Goal: Check status: Check status

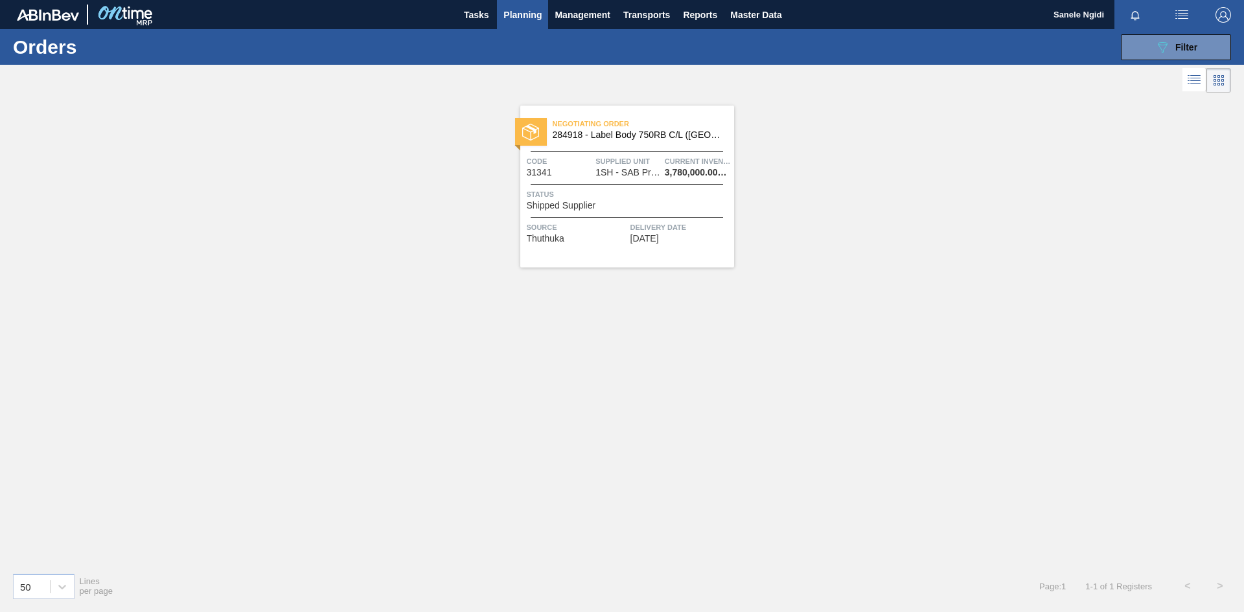
click at [640, 194] on span "Status" at bounding box center [629, 194] width 204 height 13
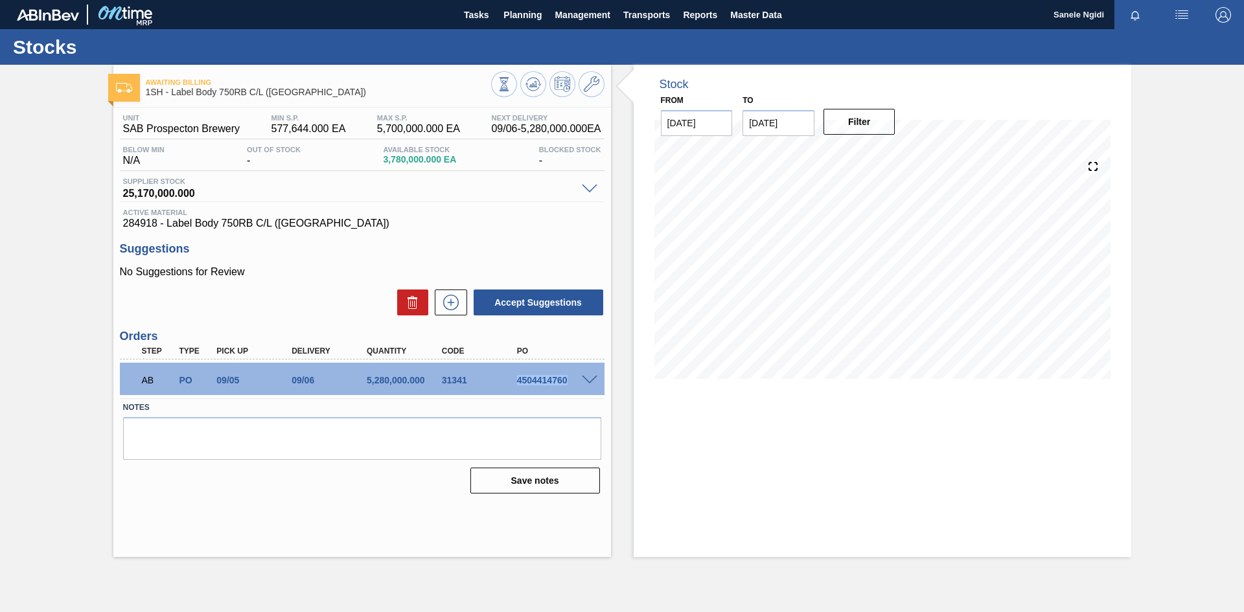
drag, startPoint x: 517, startPoint y: 380, endPoint x: 572, endPoint y: 379, distance: 55.8
click at [572, 379] on div "4504414760" at bounding box center [556, 380] width 84 height 10
copy div "4504414760"
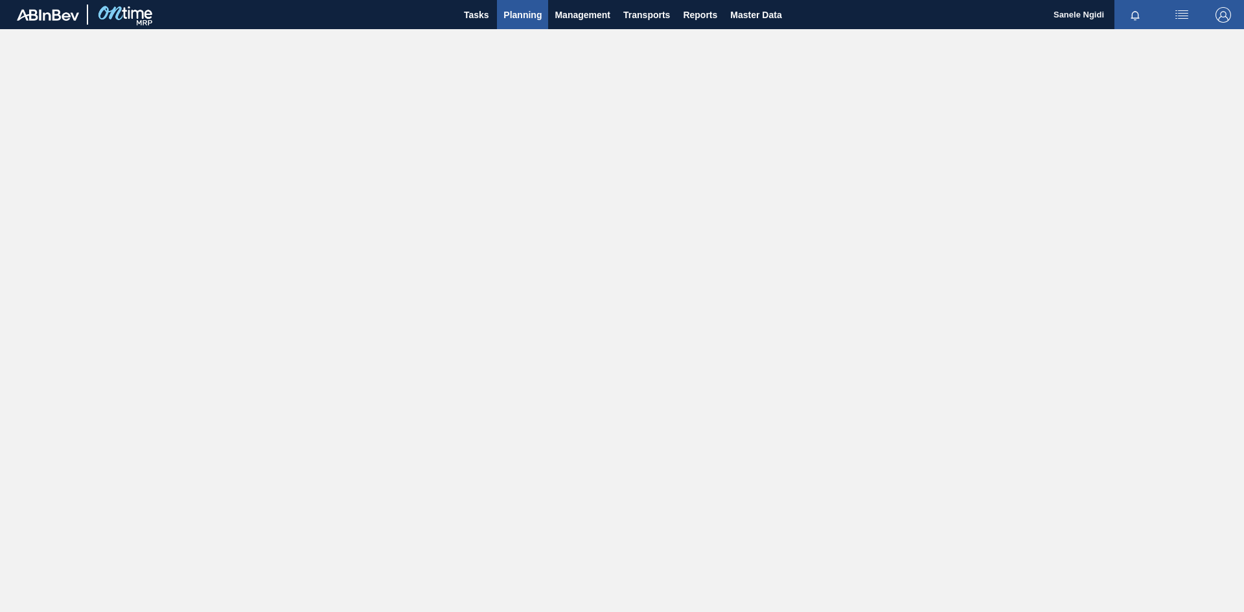
click at [516, 14] on span "Planning" at bounding box center [523, 15] width 38 height 16
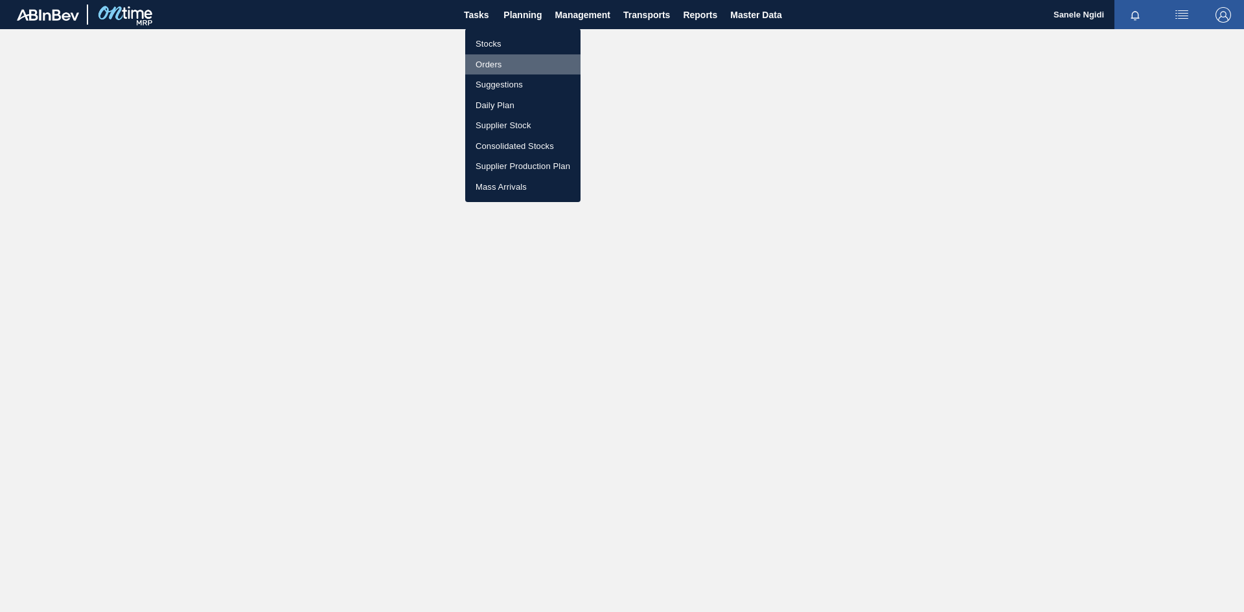
click at [500, 65] on li "Orders" at bounding box center [522, 64] width 115 height 21
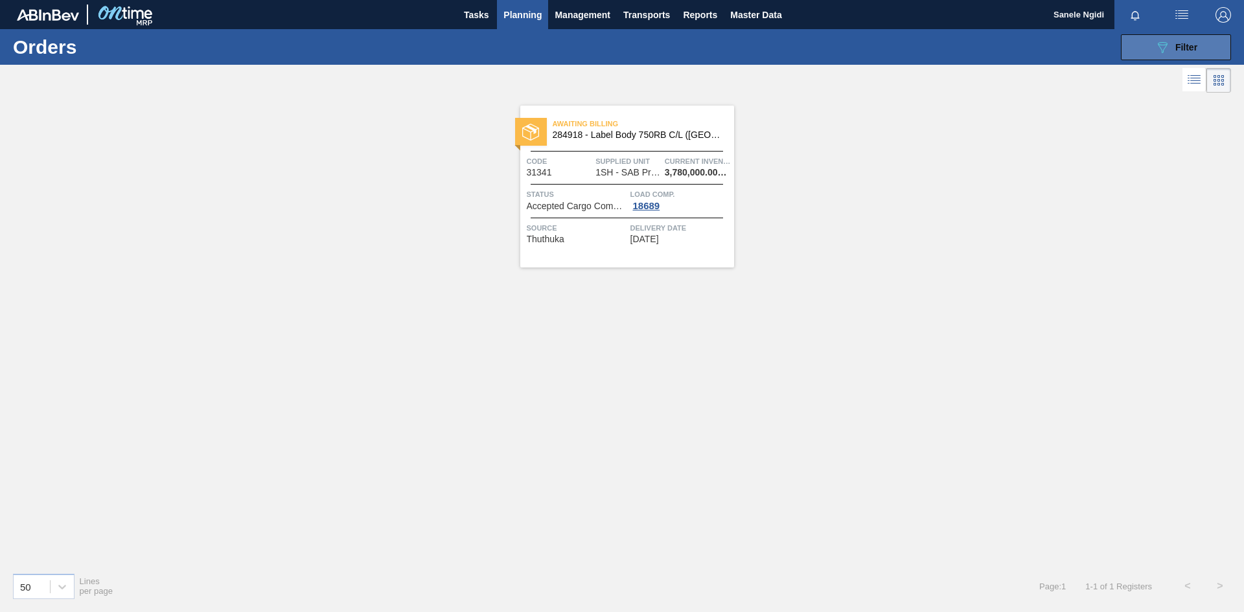
click at [1189, 49] on span "Filter" at bounding box center [1187, 47] width 22 height 10
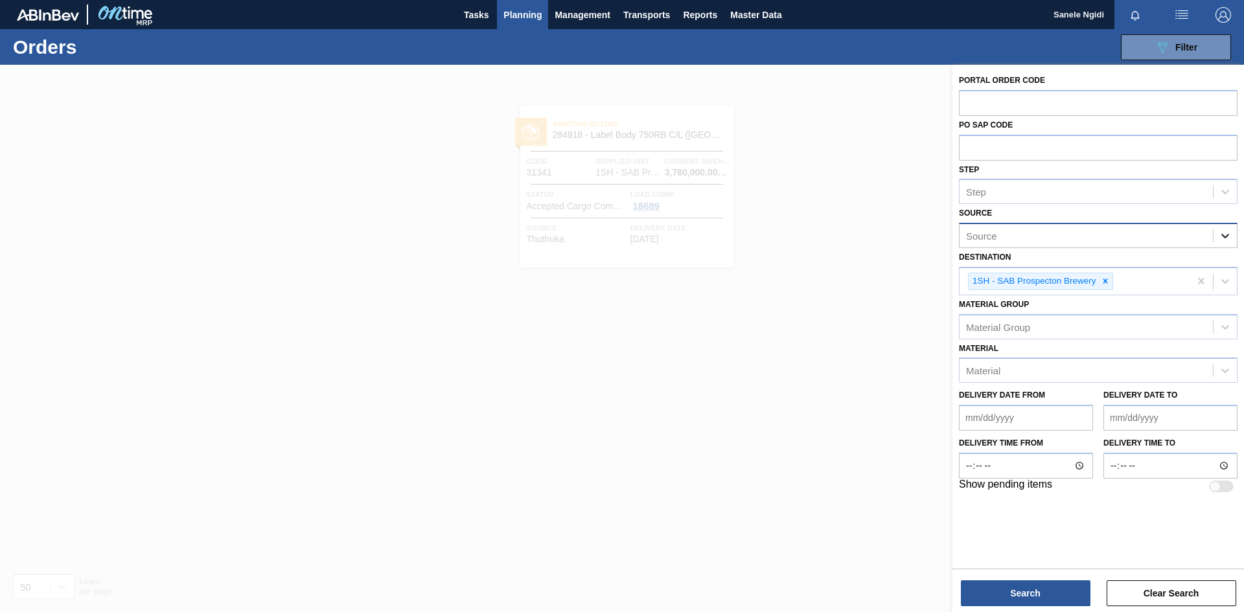
click at [1228, 237] on icon at bounding box center [1225, 235] width 13 height 13
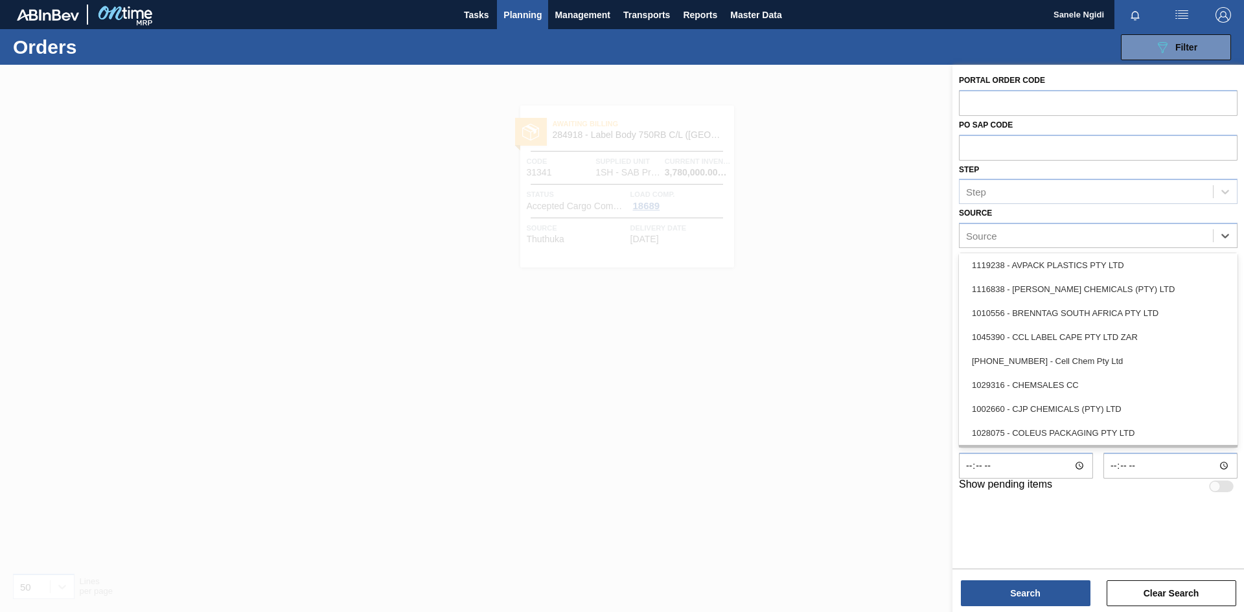
scroll to position [130, 0]
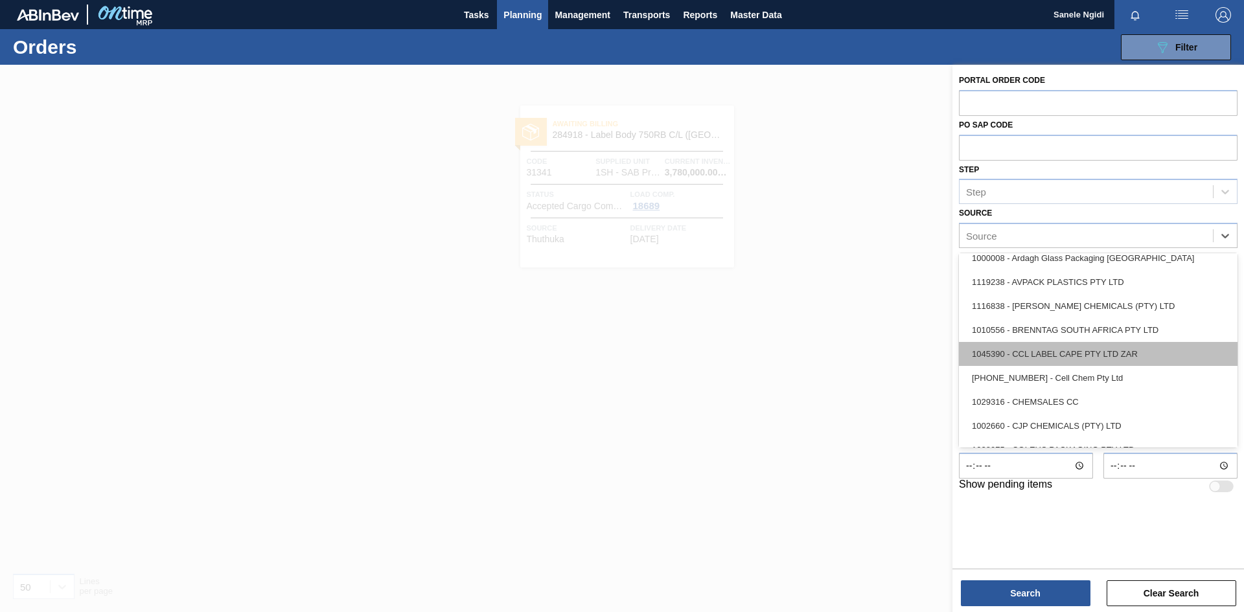
click at [1070, 351] on div "1045390 - CCL LABEL CAPE PTY LTD ZAR" at bounding box center [1098, 354] width 279 height 24
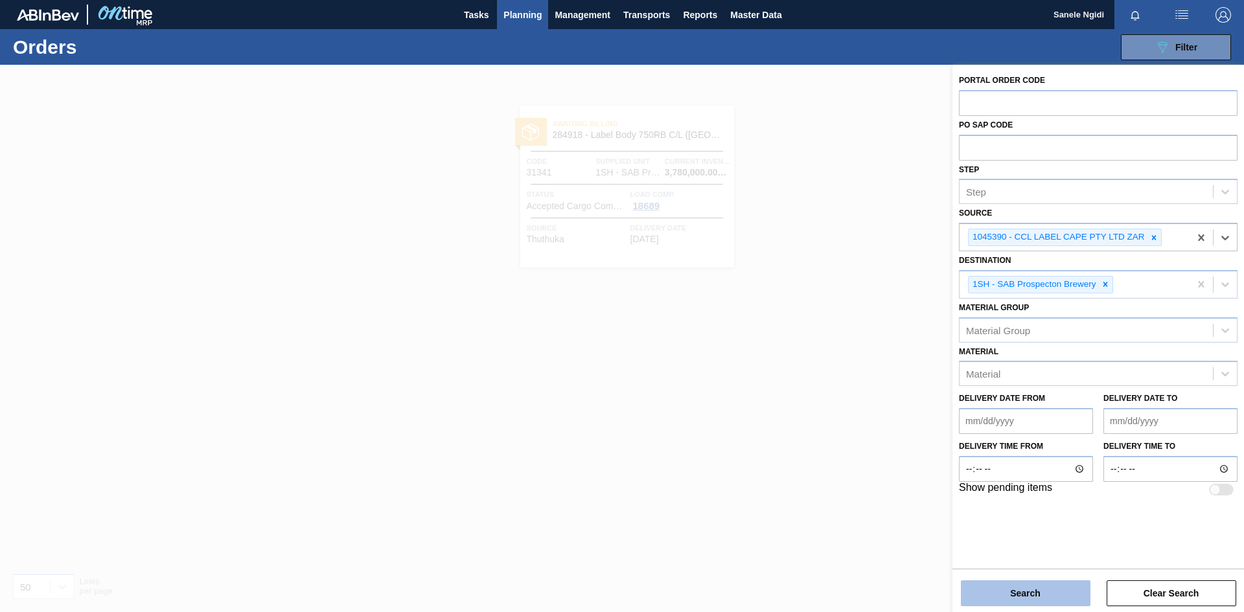
click at [1028, 592] on button "Search" at bounding box center [1026, 594] width 130 height 26
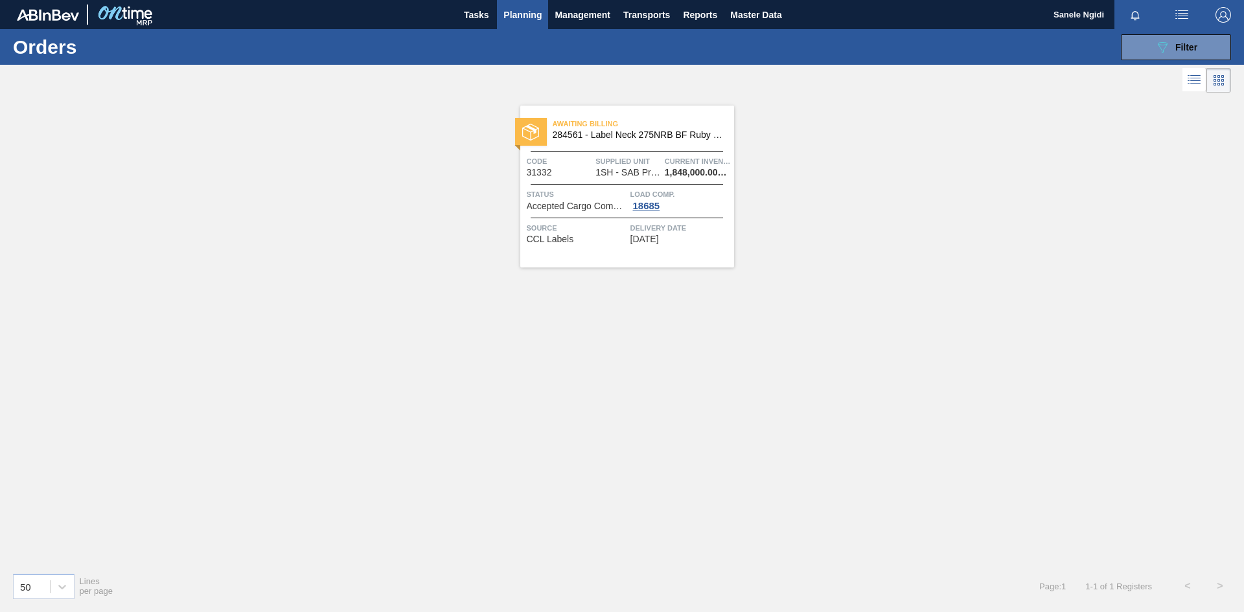
click at [677, 202] on div "Load Comp. 18685" at bounding box center [681, 199] width 100 height 23
click at [640, 203] on div "18685" at bounding box center [647, 206] width 32 height 10
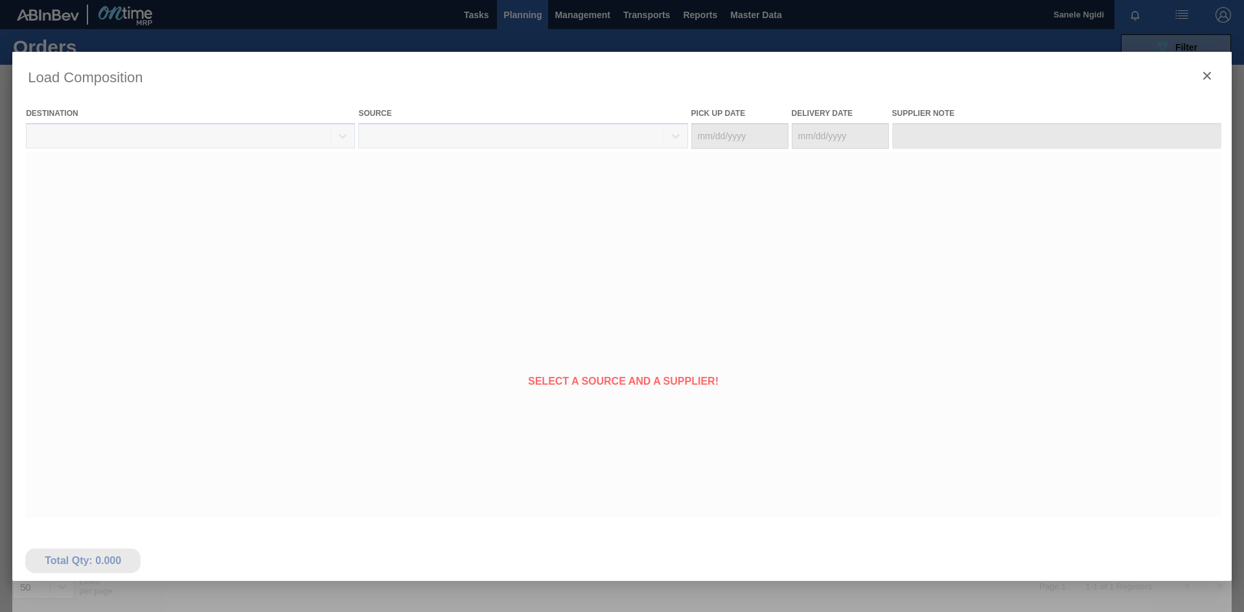
type Date "[DATE]"
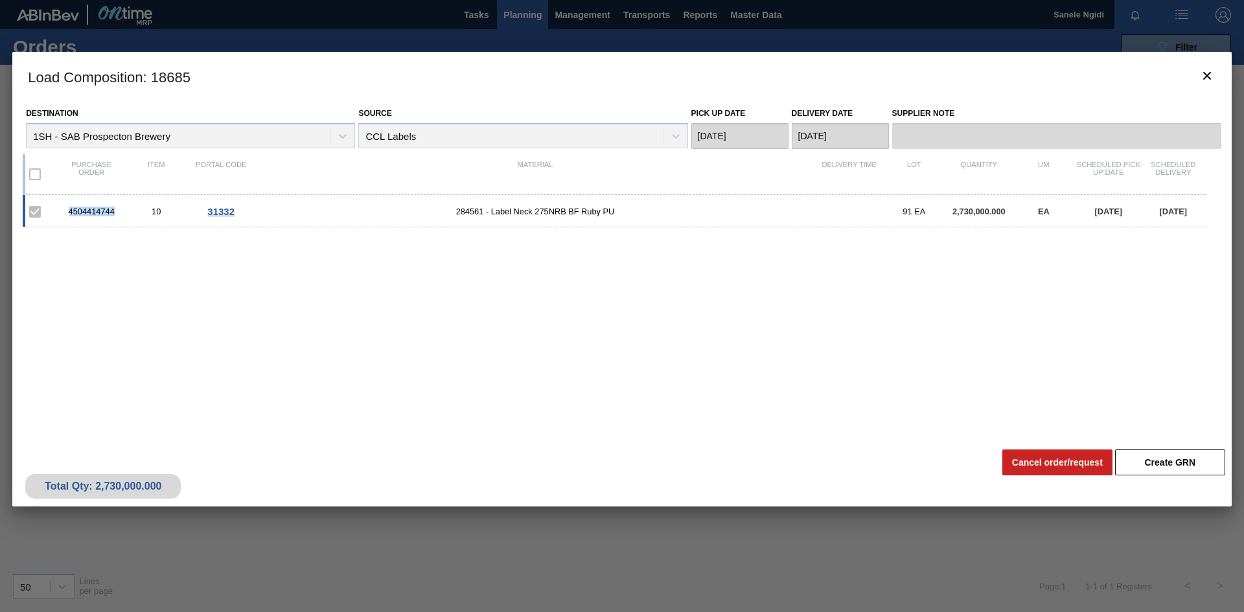
drag, startPoint x: 122, startPoint y: 209, endPoint x: 58, endPoint y: 211, distance: 64.8
click at [58, 211] on div "4504414744 10 31332 284561 - Label Neck 275NRB BF Ruby PU 91 EA 2,730,000.000 E…" at bounding box center [615, 211] width 1184 height 32
copy div "4504414744"
click at [708, 399] on div "4504414744 10 31332 284561 - Label Neck 275NRB BF Ruby PU 91 EA 2,730,000.000 E…" at bounding box center [620, 311] width 1194 height 233
click at [531, 14] on div at bounding box center [622, 306] width 1244 height 612
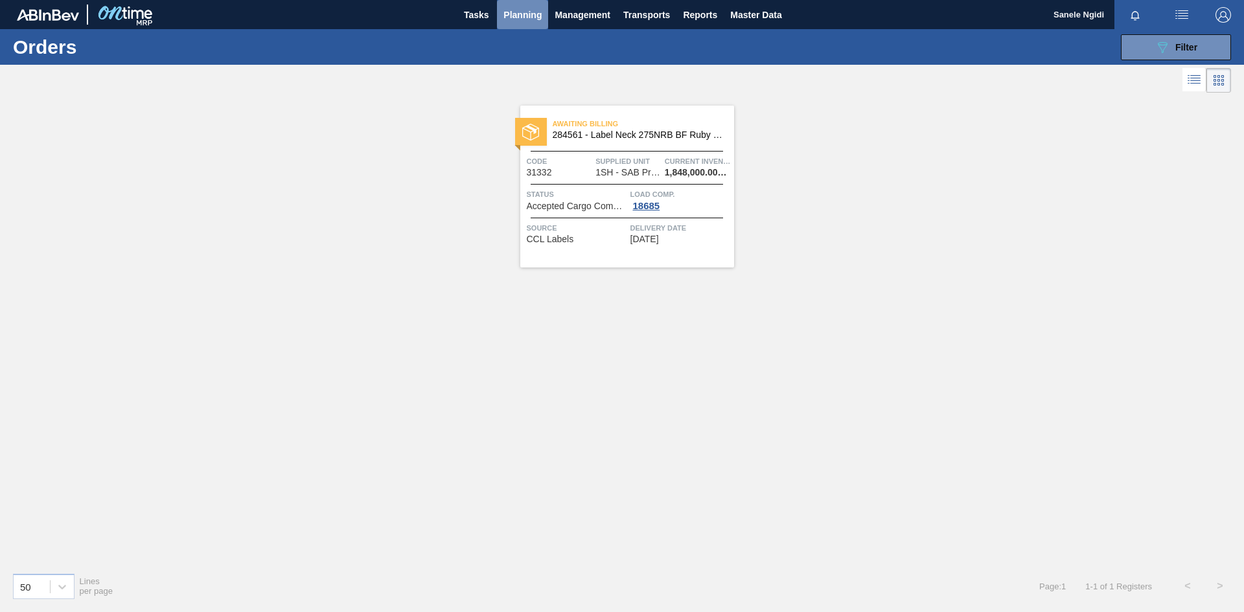
click at [530, 13] on span "Planning" at bounding box center [523, 15] width 38 height 16
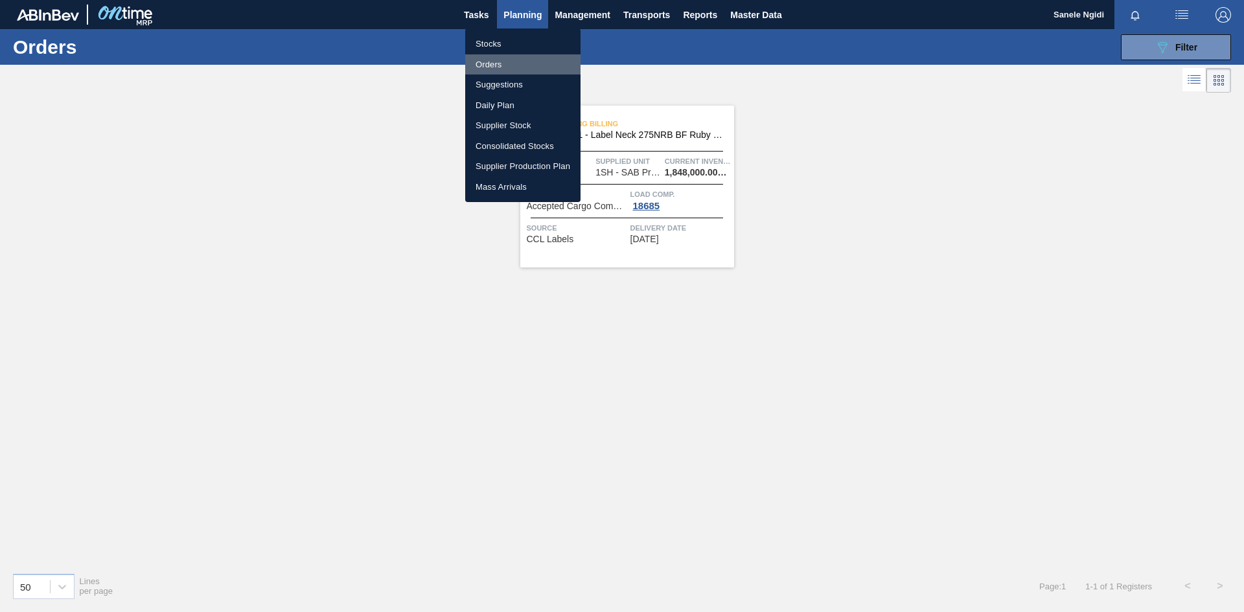
click at [490, 65] on li "Orders" at bounding box center [522, 64] width 115 height 21
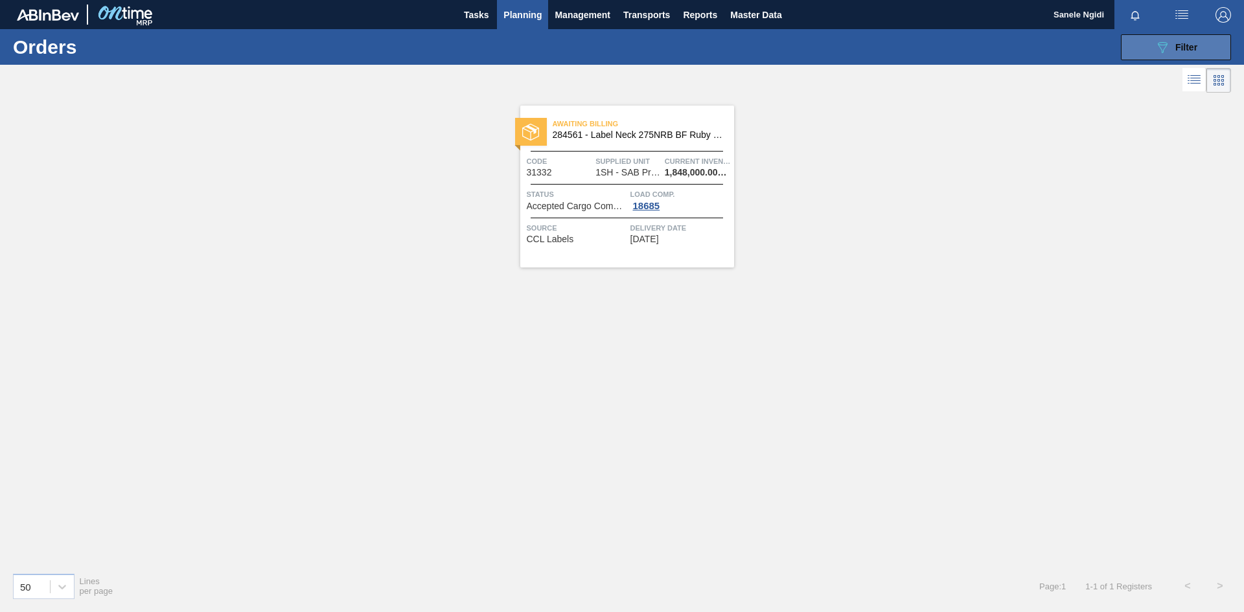
click at [1164, 52] on icon "089F7B8B-B2A5-4AFE-B5C0-19BA573D28AC" at bounding box center [1163, 48] width 16 height 16
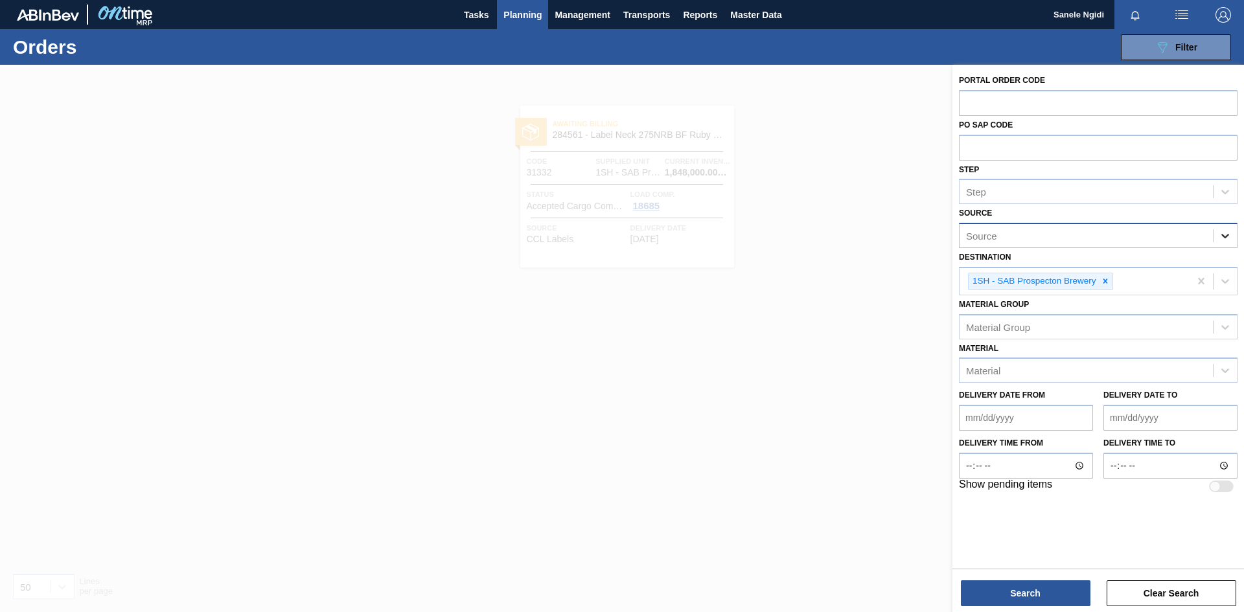
click at [1224, 235] on icon at bounding box center [1226, 236] width 8 height 5
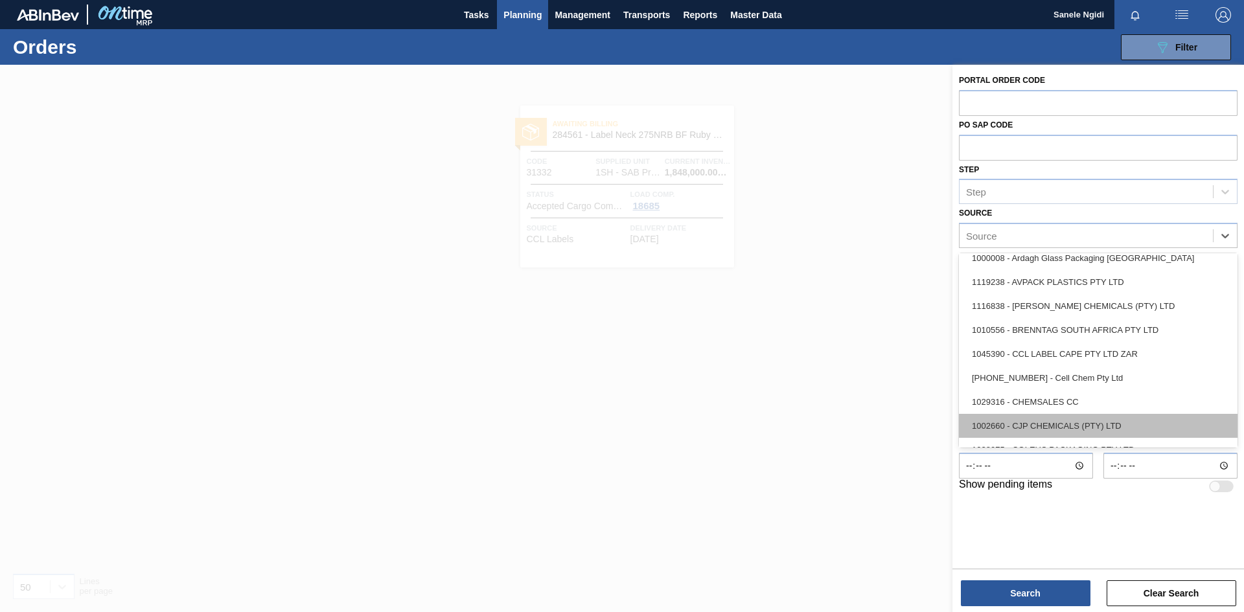
scroll to position [194, 0]
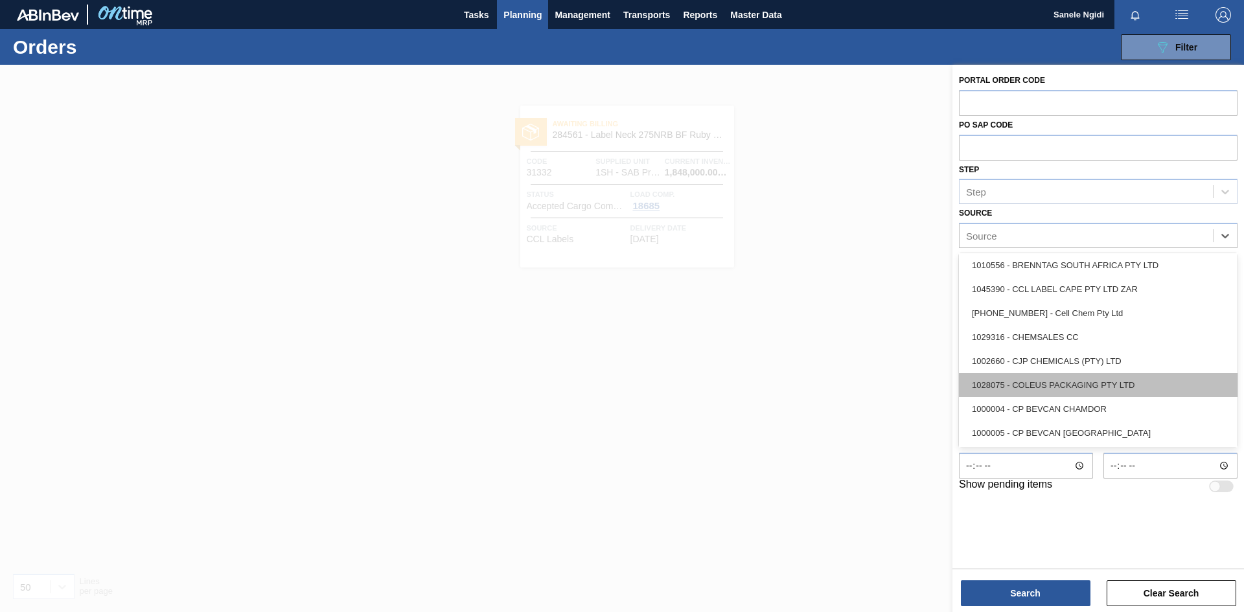
click at [1077, 386] on div "1028075 - COLEUS PACKAGING PTY LTD" at bounding box center [1098, 385] width 279 height 24
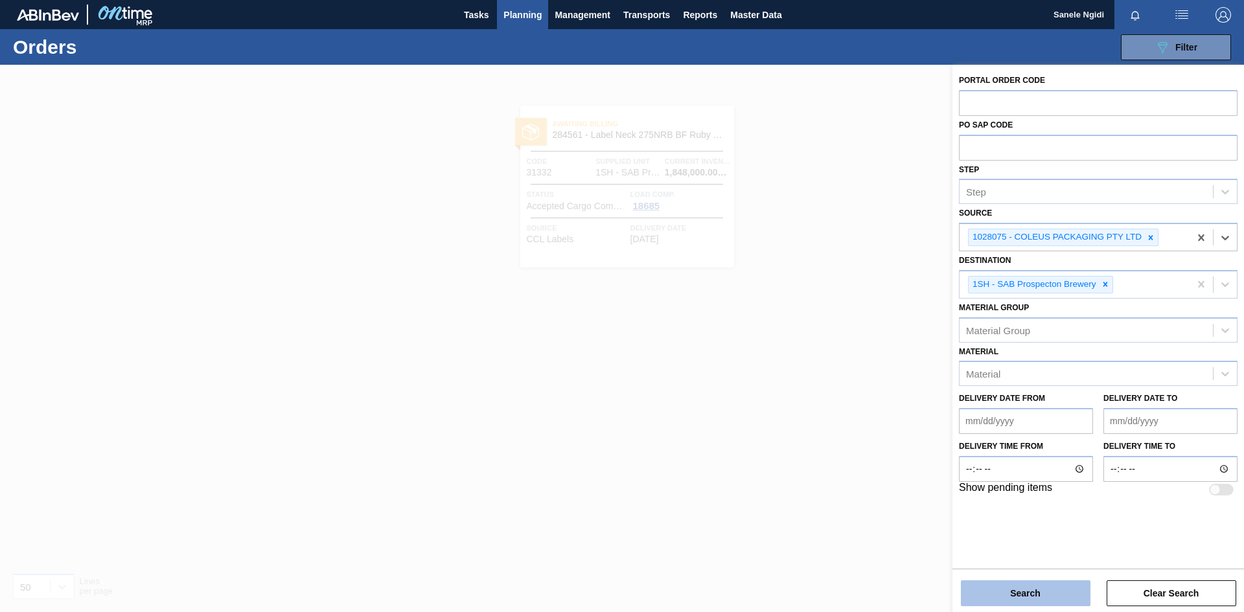
click at [1035, 592] on button "Search" at bounding box center [1026, 594] width 130 height 26
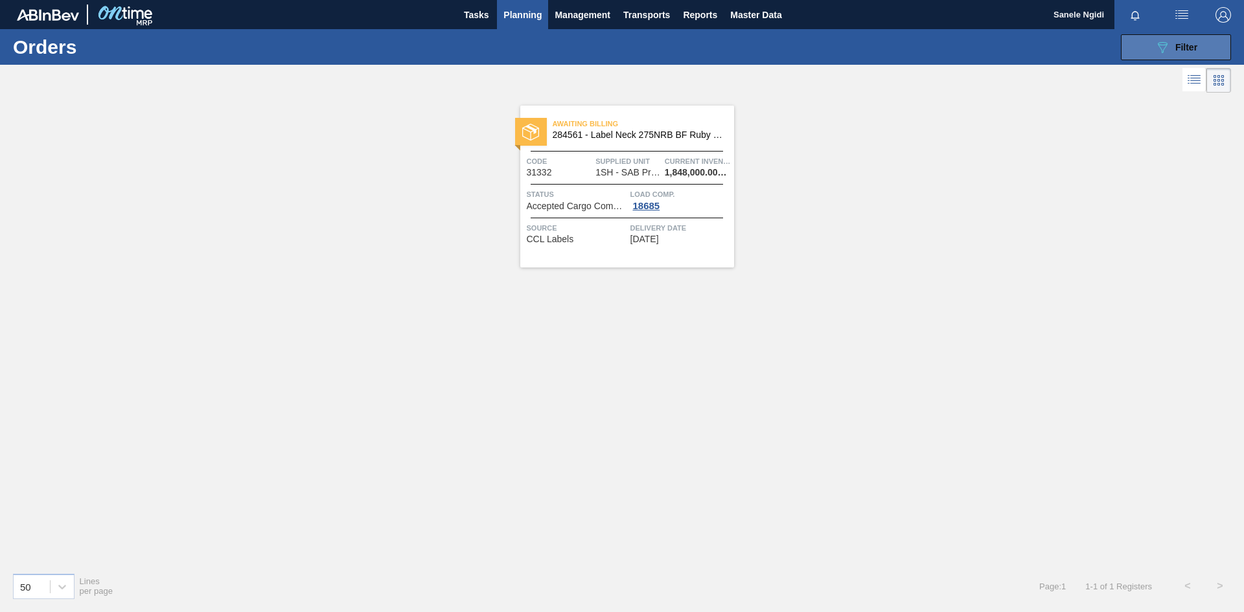
click at [1204, 51] on button "089F7B8B-B2A5-4AFE-B5C0-19BA573D28AC Filter" at bounding box center [1176, 47] width 110 height 26
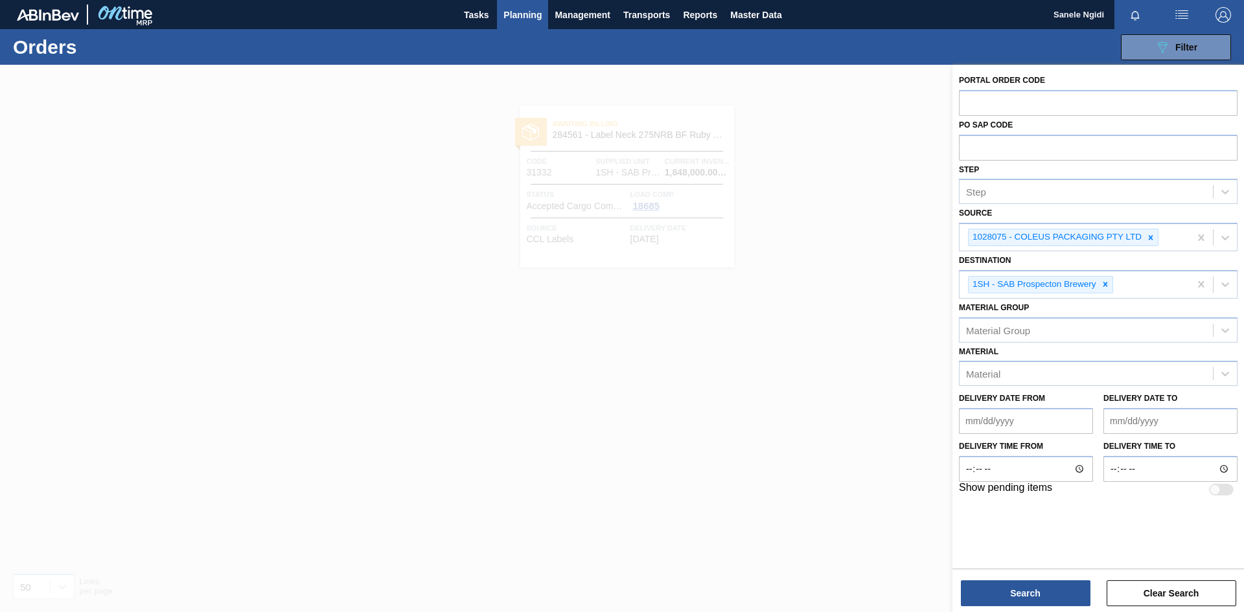
click at [772, 332] on div at bounding box center [622, 371] width 1244 height 612
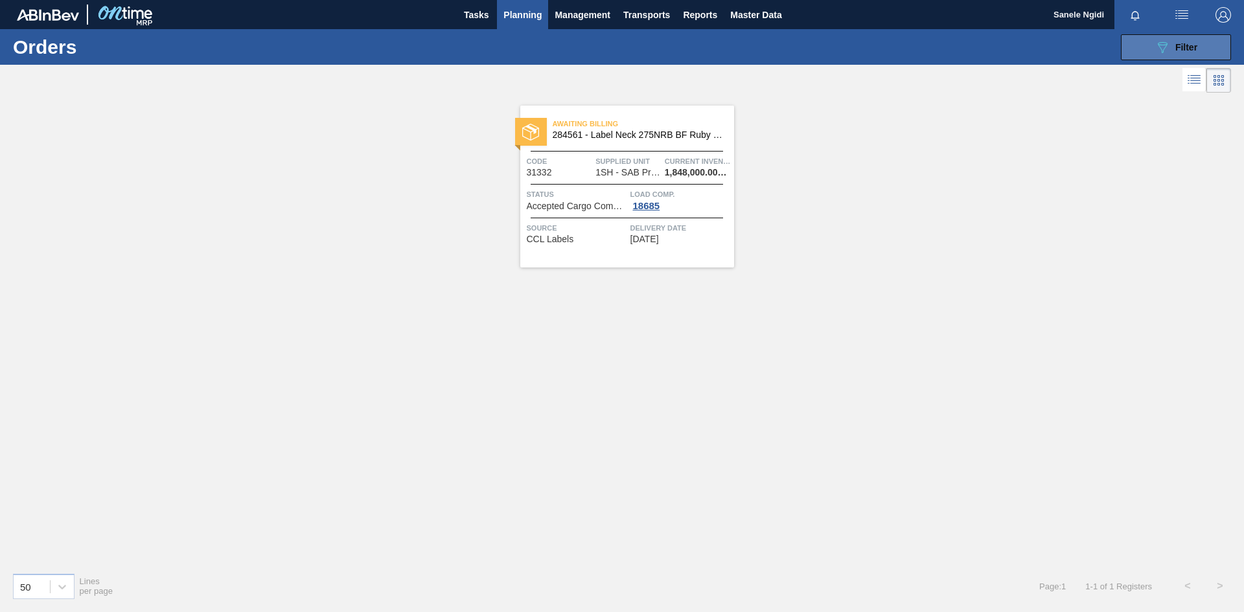
click at [1187, 45] on span "Filter" at bounding box center [1187, 47] width 22 height 10
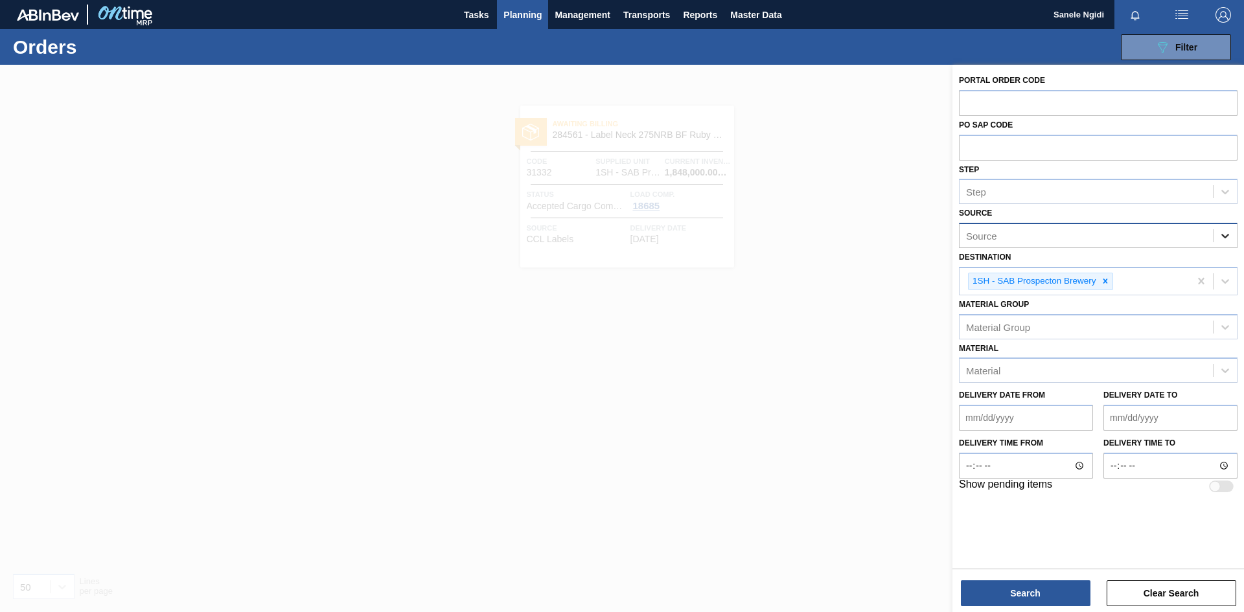
click at [1229, 235] on icon at bounding box center [1226, 236] width 8 height 5
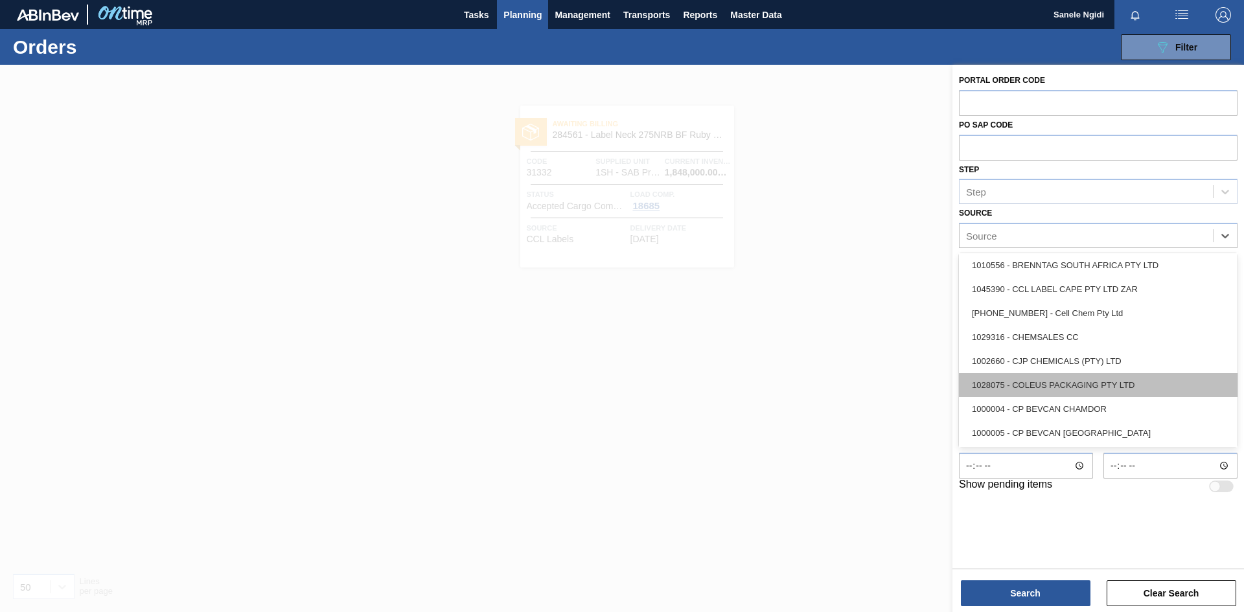
click at [1077, 387] on div "1028075 - COLEUS PACKAGING PTY LTD" at bounding box center [1098, 385] width 279 height 24
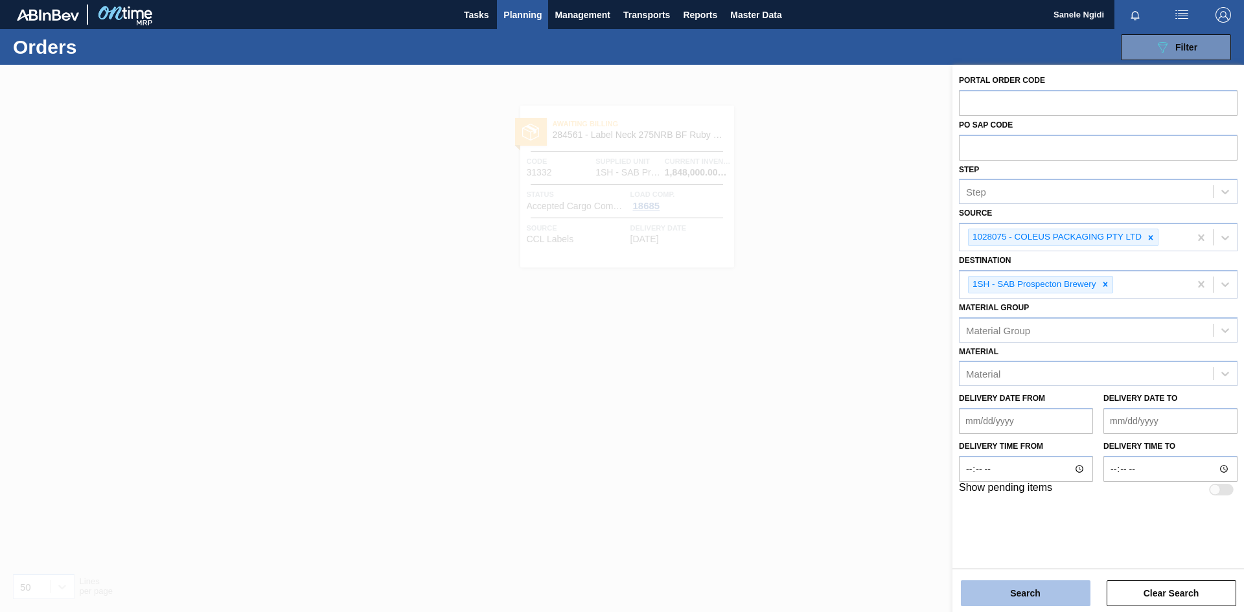
click at [1045, 595] on button "Search" at bounding box center [1026, 594] width 130 height 26
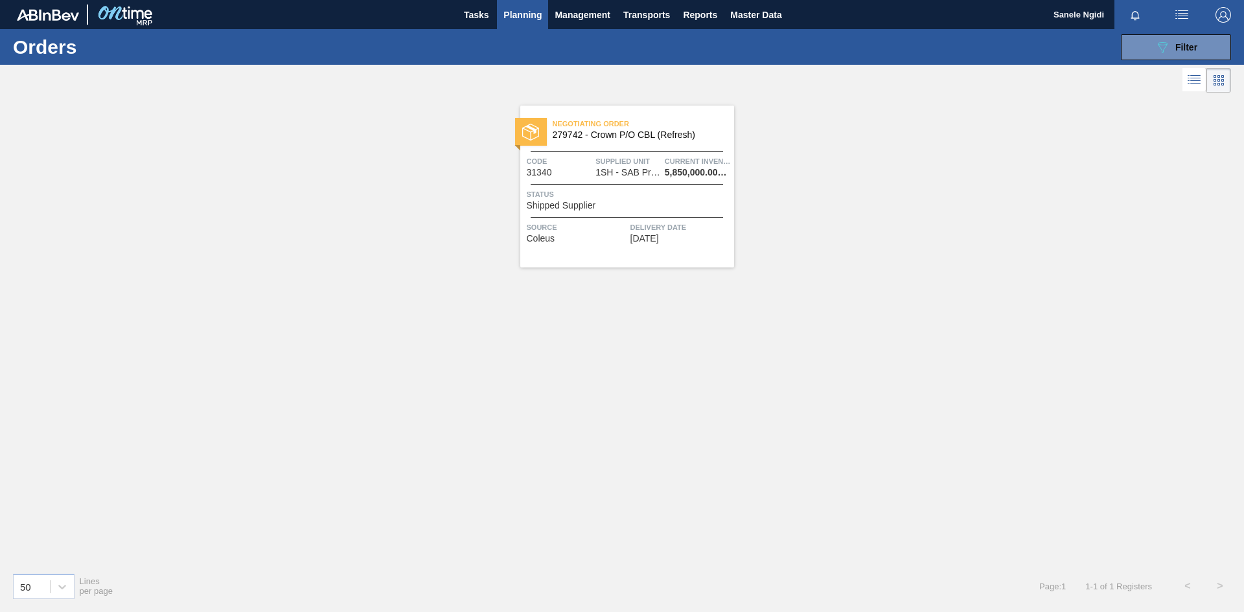
click at [637, 198] on span "Status" at bounding box center [629, 194] width 204 height 13
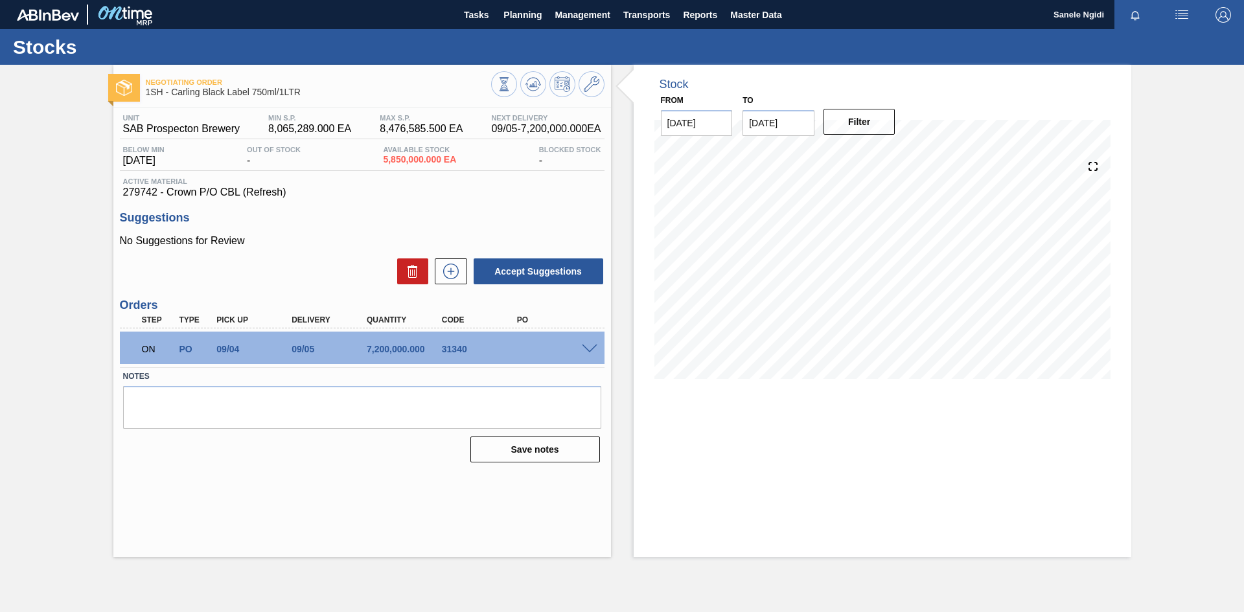
click at [587, 345] on span at bounding box center [590, 350] width 16 height 10
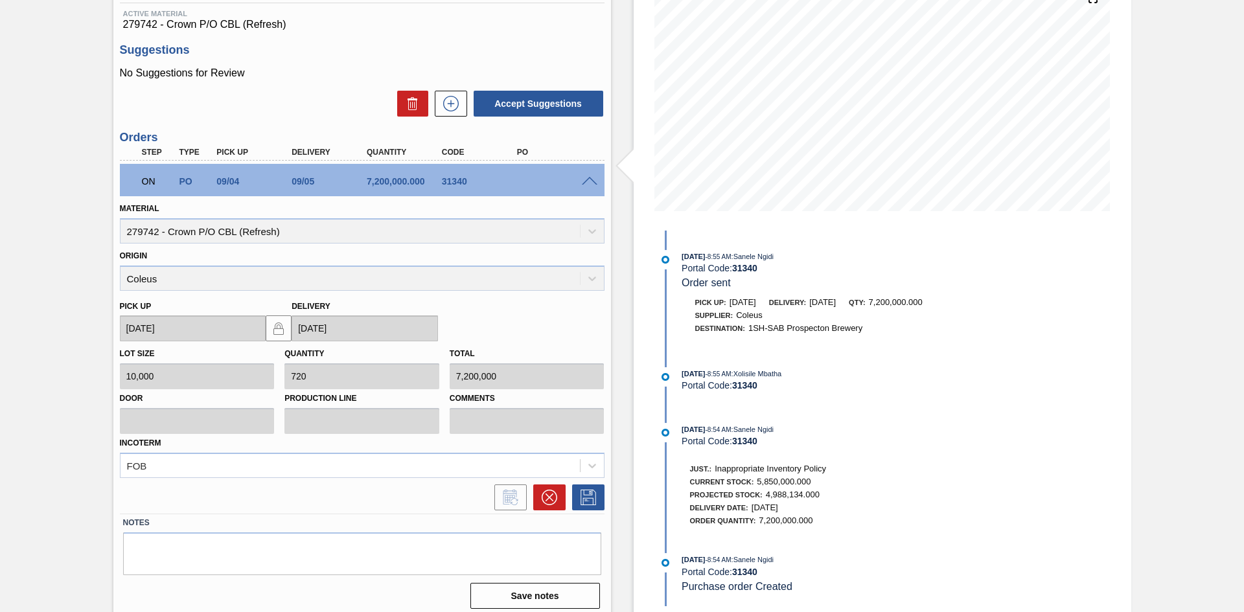
scroll to position [176, 0]
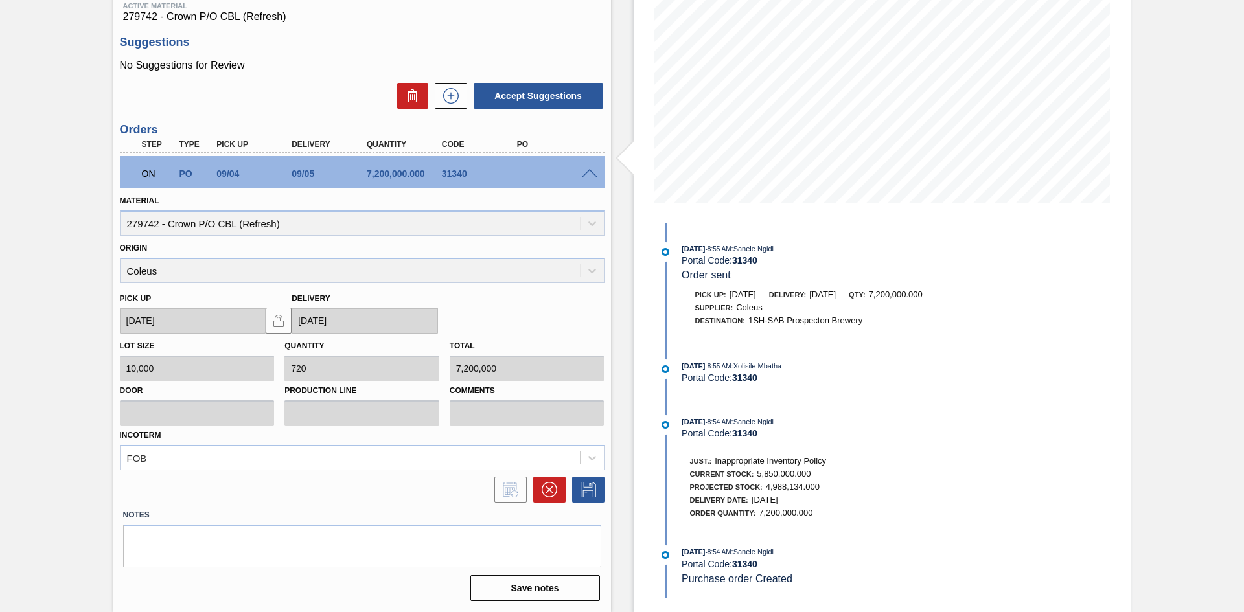
drag, startPoint x: 1043, startPoint y: 424, endPoint x: 1012, endPoint y: 424, distance: 30.5
click at [1043, 424] on div "Stock From [DATE] to [DATE] Filter 09/18 Stock Projection 10,747,198 SAP Planni…" at bounding box center [883, 250] width 498 height 723
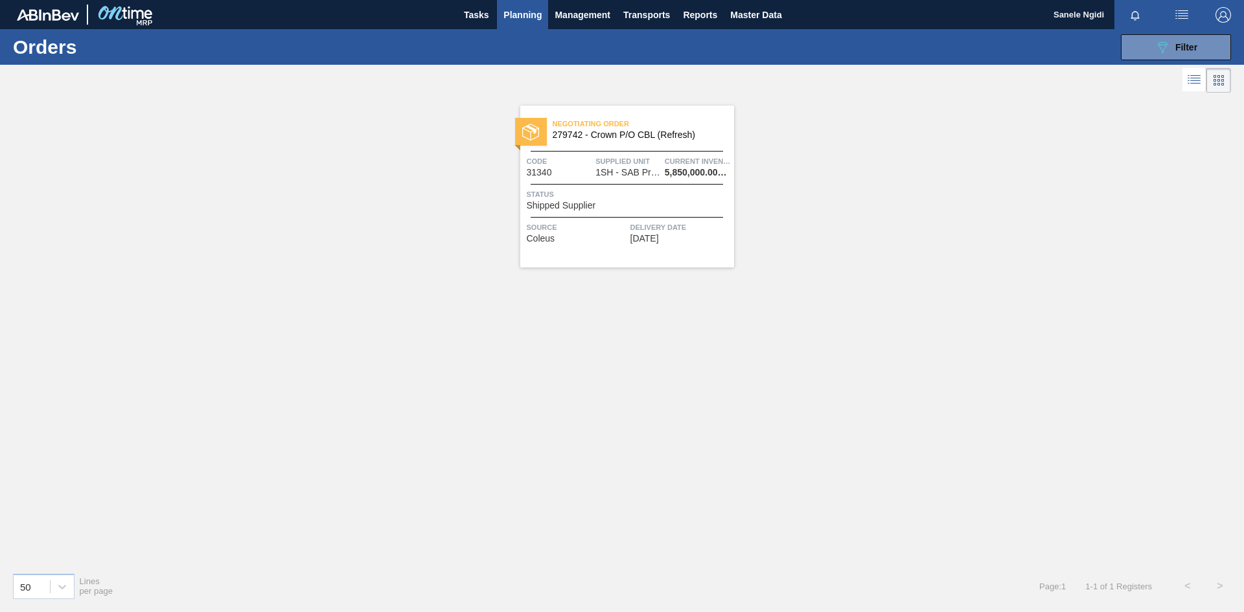
click at [347, 326] on div "Negotiating Order 279742 - Crown P/O CBL (Refresh) Code 31340 Supplied Unit 1SH…" at bounding box center [622, 329] width 1244 height 467
click at [625, 200] on span "Status" at bounding box center [629, 194] width 204 height 13
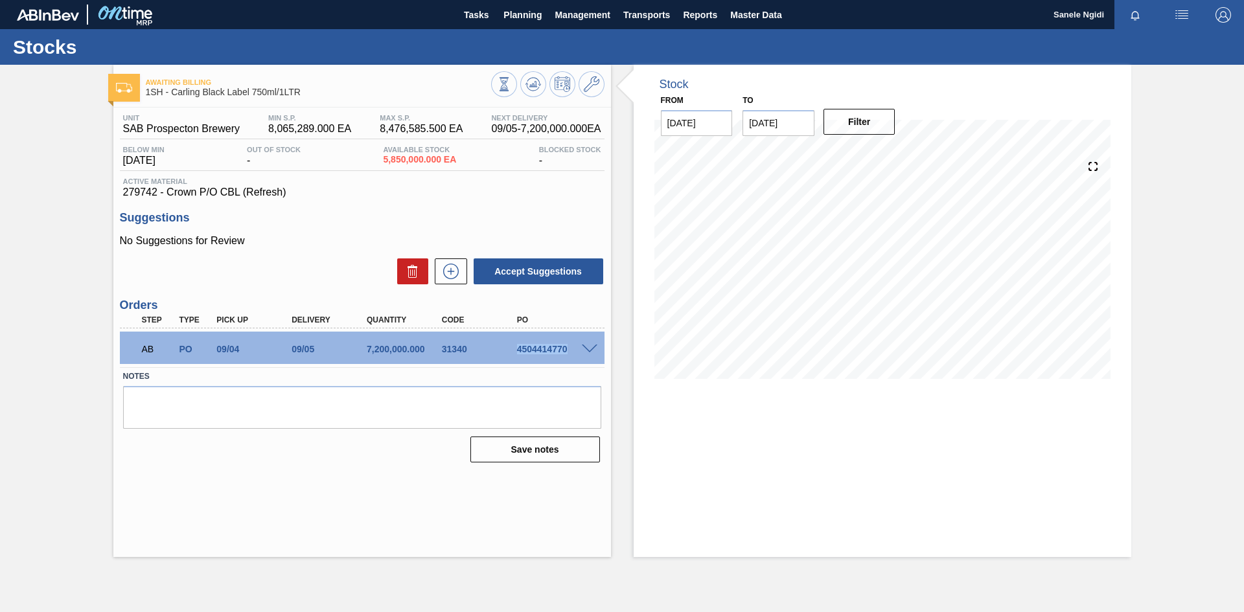
drag, startPoint x: 515, startPoint y: 347, endPoint x: 526, endPoint y: 373, distance: 28.2
click at [566, 355] on div "AB PO 09/04 09/05 7,200,000.000 31340 4504414770" at bounding box center [359, 348] width 450 height 26
copy div "4504414770"
click at [577, 387] on textarea at bounding box center [362, 407] width 478 height 43
drag, startPoint x: 570, startPoint y: 349, endPoint x: 514, endPoint y: 350, distance: 55.7
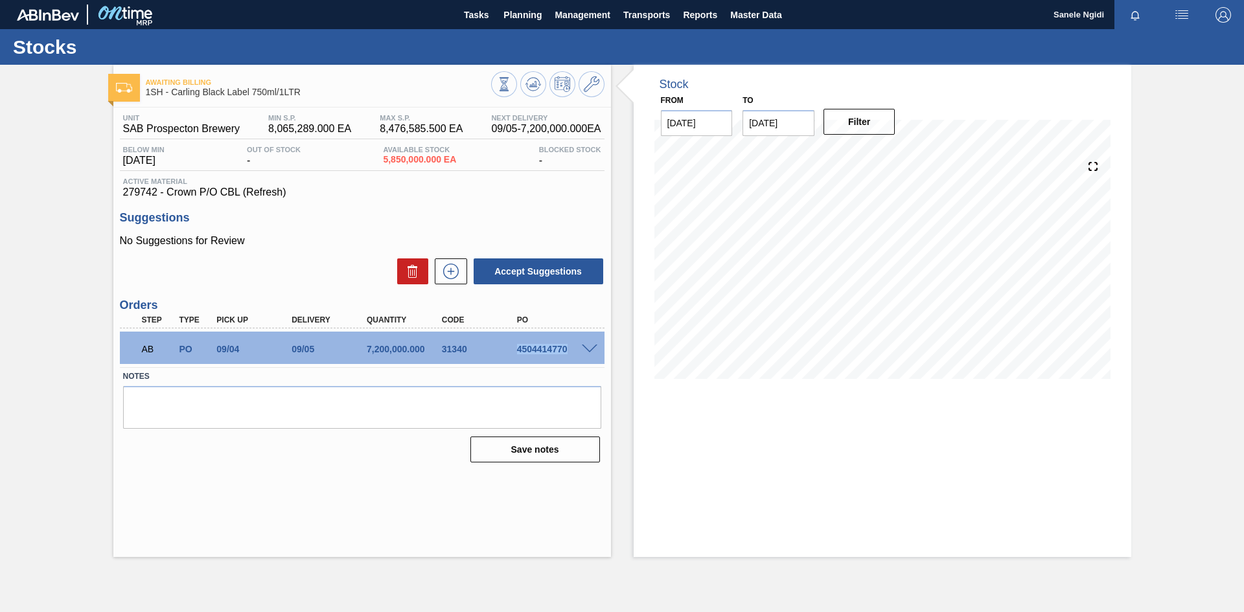
click at [514, 350] on div "4504414770" at bounding box center [556, 349] width 84 height 10
copy div "4504414770"
click at [13, 593] on main "Tasks Planning Management Transports Reports Master Data Sanele Ngidi Mark all …" at bounding box center [622, 306] width 1244 height 612
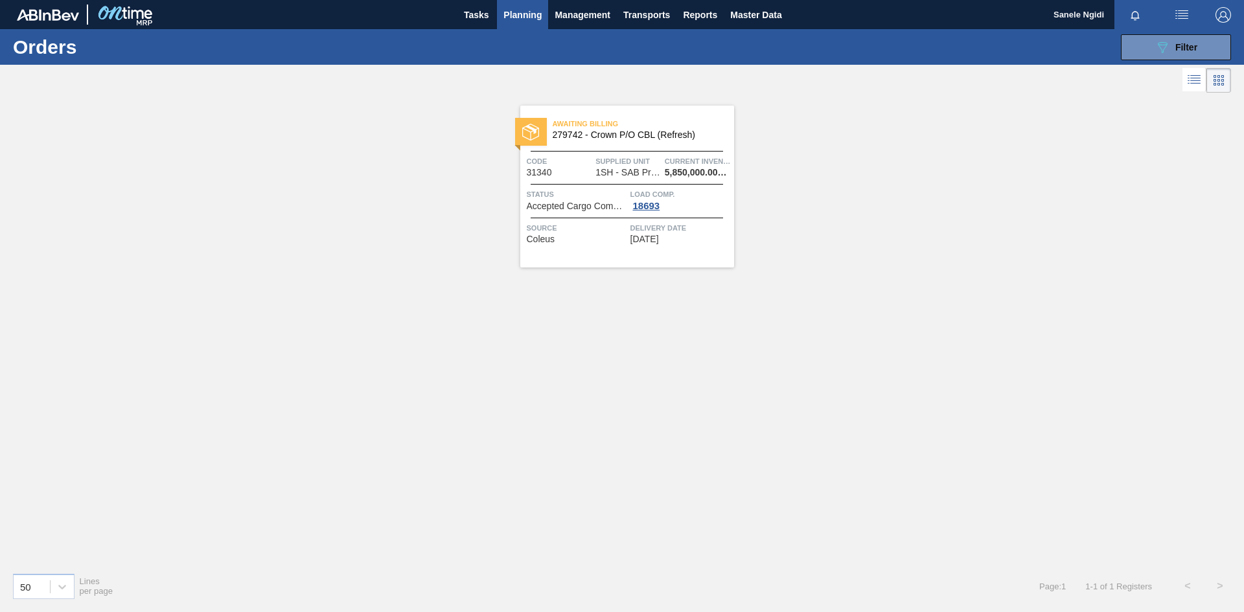
click at [515, 11] on span "Planning" at bounding box center [523, 15] width 38 height 16
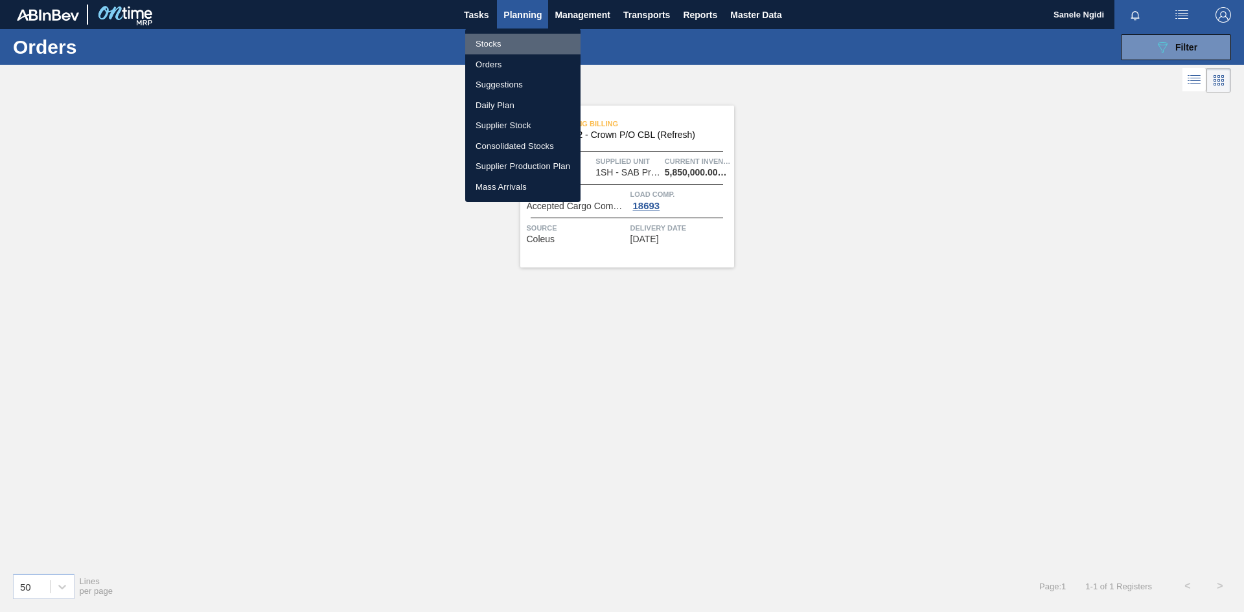
click at [496, 44] on li "Stocks" at bounding box center [522, 44] width 115 height 21
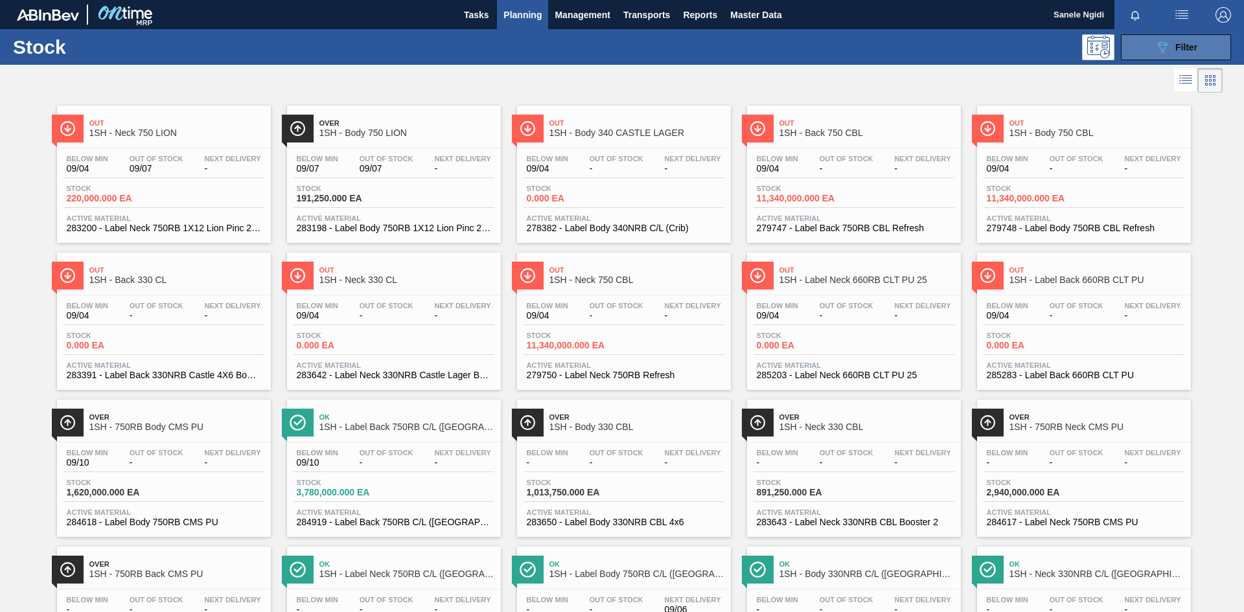
click at [1171, 54] on div "089F7B8B-B2A5-4AFE-B5C0-19BA573D28AC Filter" at bounding box center [1176, 48] width 43 height 16
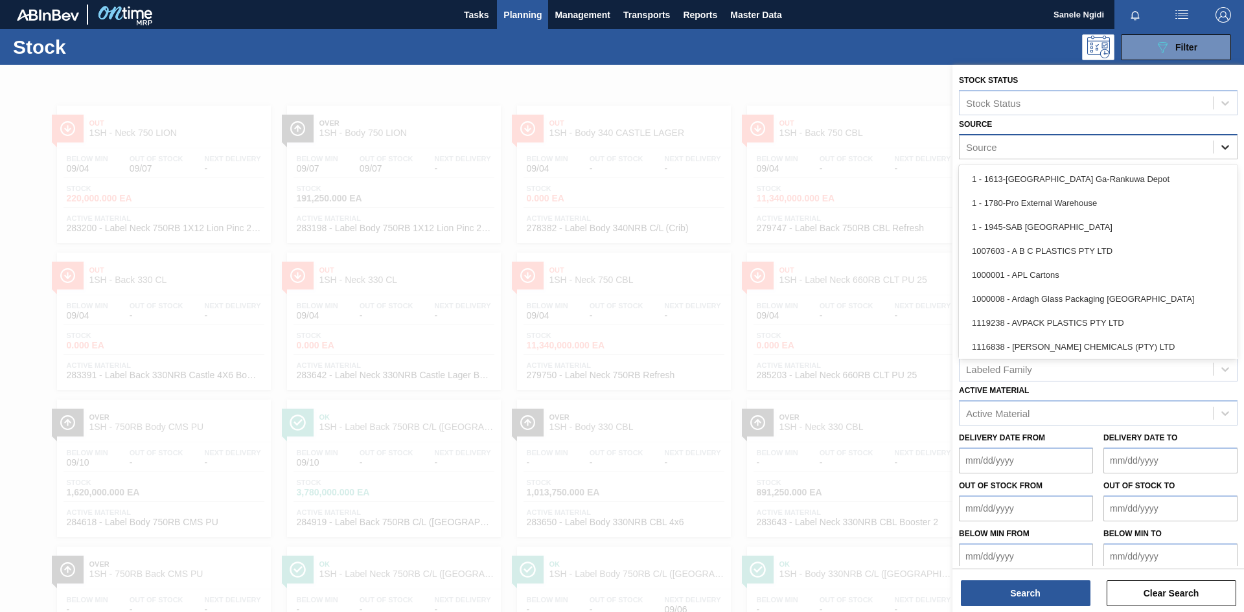
click at [1222, 145] on icon at bounding box center [1226, 147] width 8 height 5
click at [1225, 146] on icon at bounding box center [1225, 147] width 13 height 13
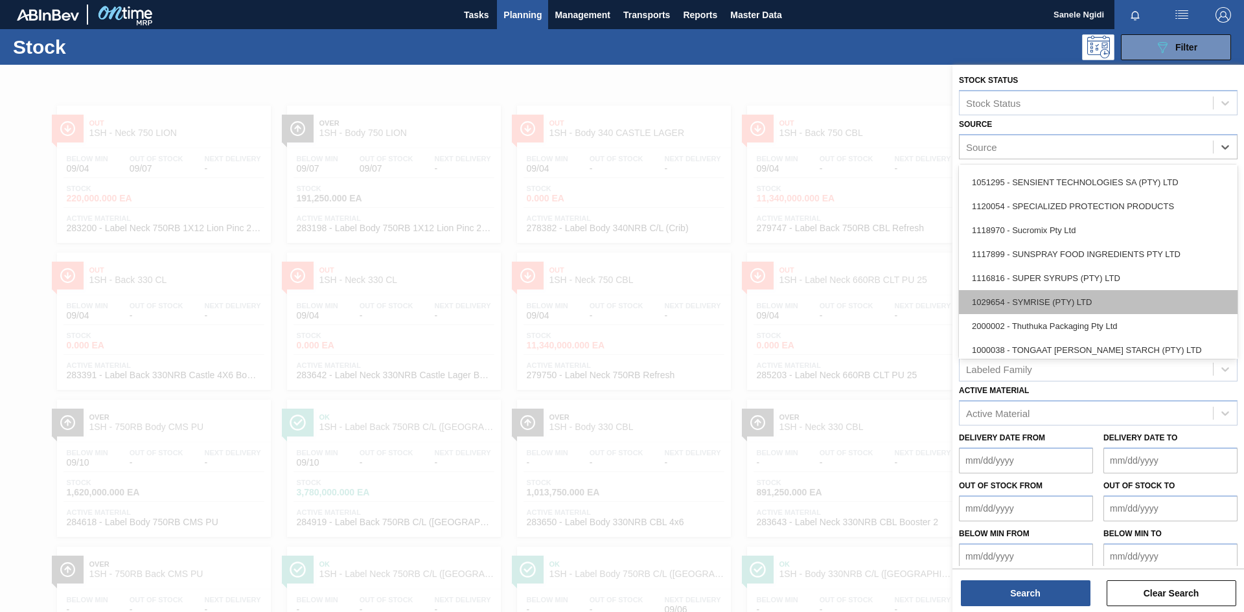
scroll to position [1681, 0]
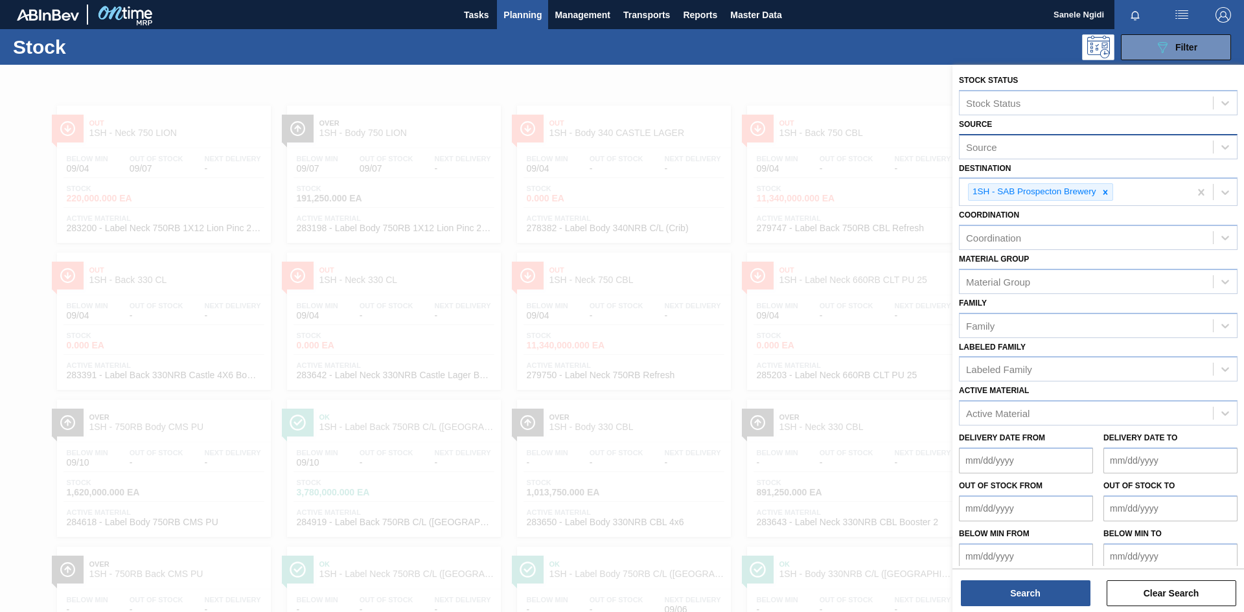
click at [1107, 141] on div "Source" at bounding box center [1086, 146] width 253 height 19
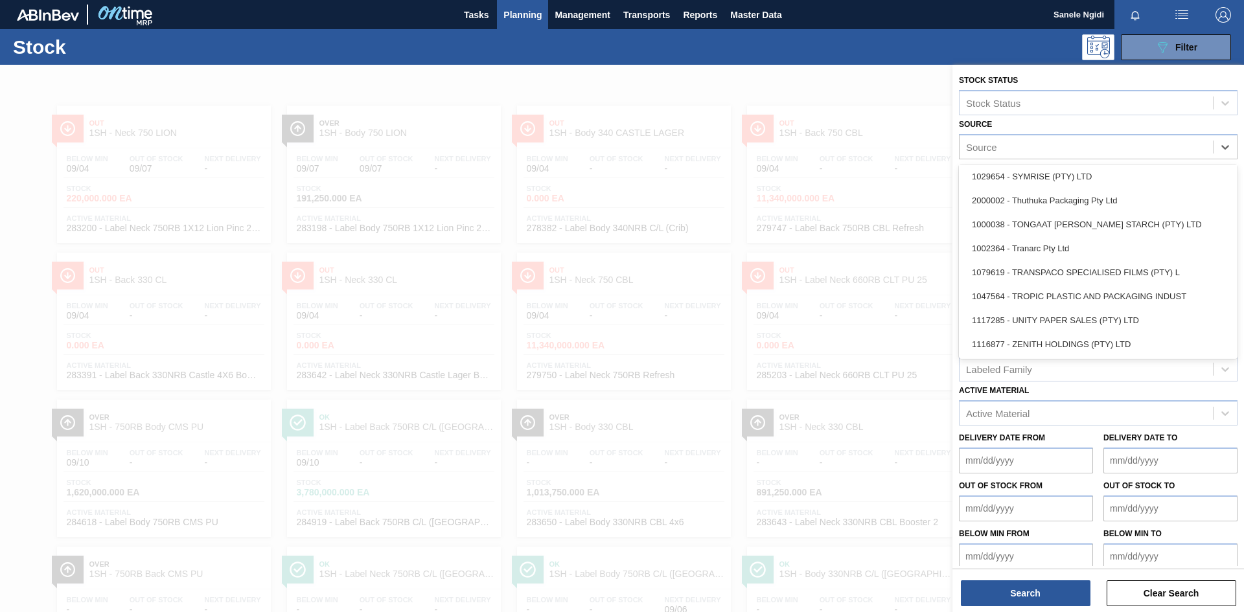
click at [1076, 294] on div "1047564 - TROPIC PLASTIC AND PACKAGING INDUST" at bounding box center [1098, 297] width 279 height 24
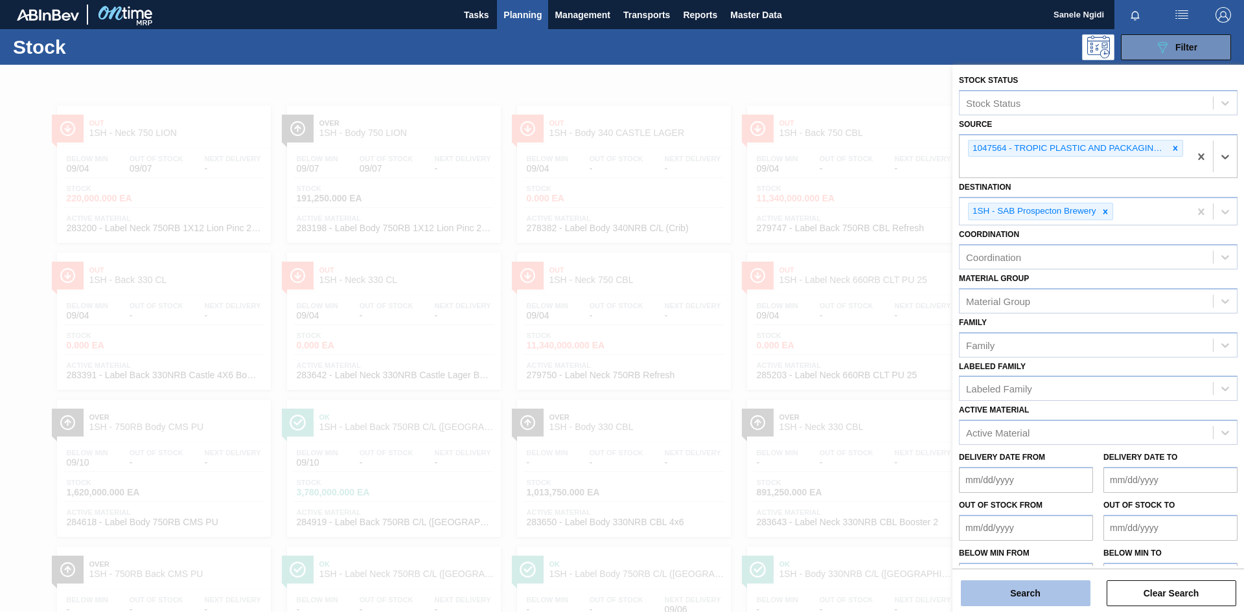
click at [1013, 590] on button "Search" at bounding box center [1026, 594] width 130 height 26
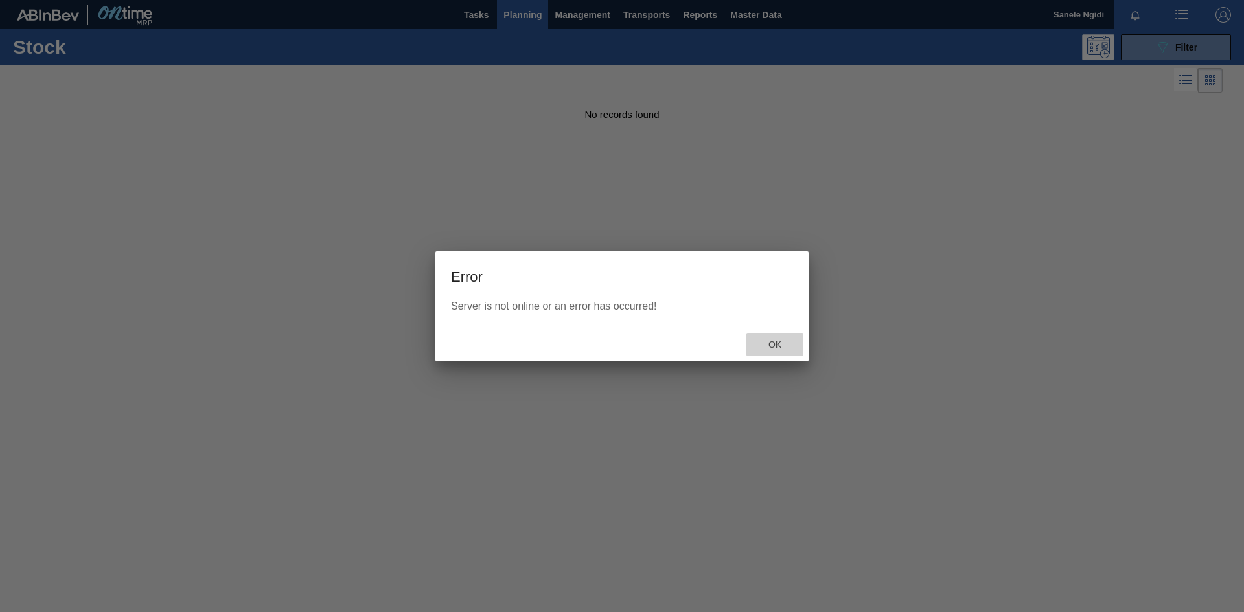
click at [770, 345] on span "Ok" at bounding box center [775, 345] width 34 height 10
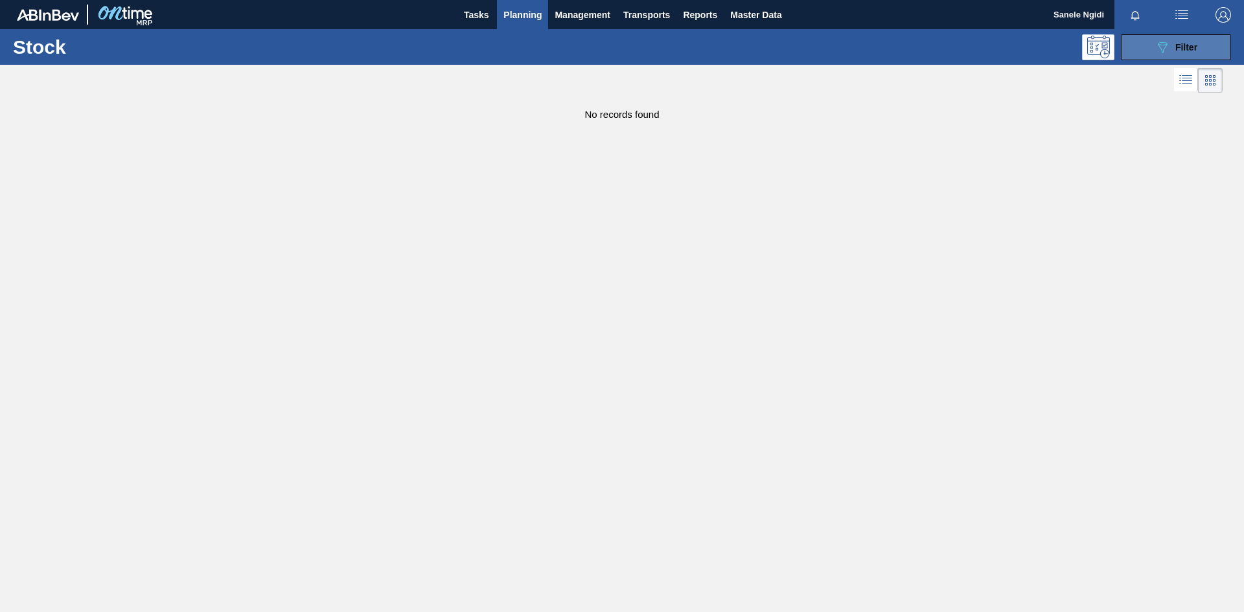
click at [1176, 49] on span "Filter" at bounding box center [1187, 47] width 22 height 10
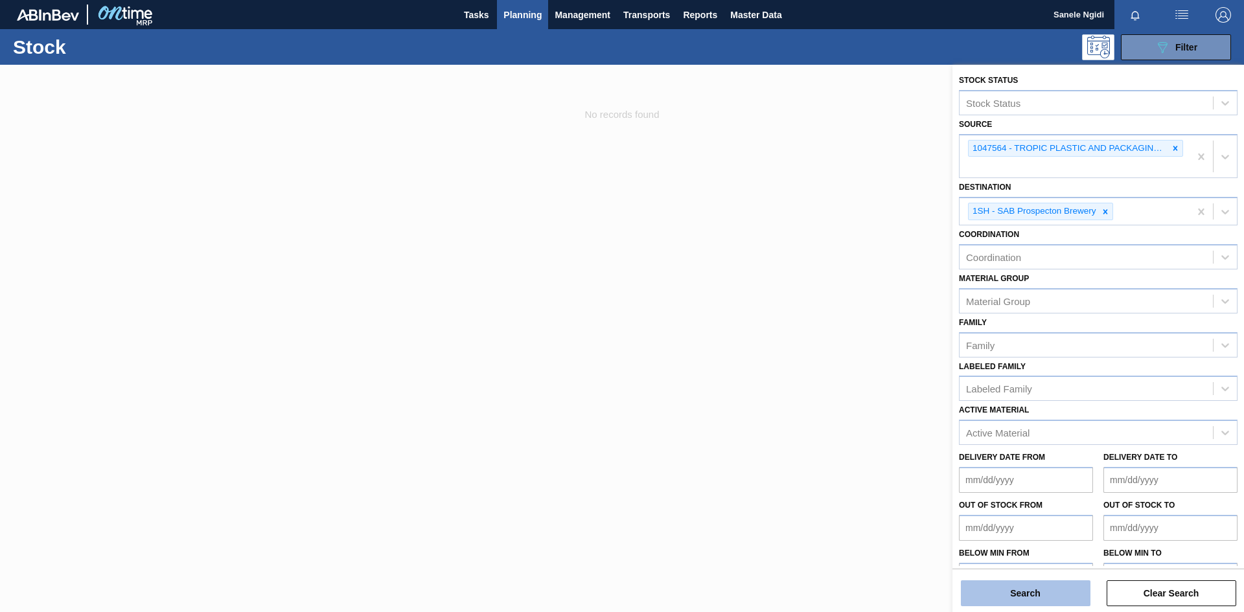
click at [999, 601] on button "Search" at bounding box center [1026, 594] width 130 height 26
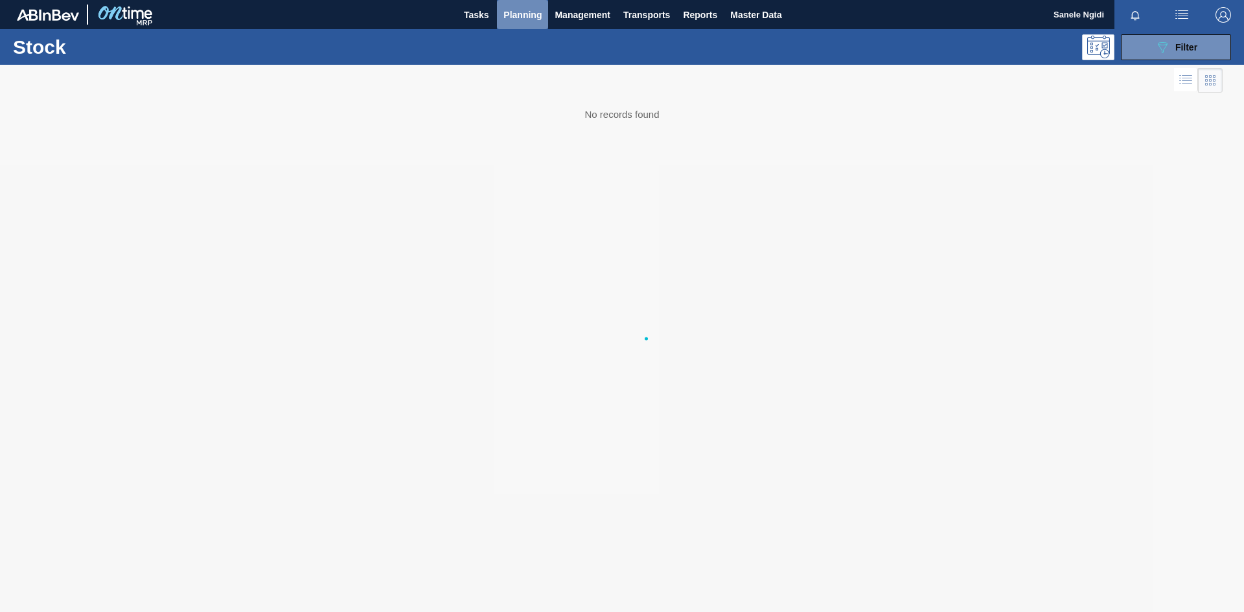
click at [524, 12] on span "Planning" at bounding box center [523, 15] width 38 height 16
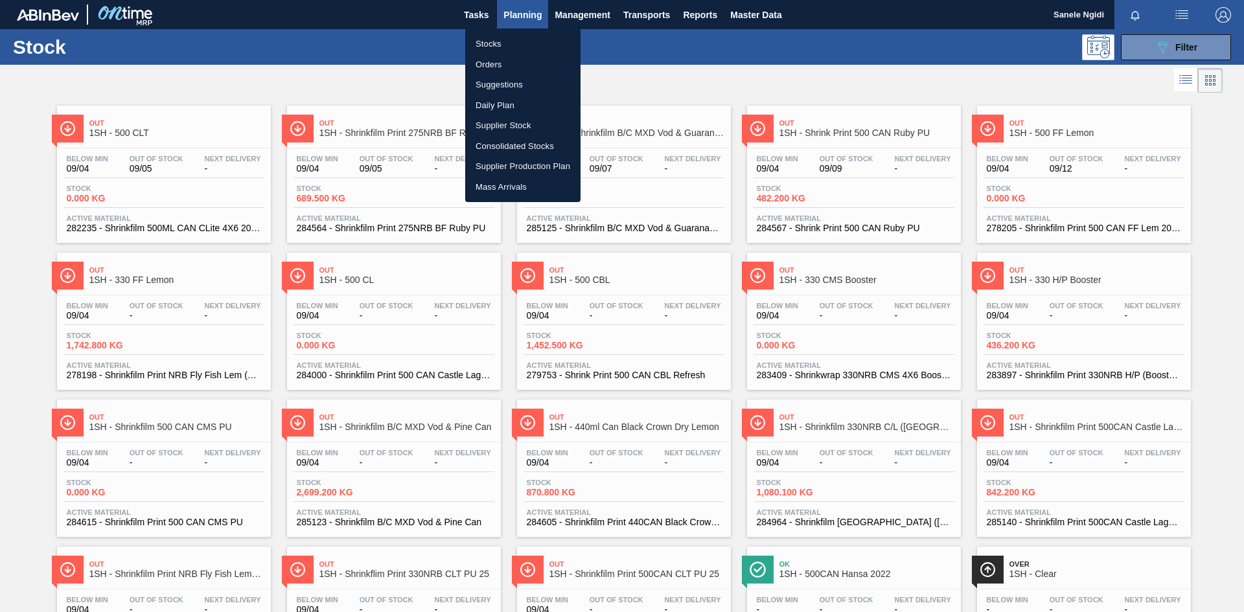
click at [497, 45] on li "Stocks" at bounding box center [522, 44] width 115 height 21
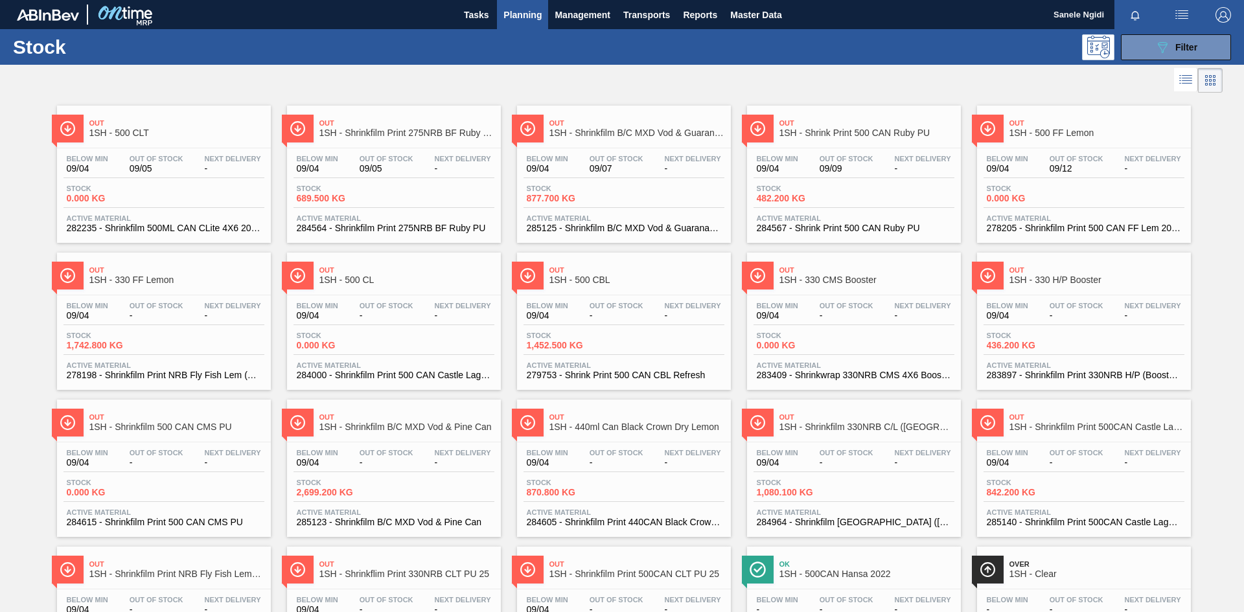
click at [496, 45] on li "Stocks" at bounding box center [523, 46] width 87 height 12
click at [1178, 51] on span "Filter" at bounding box center [1187, 47] width 22 height 10
click at [1166, 45] on icon "089F7B8B-B2A5-4AFE-B5C0-19BA573D28AC" at bounding box center [1163, 48] width 16 height 16
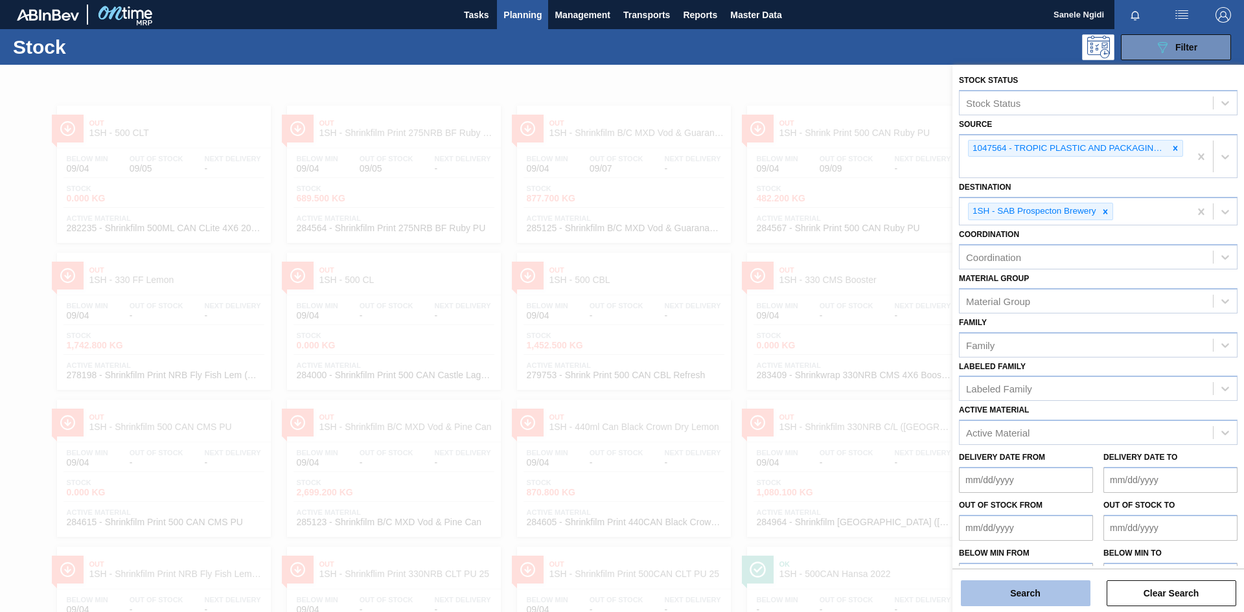
click at [977, 590] on button "Search" at bounding box center [1026, 594] width 130 height 26
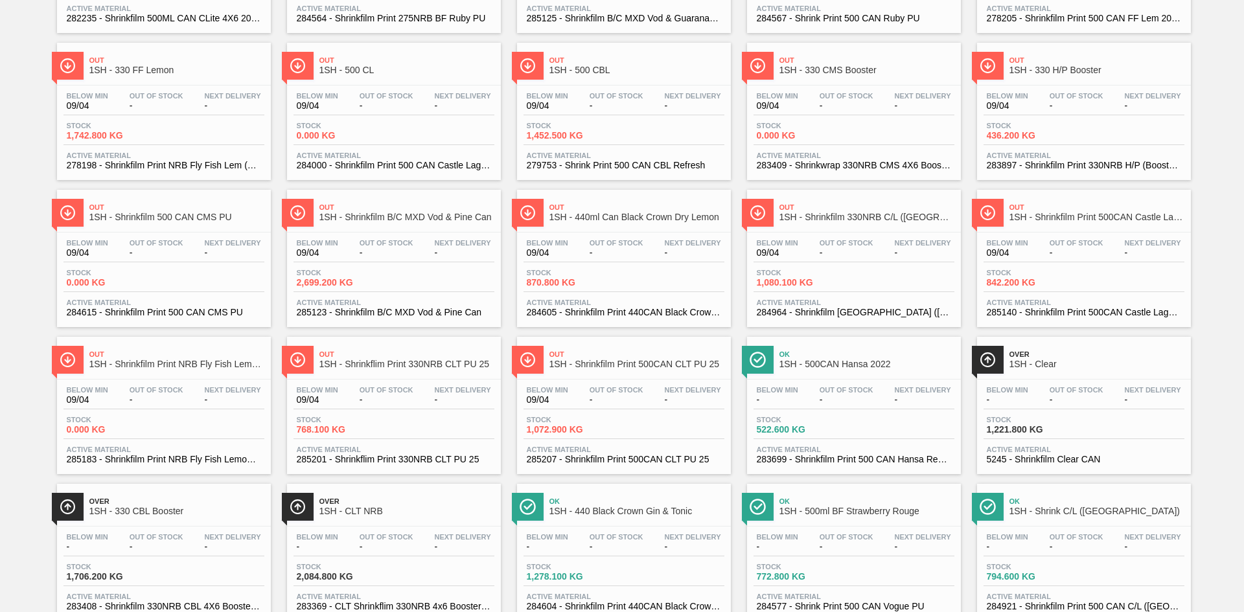
scroll to position [251, 0]
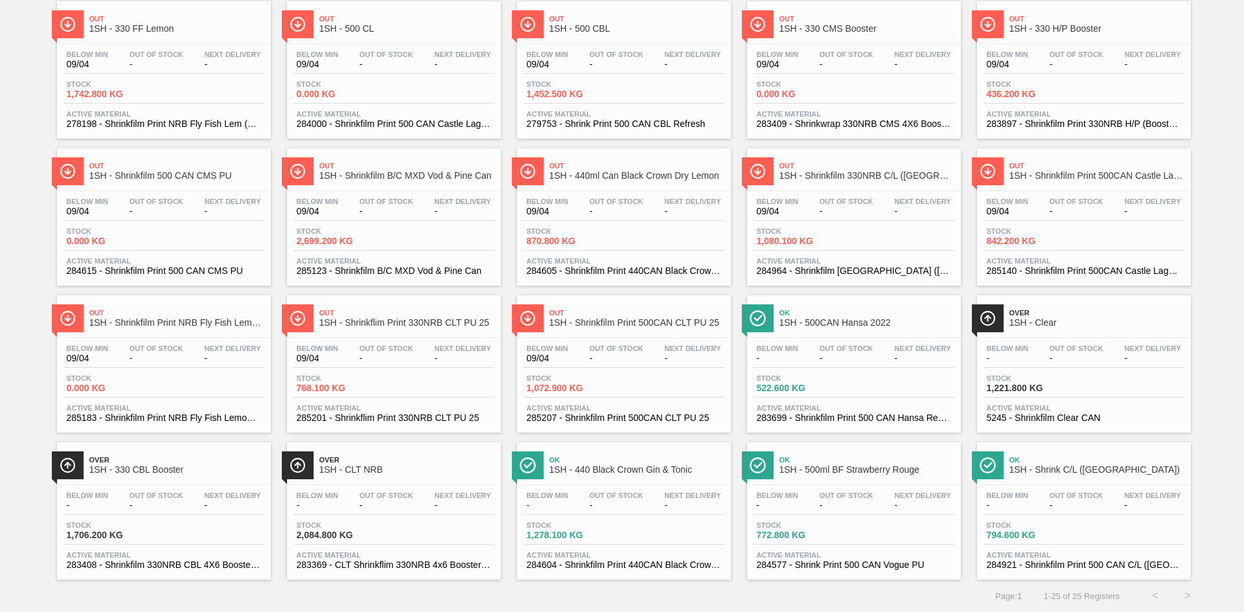
click at [860, 528] on div "Stock 772.800 KG" at bounding box center [854, 533] width 201 height 23
click at [874, 526] on div "Stock 772.800 KG" at bounding box center [854, 533] width 201 height 23
click at [874, 526] on main "Tasks Planning Management Transports Reports Master Data Sanele Ngidi Mark all …" at bounding box center [622, 306] width 1244 height 612
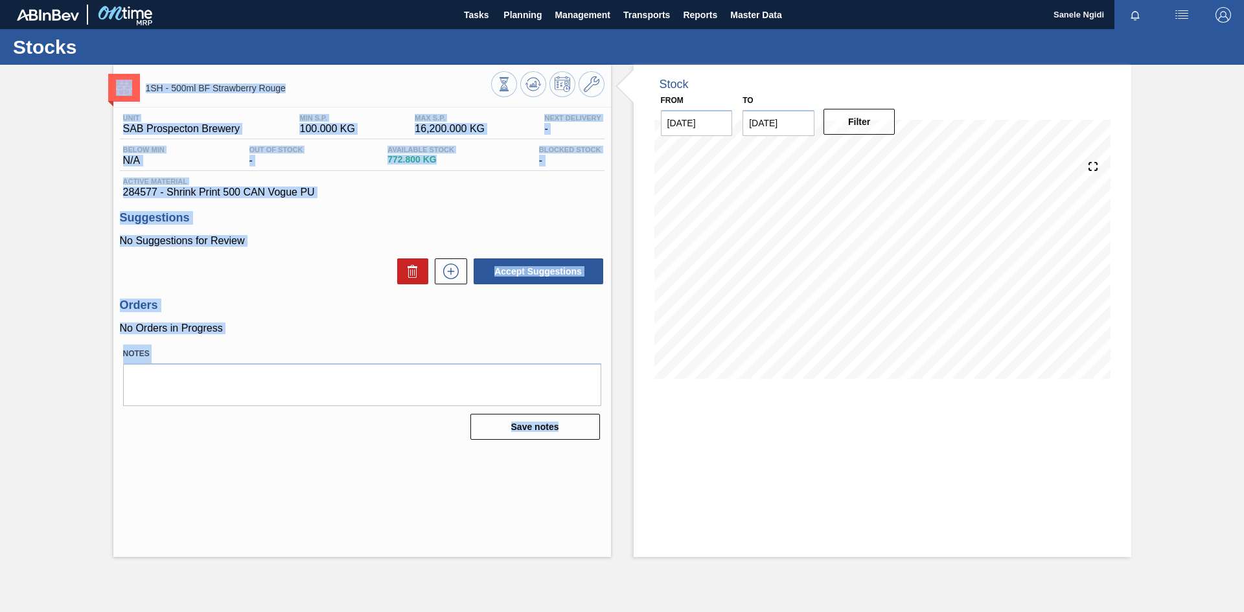
click at [496, 220] on h3 "Suggestions" at bounding box center [362, 218] width 485 height 14
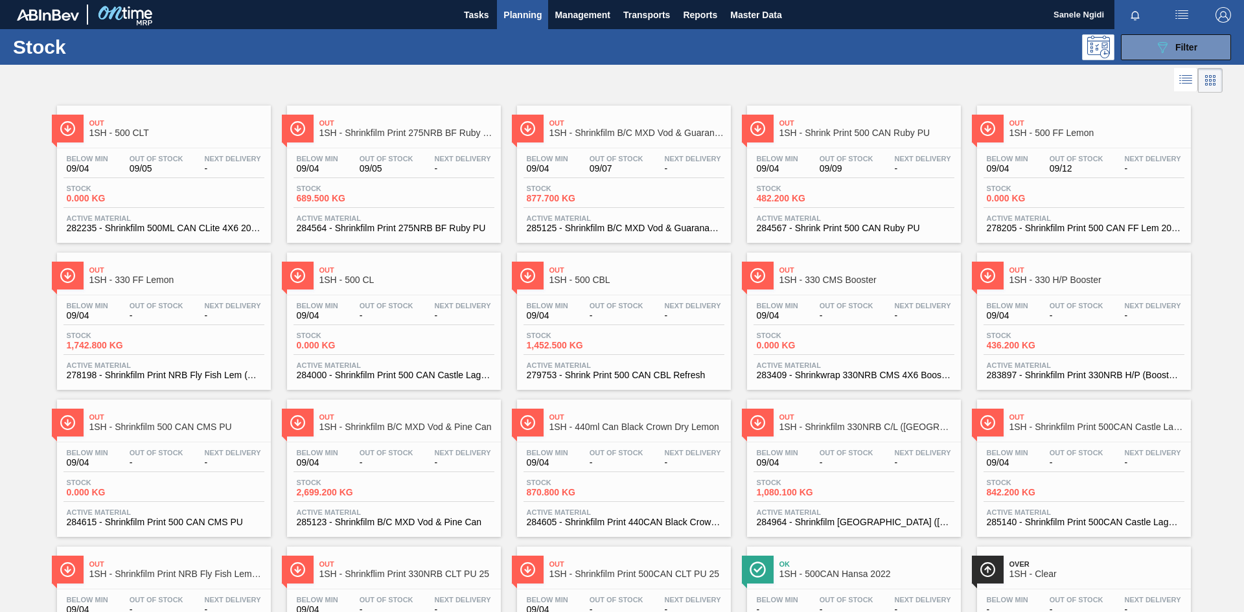
click at [393, 202] on div "Stock 689.500 KG" at bounding box center [394, 196] width 201 height 23
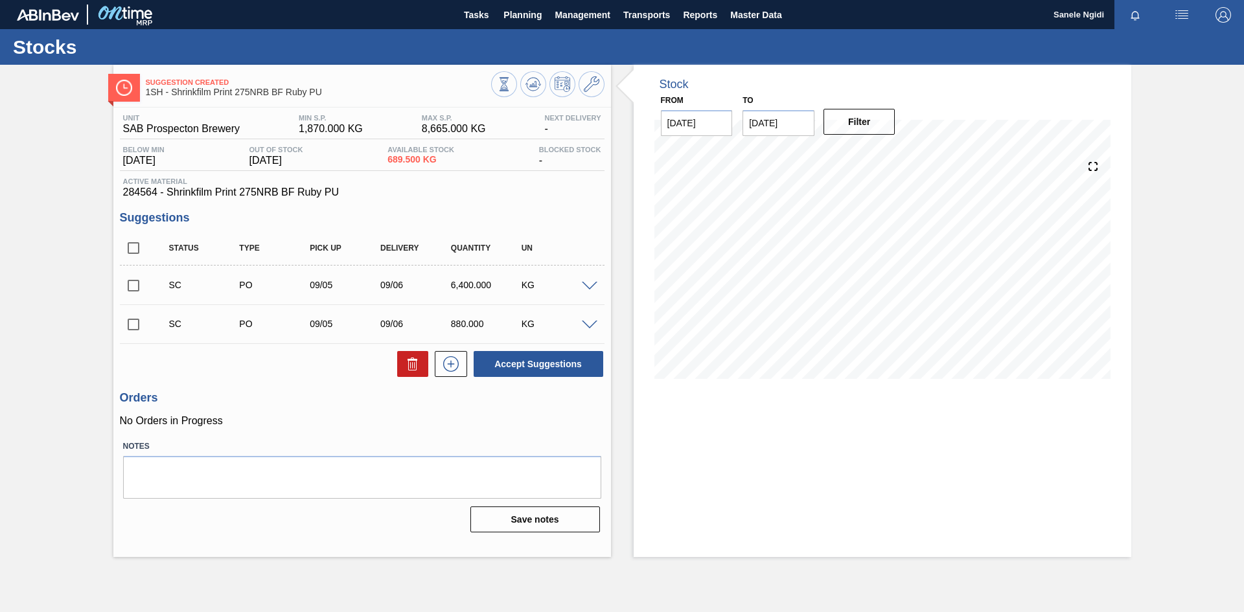
click at [138, 329] on input "checkbox" at bounding box center [133, 324] width 27 height 27
click at [558, 362] on button "Accept Suggestions" at bounding box center [539, 364] width 130 height 26
checkbox input "false"
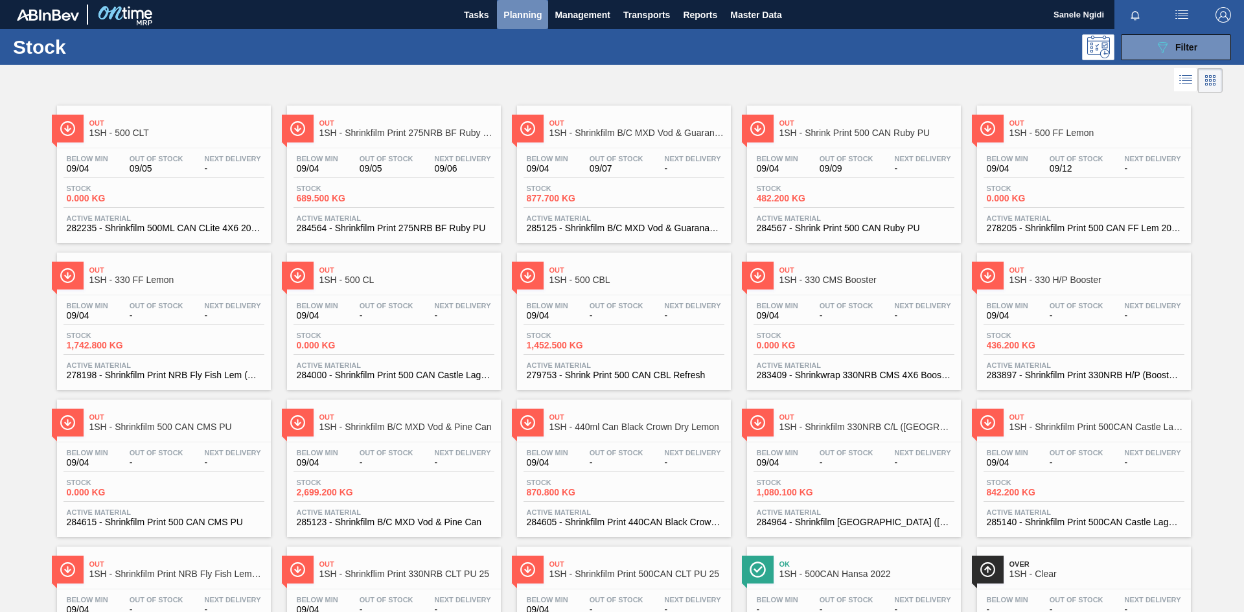
click at [536, 19] on span "Planning" at bounding box center [523, 15] width 38 height 16
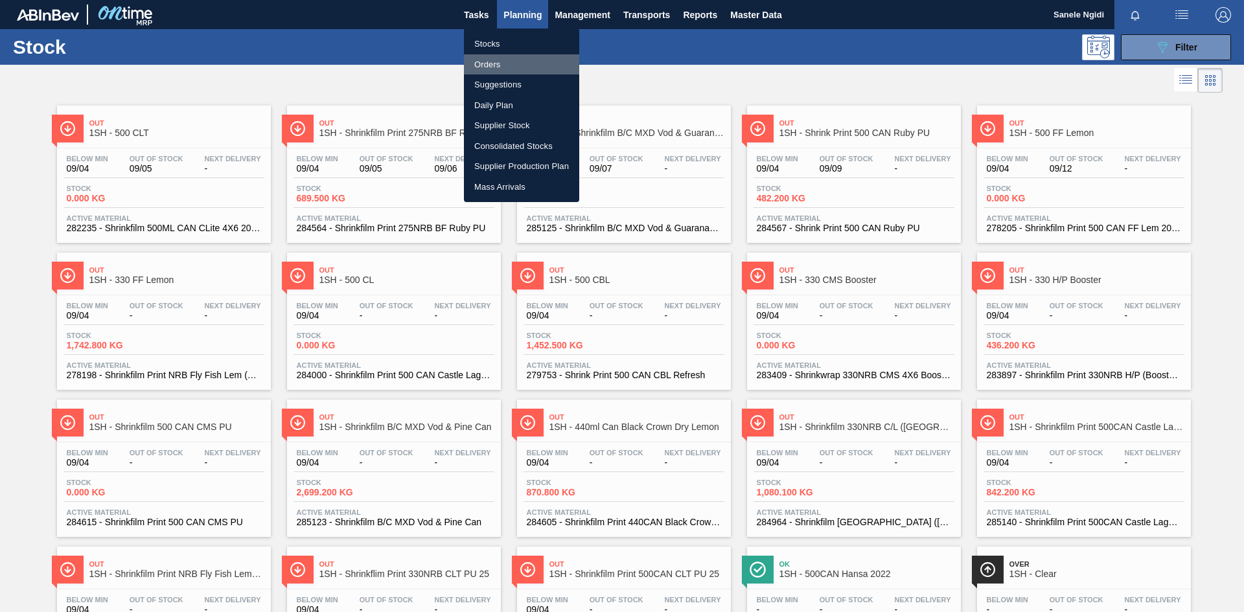
click at [493, 69] on li "Orders" at bounding box center [521, 64] width 115 height 21
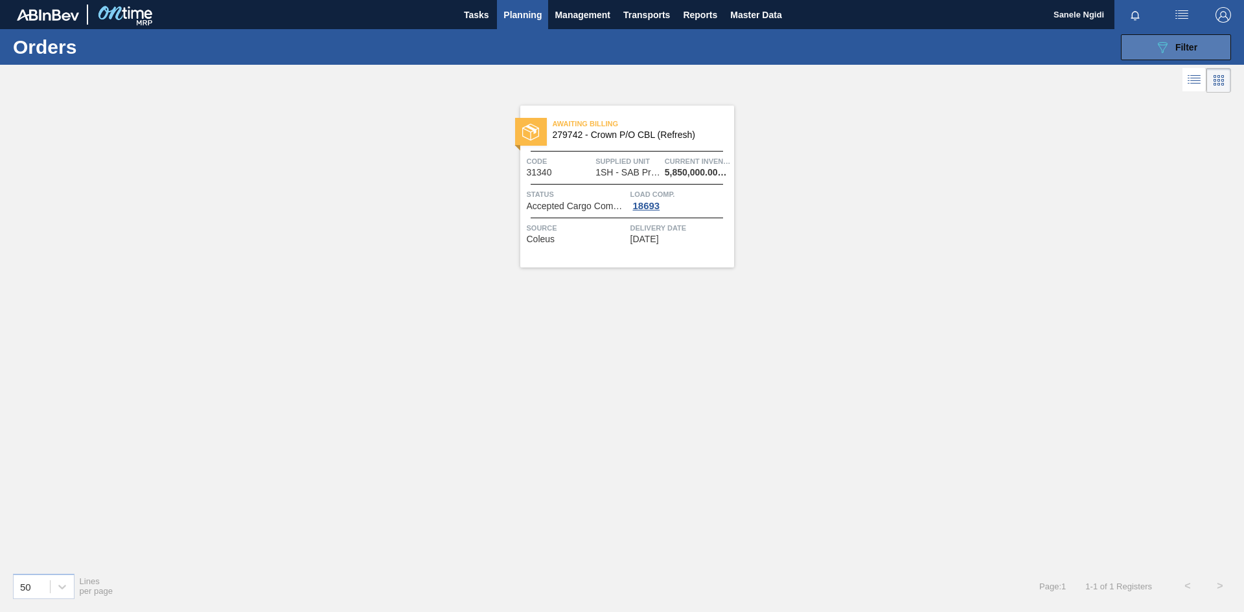
click at [1198, 45] on span "Filter" at bounding box center [1187, 47] width 22 height 10
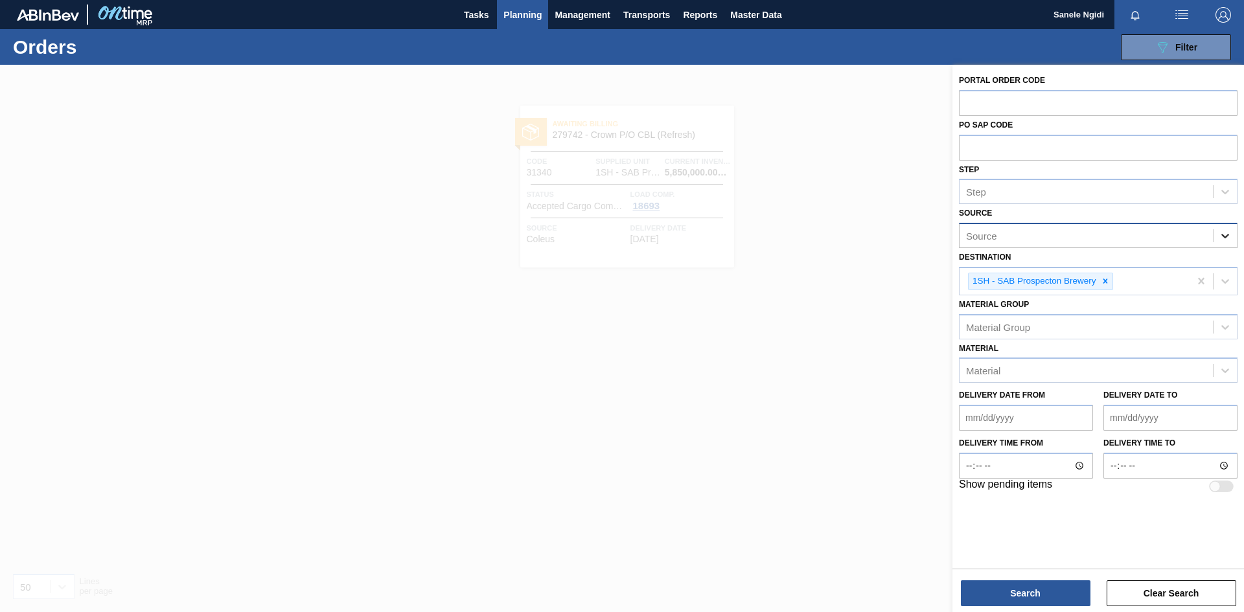
click at [1223, 234] on icon at bounding box center [1225, 235] width 13 height 13
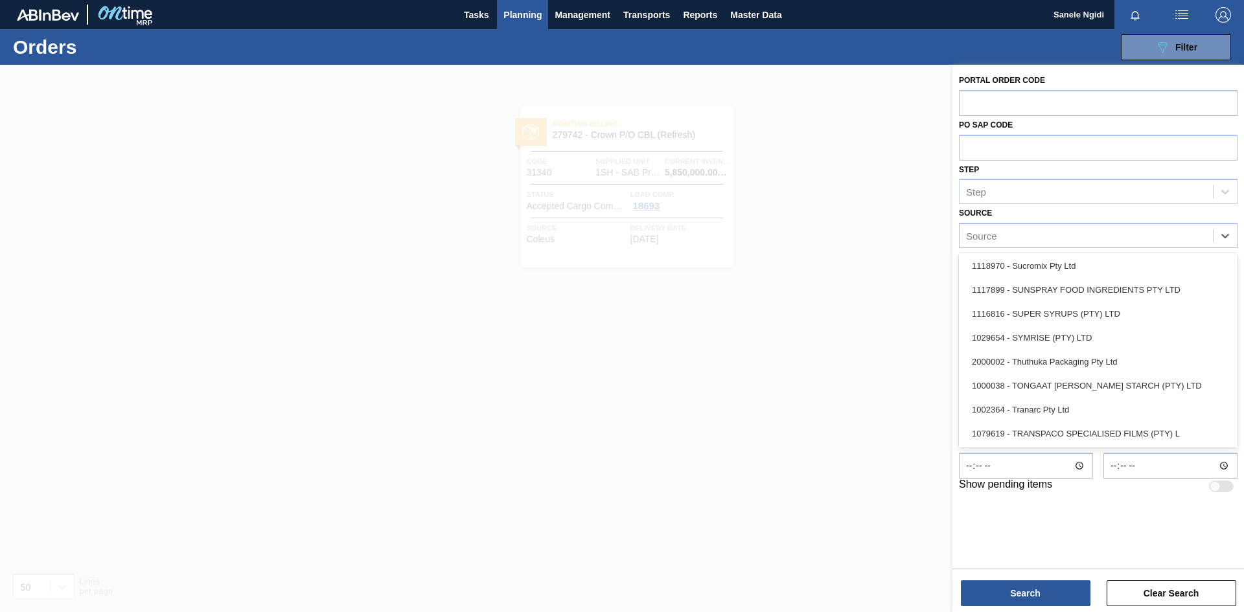
scroll to position [1681, 0]
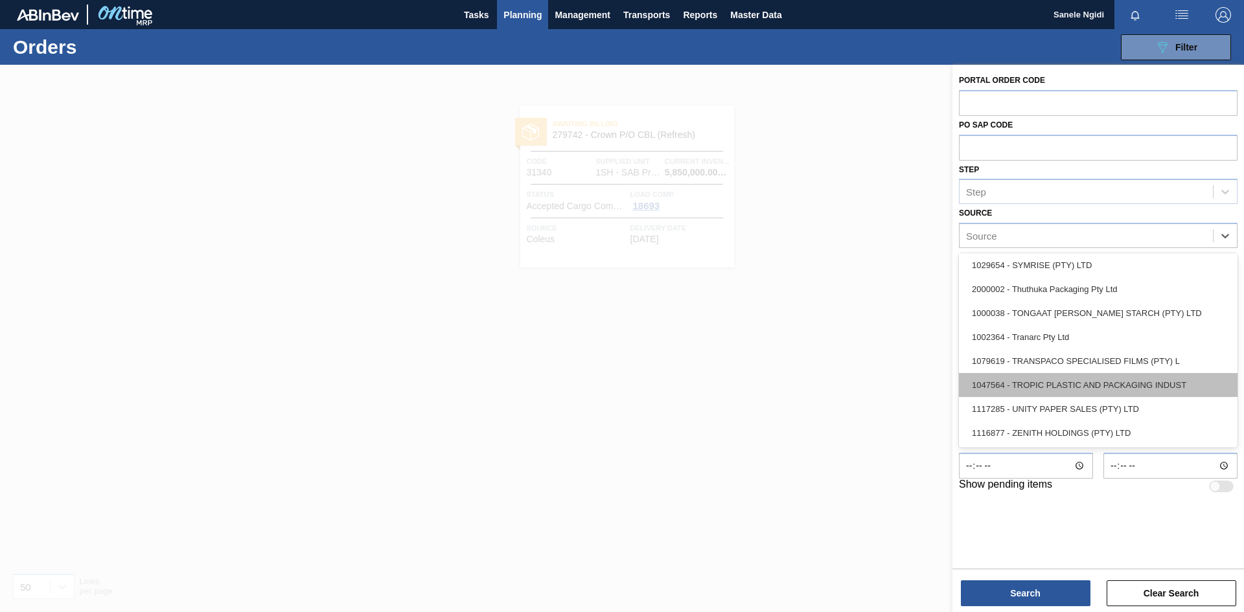
click at [1079, 383] on div "1047564 - TROPIC PLASTIC AND PACKAGING INDUST" at bounding box center [1098, 385] width 279 height 24
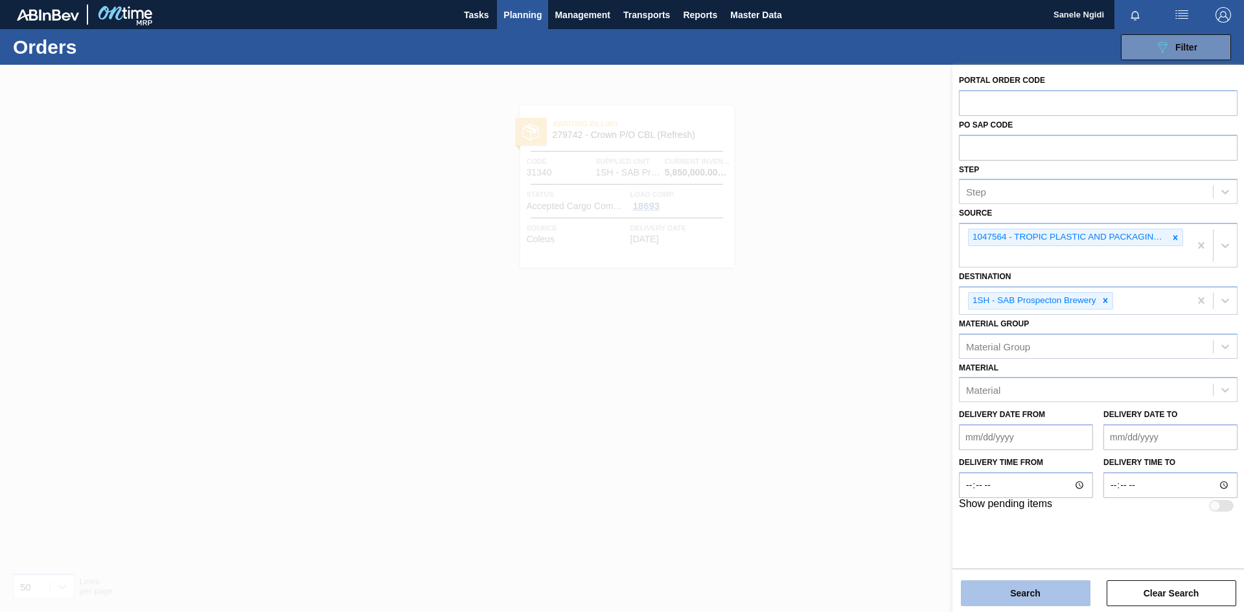
click at [1035, 596] on button "Search" at bounding box center [1026, 594] width 130 height 26
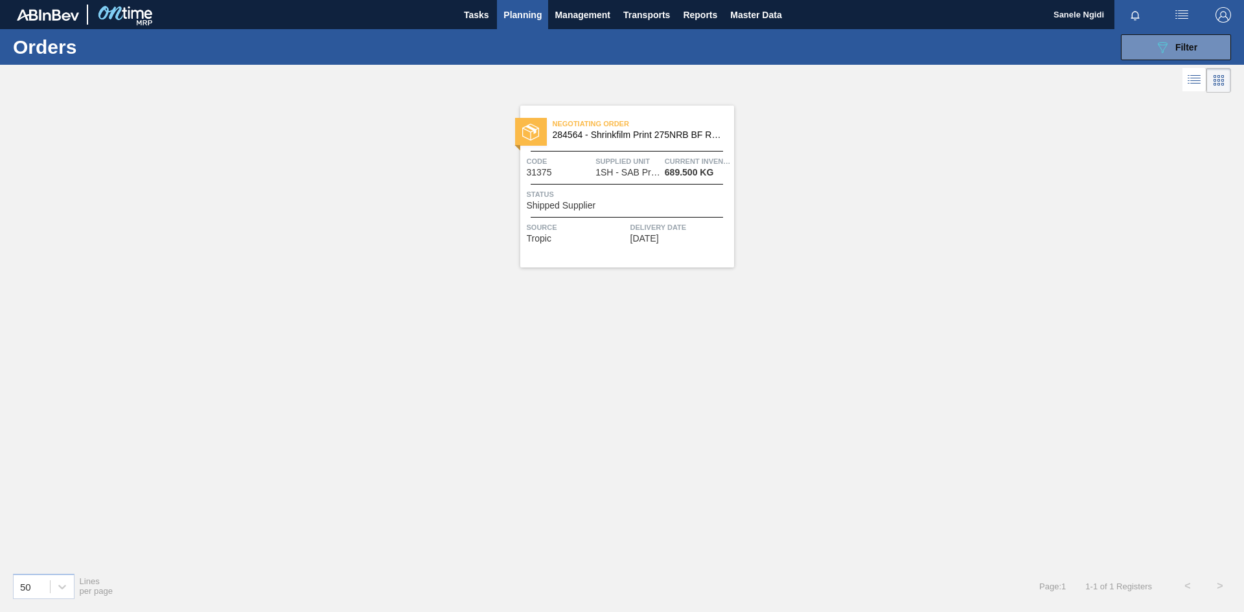
drag, startPoint x: 633, startPoint y: 305, endPoint x: 629, endPoint y: 296, distance: 9.6
click at [633, 305] on div "Negotiating Order 284564 - Shrinkfilm Print 275NRB BF Ruby PU Code 31375 Suppli…" at bounding box center [622, 329] width 1244 height 467
click at [530, 17] on span "Planning" at bounding box center [523, 15] width 38 height 16
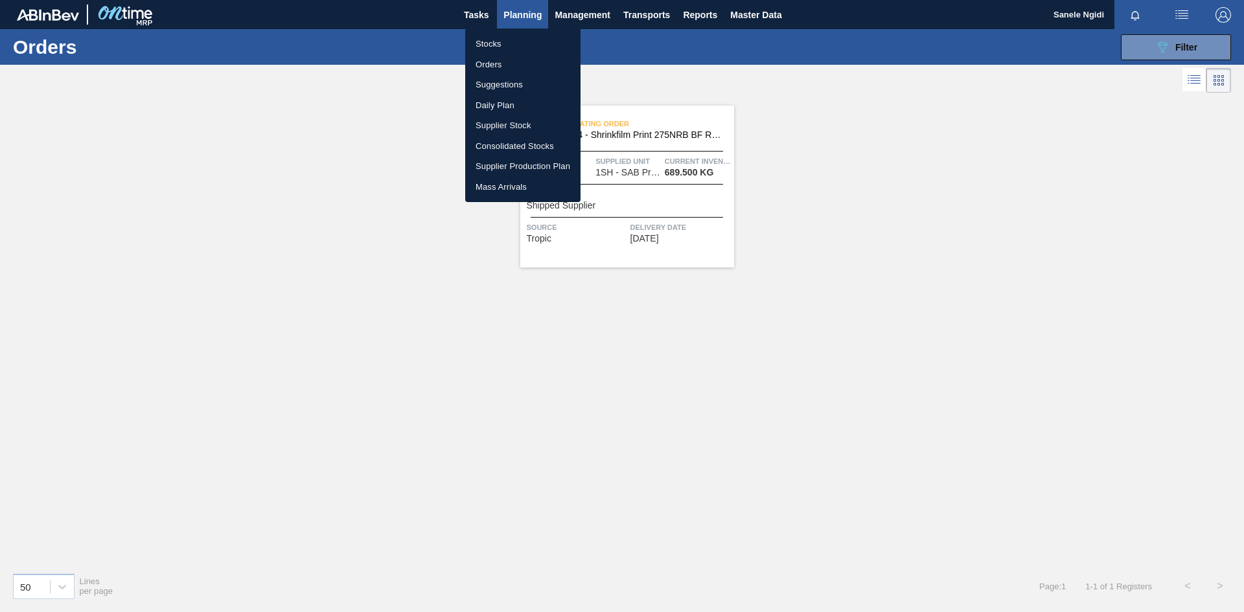
click at [502, 45] on li "Stocks" at bounding box center [522, 44] width 115 height 21
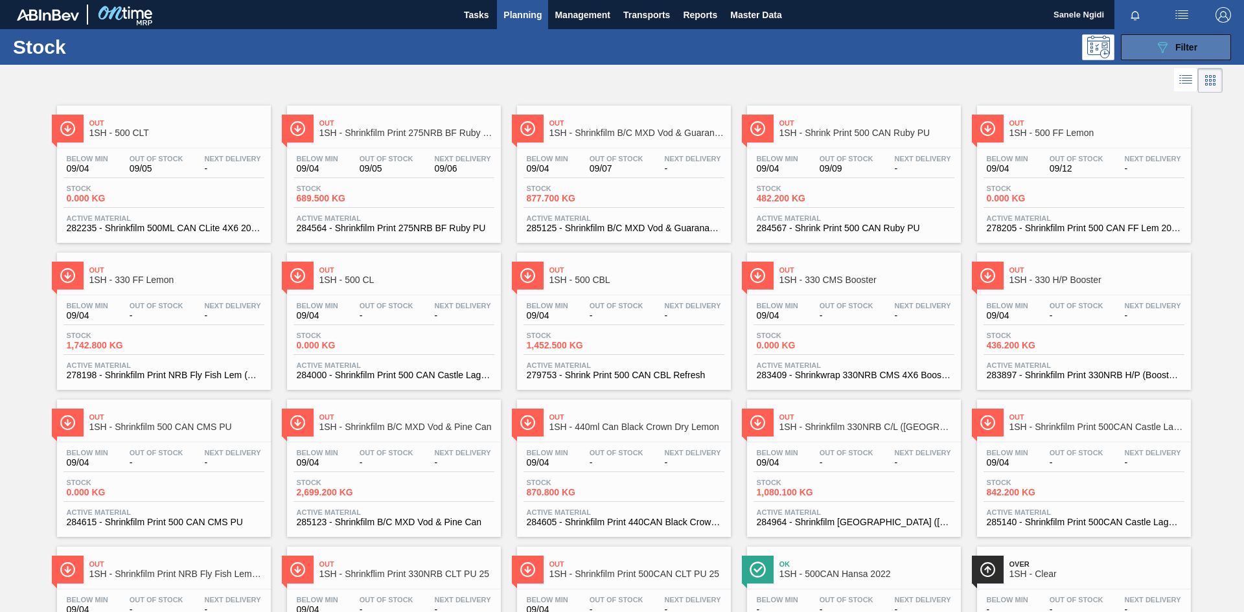
click at [1191, 50] on span "Filter" at bounding box center [1187, 47] width 22 height 10
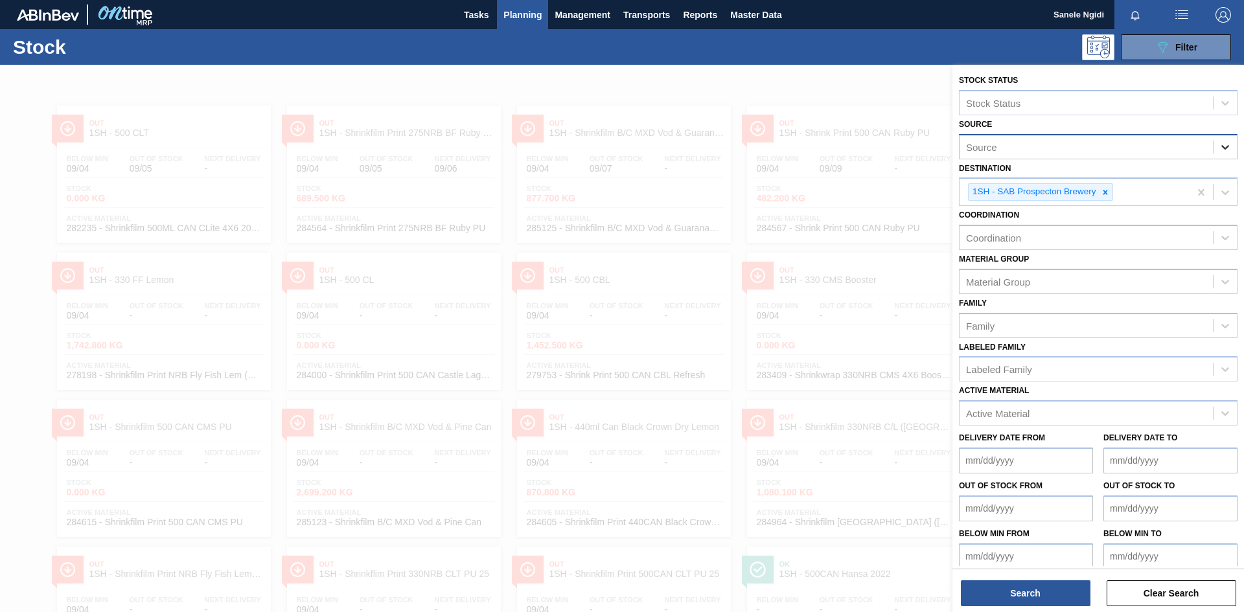
click at [1222, 141] on icon at bounding box center [1225, 147] width 13 height 13
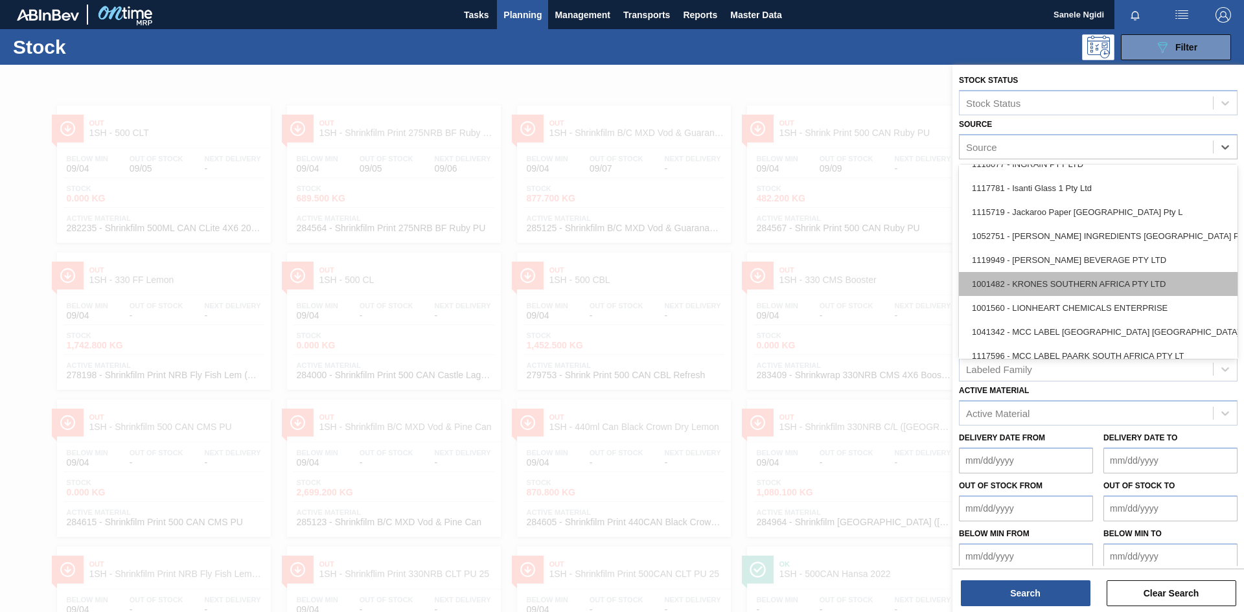
scroll to position [1037, 0]
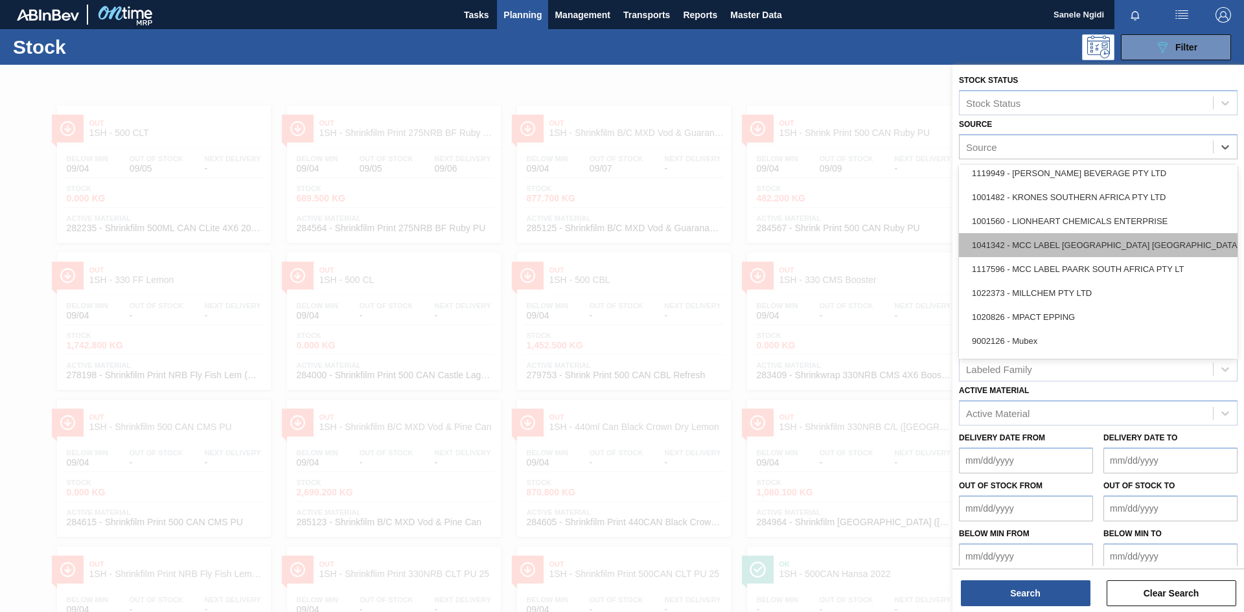
click at [1115, 247] on div "1041342 - MCC LABEL [GEOGRAPHIC_DATA] [GEOGRAPHIC_DATA]" at bounding box center [1098, 245] width 279 height 24
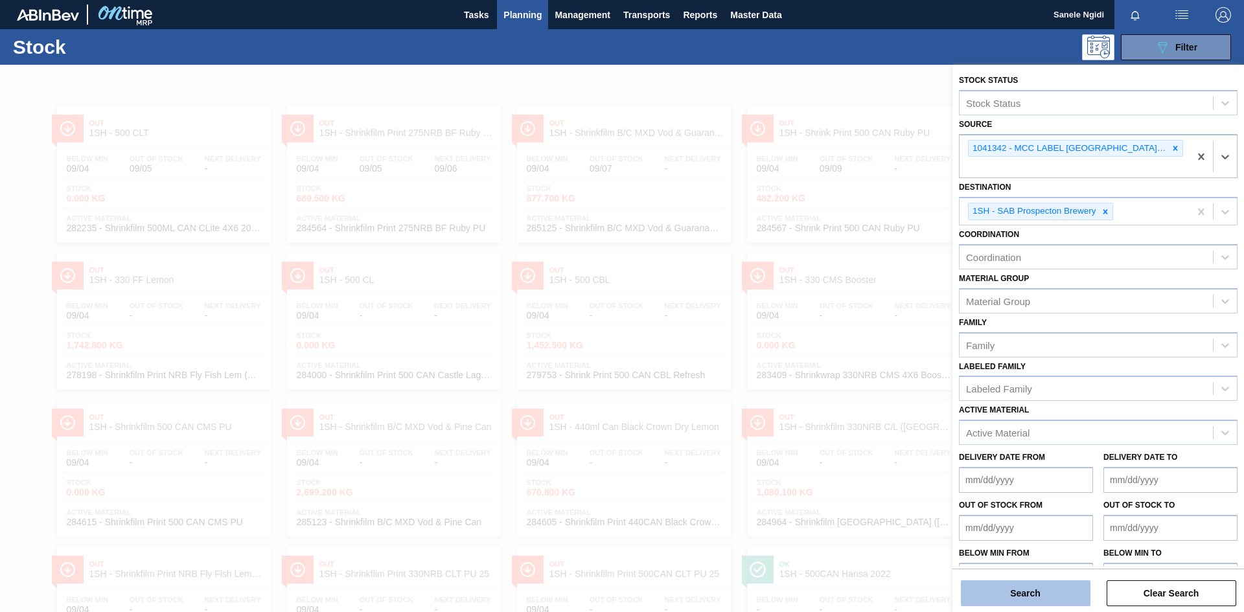
click at [1047, 598] on button "Search" at bounding box center [1026, 594] width 130 height 26
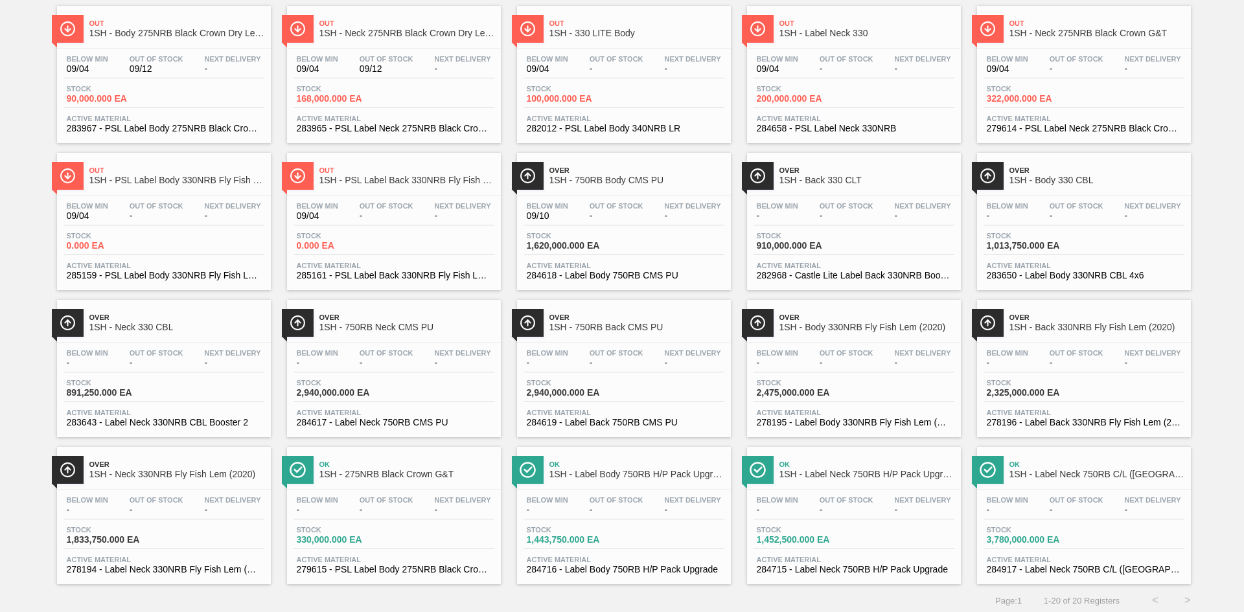
scroll to position [104, 0]
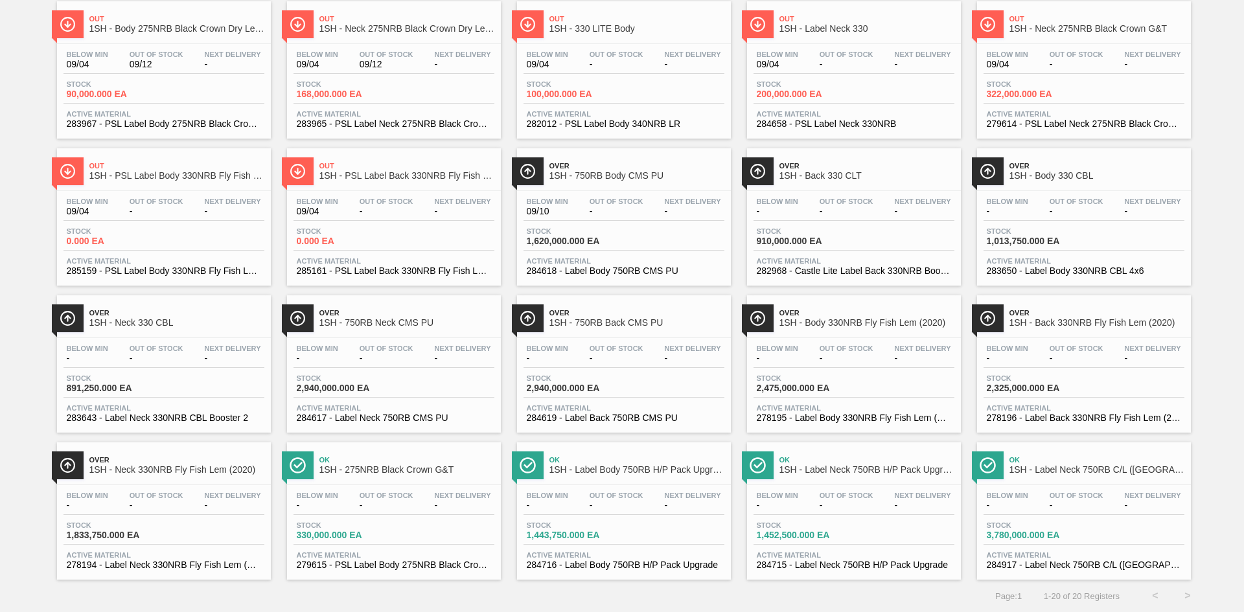
click at [418, 531] on div "Stock 330,000.000 EA" at bounding box center [394, 533] width 201 height 23
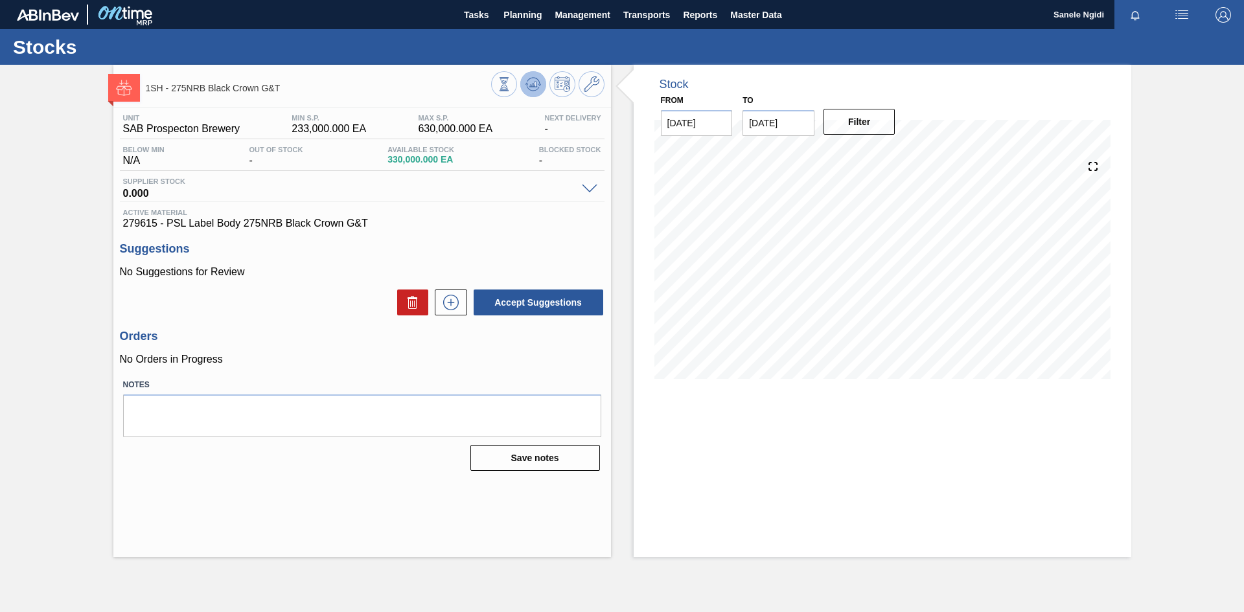
click at [539, 83] on icon at bounding box center [534, 84] width 16 height 16
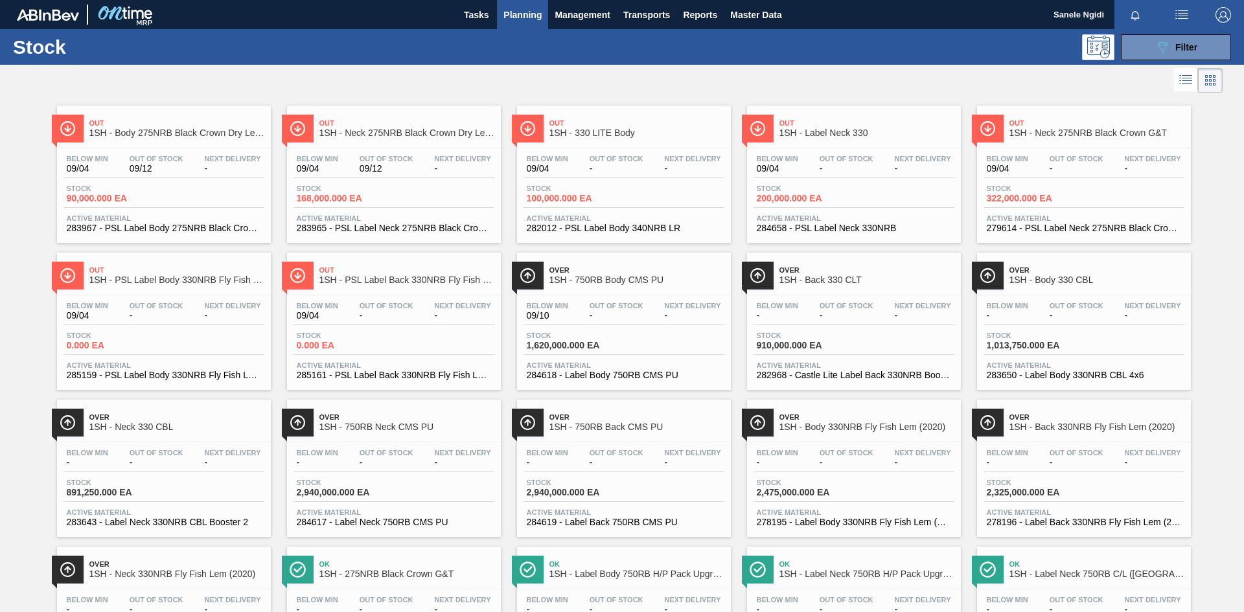
click at [167, 197] on div "Stock 90,000.000 EA" at bounding box center [164, 196] width 201 height 23
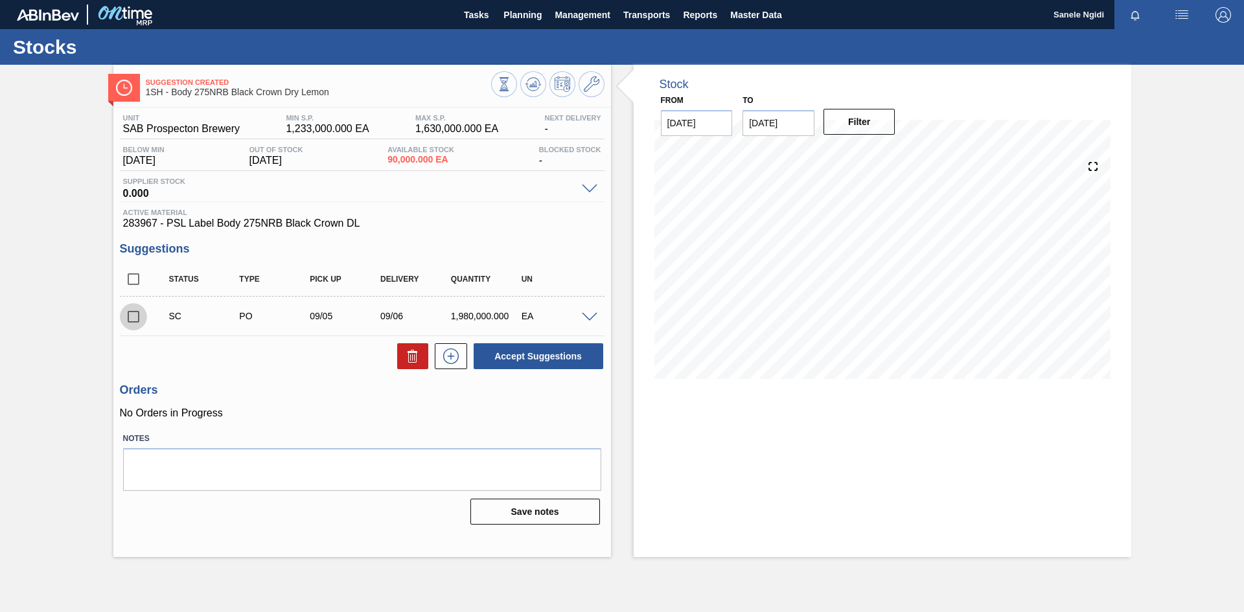
click at [125, 314] on input "checkbox" at bounding box center [133, 316] width 27 height 27
click at [528, 357] on button "Accept Suggestions" at bounding box center [539, 357] width 130 height 26
checkbox input "false"
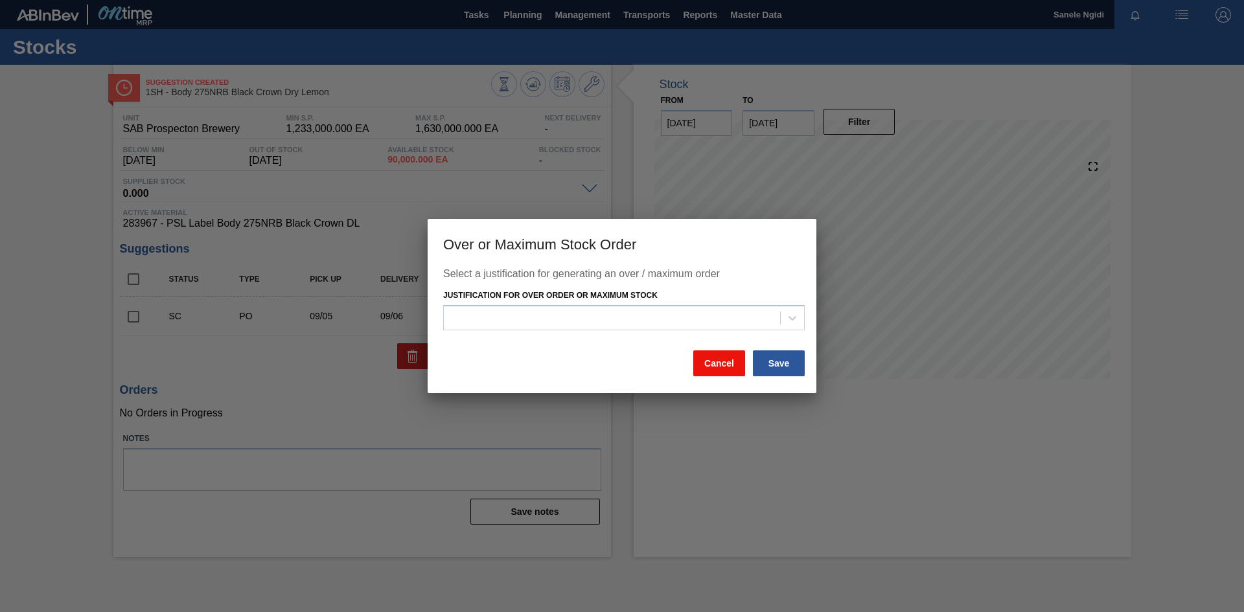
click at [715, 358] on button "Cancel" at bounding box center [720, 364] width 52 height 26
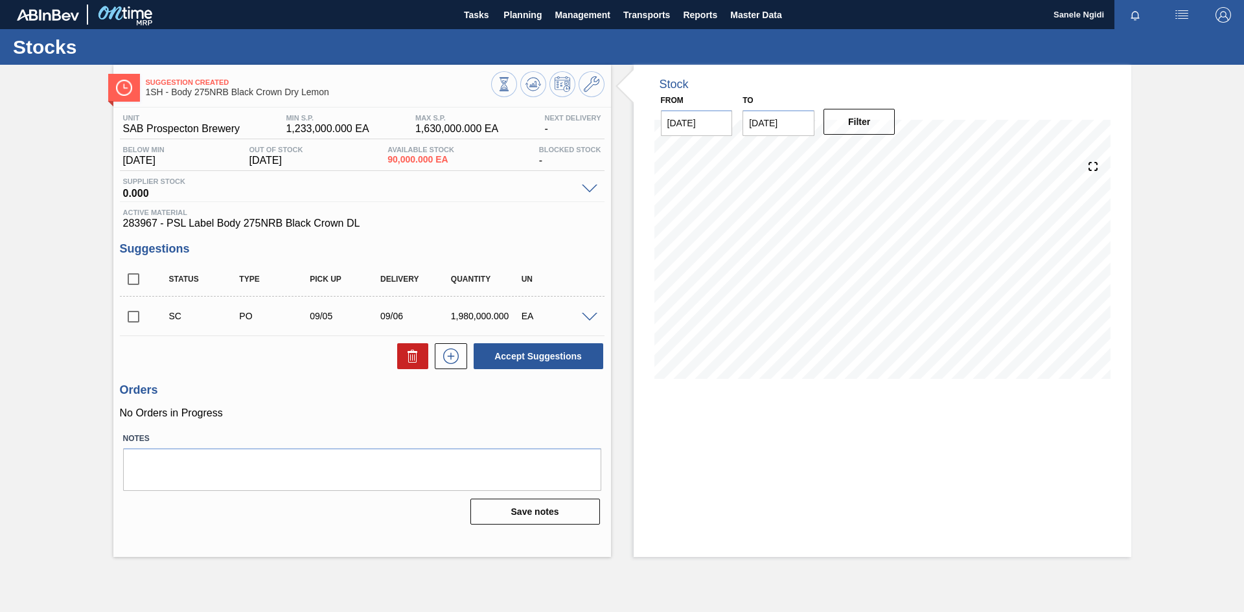
click at [338, 435] on label "Notes" at bounding box center [362, 439] width 478 height 19
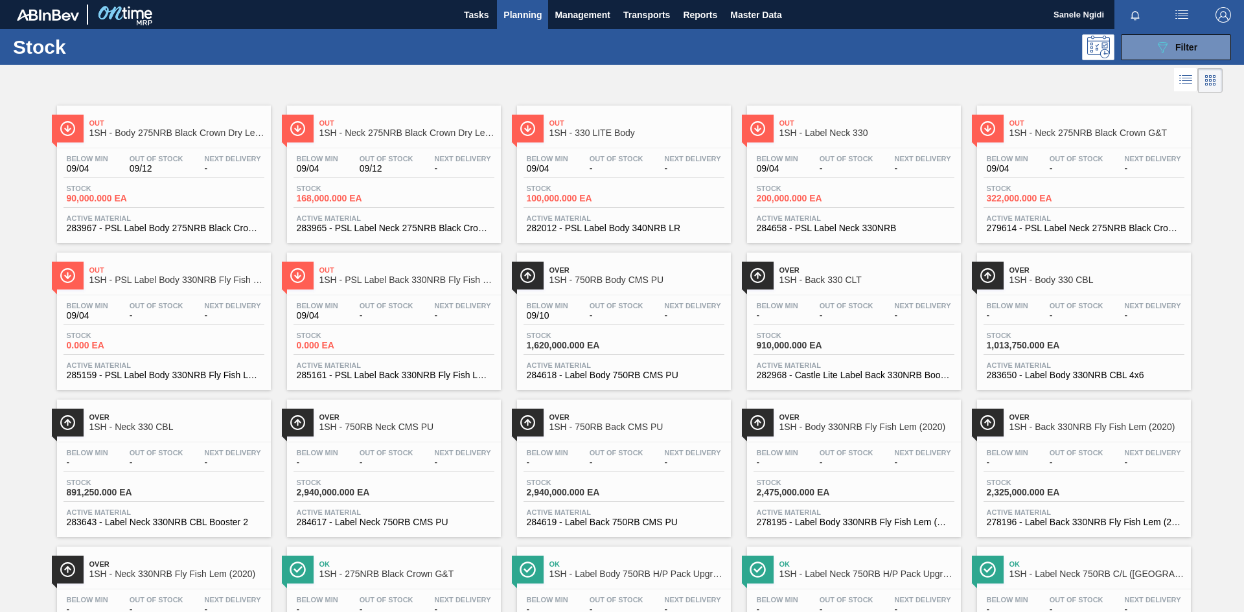
click at [176, 198] on div "Stock 90,000.000 EA" at bounding box center [164, 196] width 201 height 23
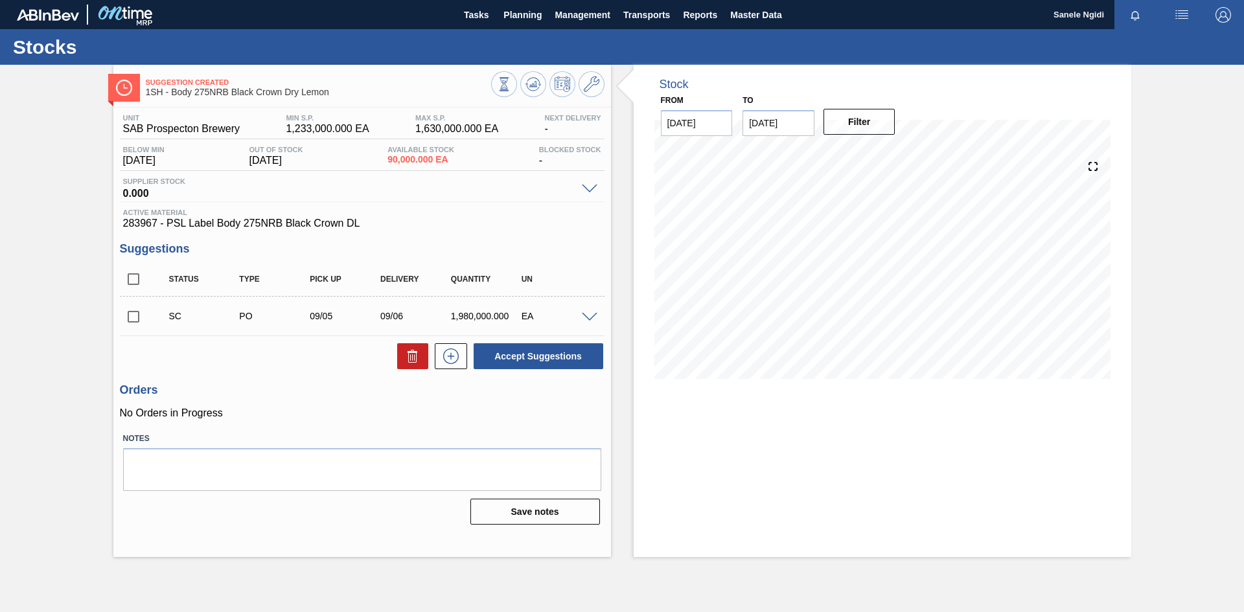
click at [137, 320] on input "checkbox" at bounding box center [133, 316] width 27 height 27
click at [525, 360] on button "Accept Suggestions" at bounding box center [539, 357] width 130 height 26
checkbox input "false"
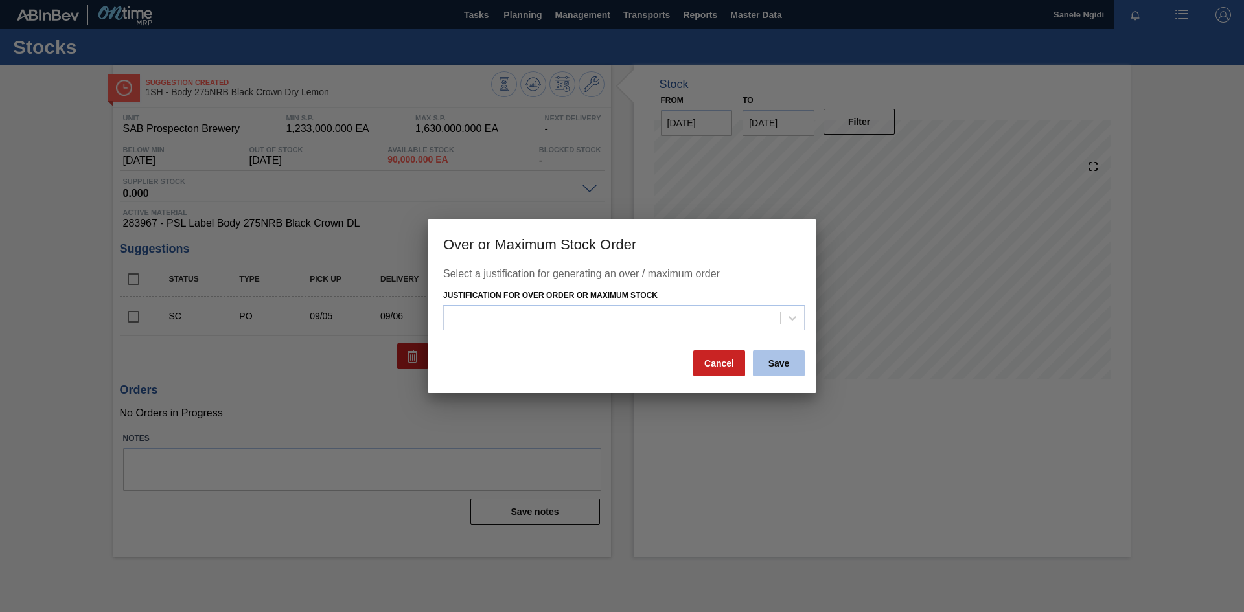
click at [780, 363] on button "Save" at bounding box center [779, 364] width 52 height 26
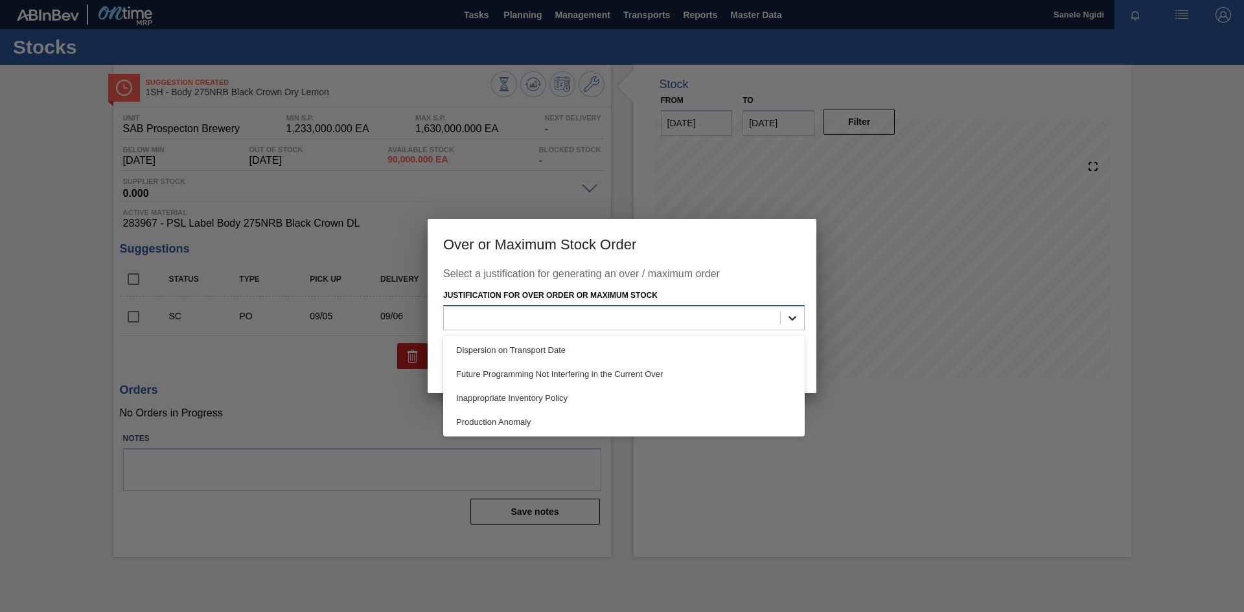
click at [799, 318] on div at bounding box center [792, 318] width 23 height 23
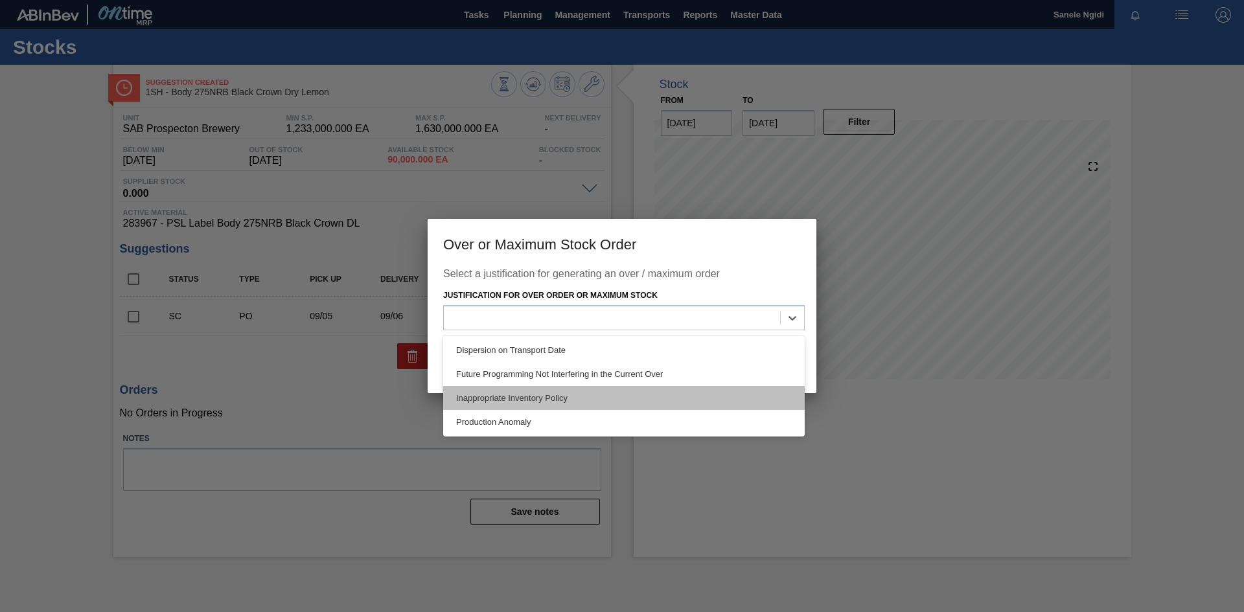
click at [548, 397] on div "Inappropriate Inventory Policy" at bounding box center [624, 398] width 362 height 24
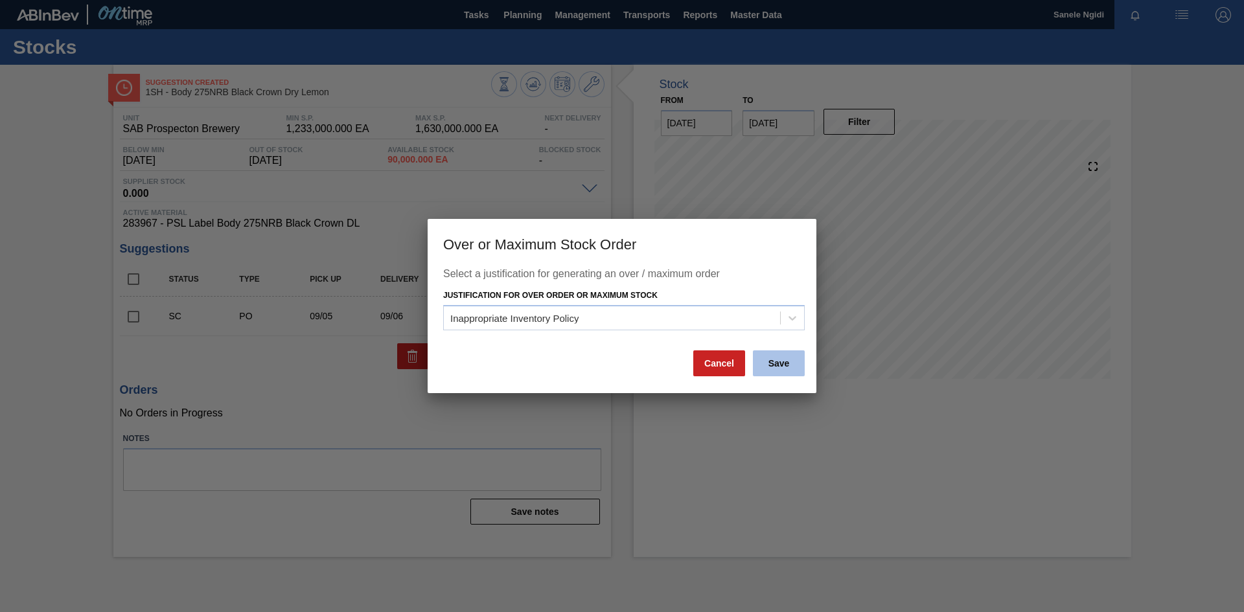
click at [787, 362] on button "Save" at bounding box center [779, 364] width 52 height 26
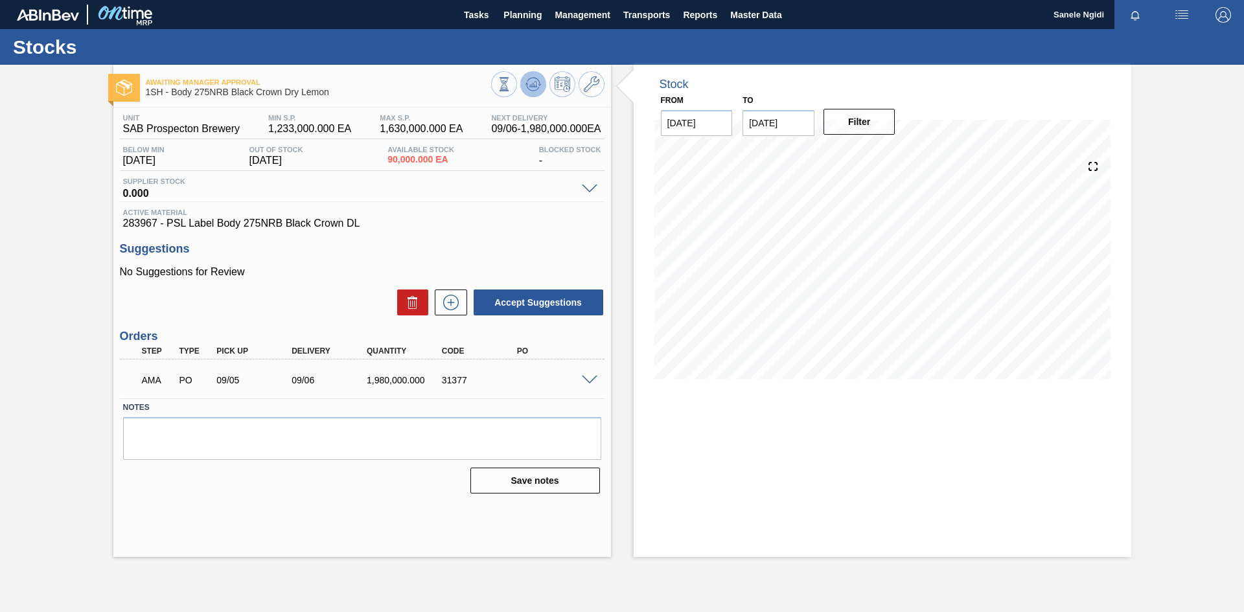
click at [526, 86] on icon at bounding box center [534, 84] width 16 height 16
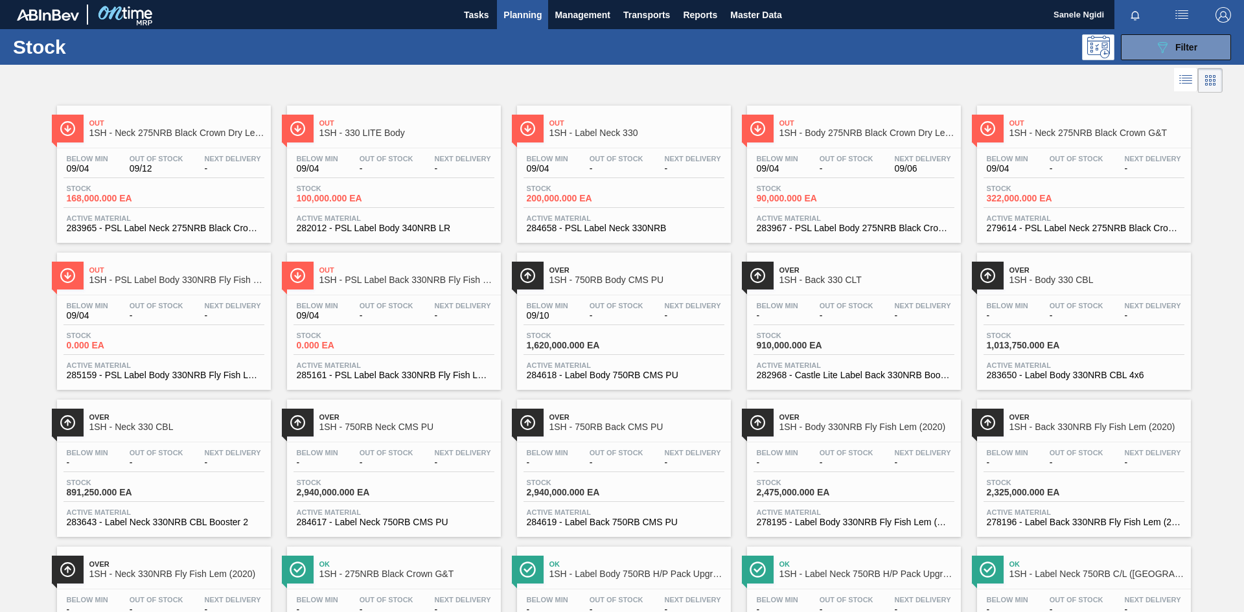
click at [531, 16] on span "Planning" at bounding box center [523, 15] width 38 height 16
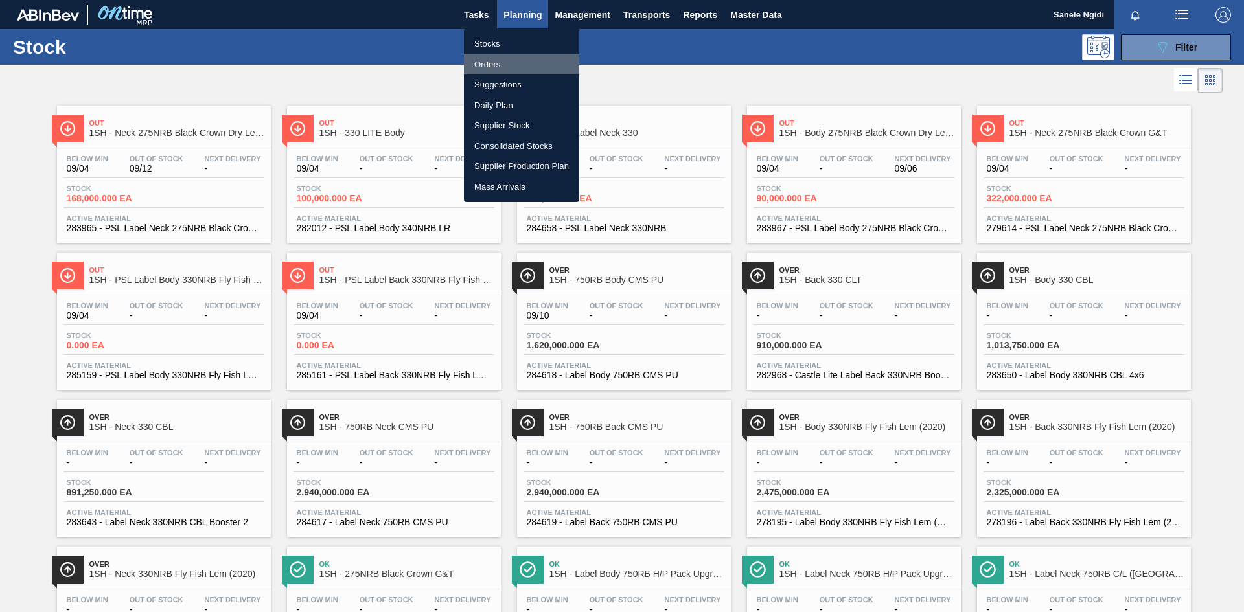
click at [494, 66] on li "Orders" at bounding box center [521, 64] width 115 height 21
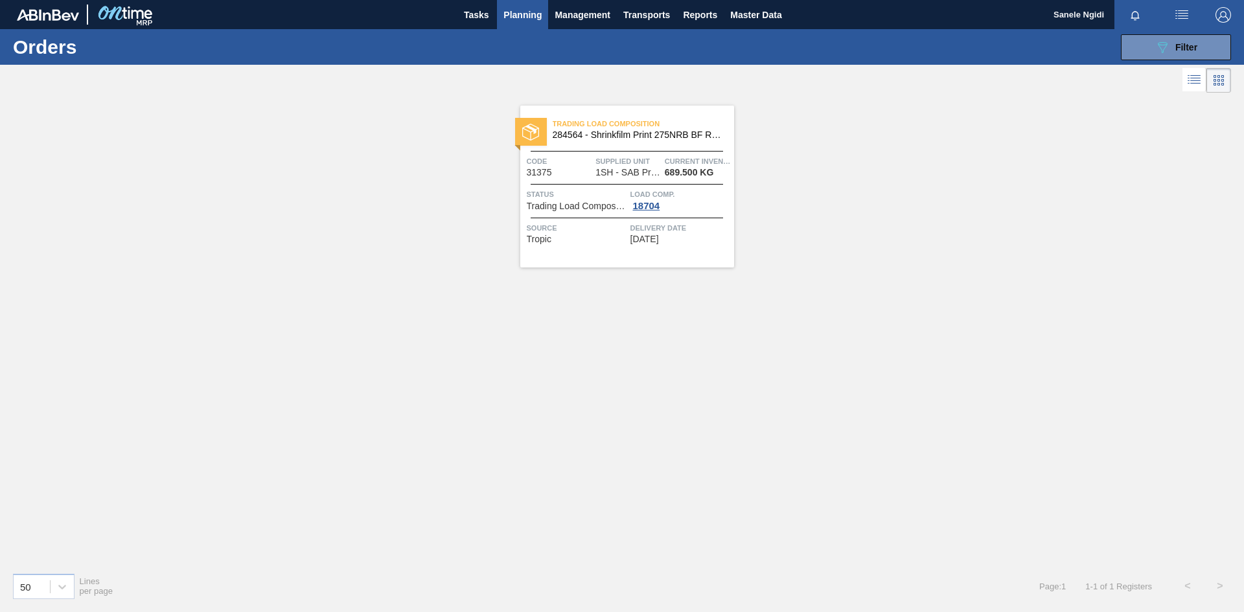
click at [691, 205] on div "Load Comp. 18704" at bounding box center [681, 199] width 100 height 23
click at [643, 204] on div "18704" at bounding box center [647, 206] width 32 height 10
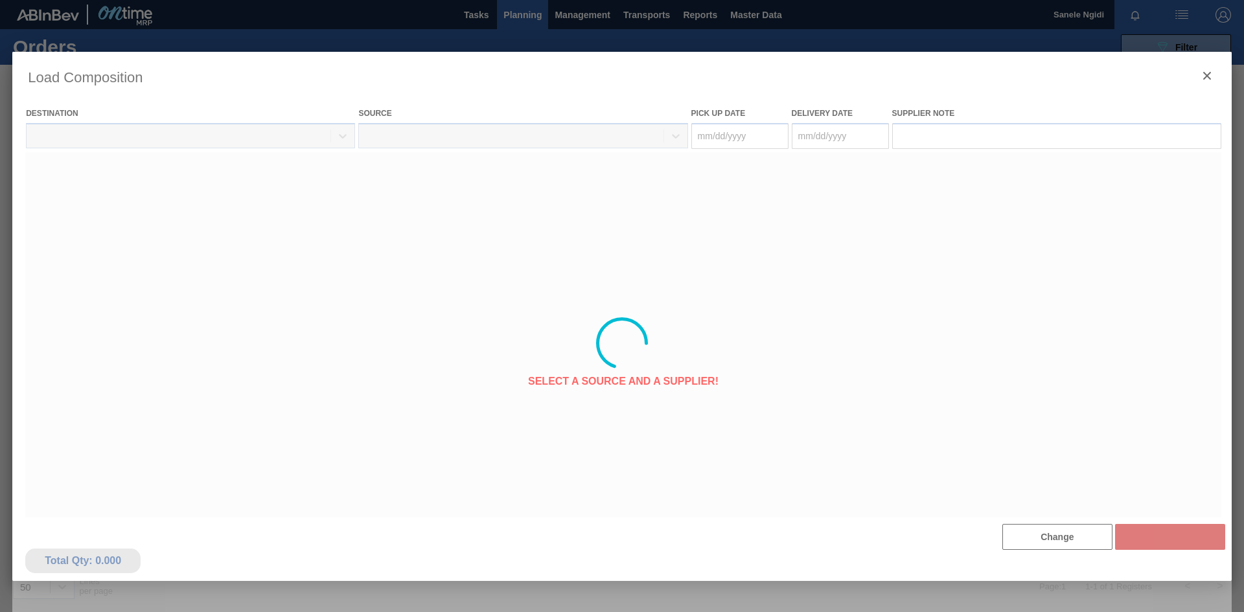
type Date "[DATE]"
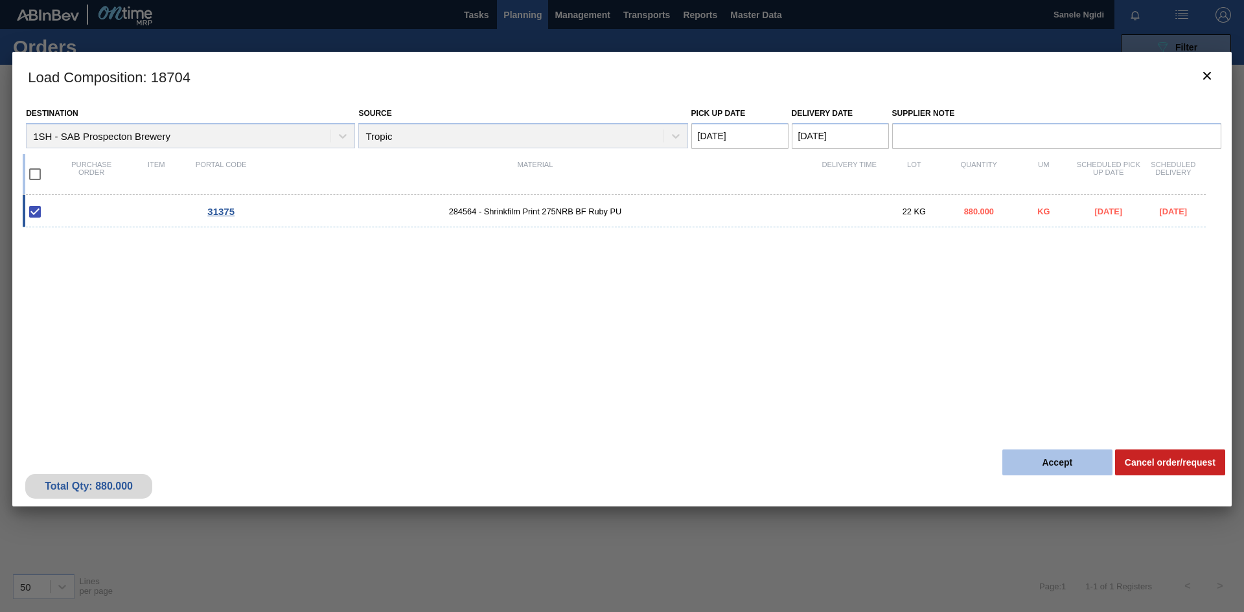
click at [1060, 465] on button "Accept" at bounding box center [1058, 463] width 110 height 26
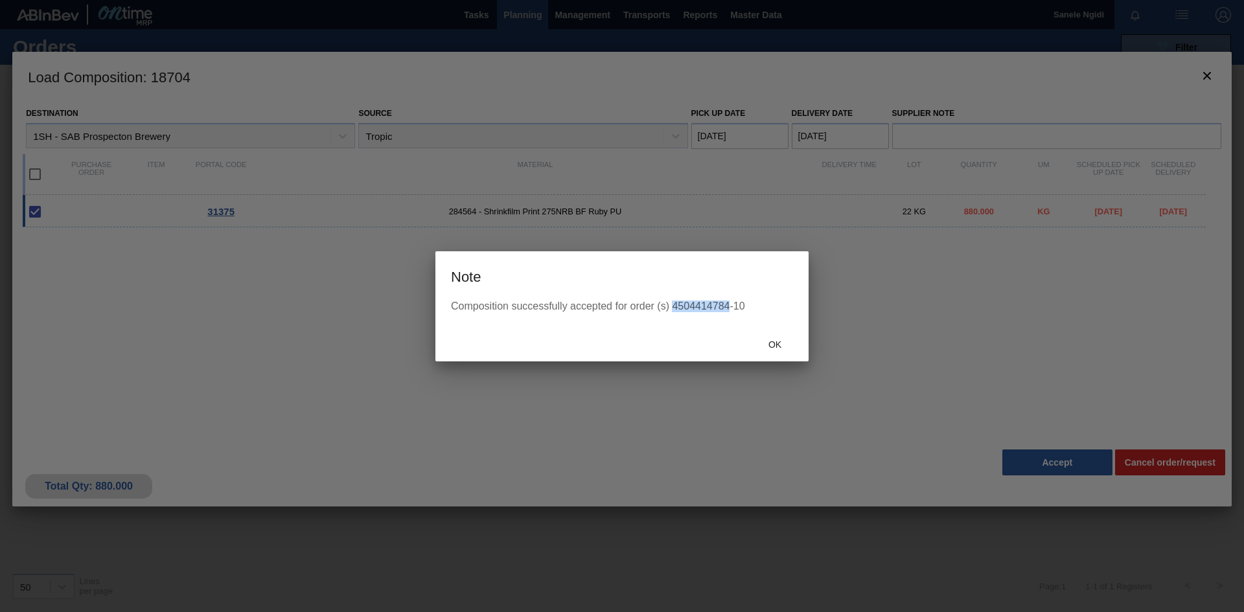
drag, startPoint x: 728, startPoint y: 308, endPoint x: 671, endPoint y: 313, distance: 56.6
click at [671, 313] on div "Composition successfully accepted for order (s) 4504414784-10" at bounding box center [622, 314] width 373 height 27
copy div "4504414784"
click at [353, 419] on div at bounding box center [622, 306] width 1244 height 612
click at [778, 344] on span "Ok" at bounding box center [775, 345] width 34 height 10
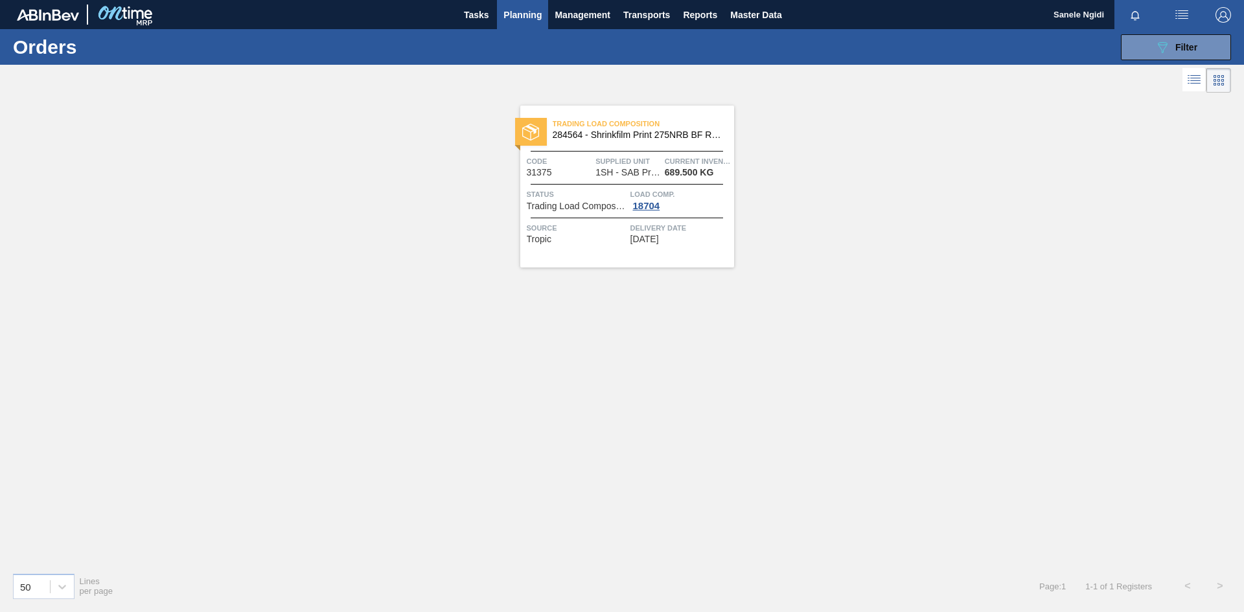
click at [529, 257] on div "Trading Load Composition 284564 - Shrinkfilm Print 275NRB BF Ruby PU Code 31375…" at bounding box center [627, 187] width 214 height 162
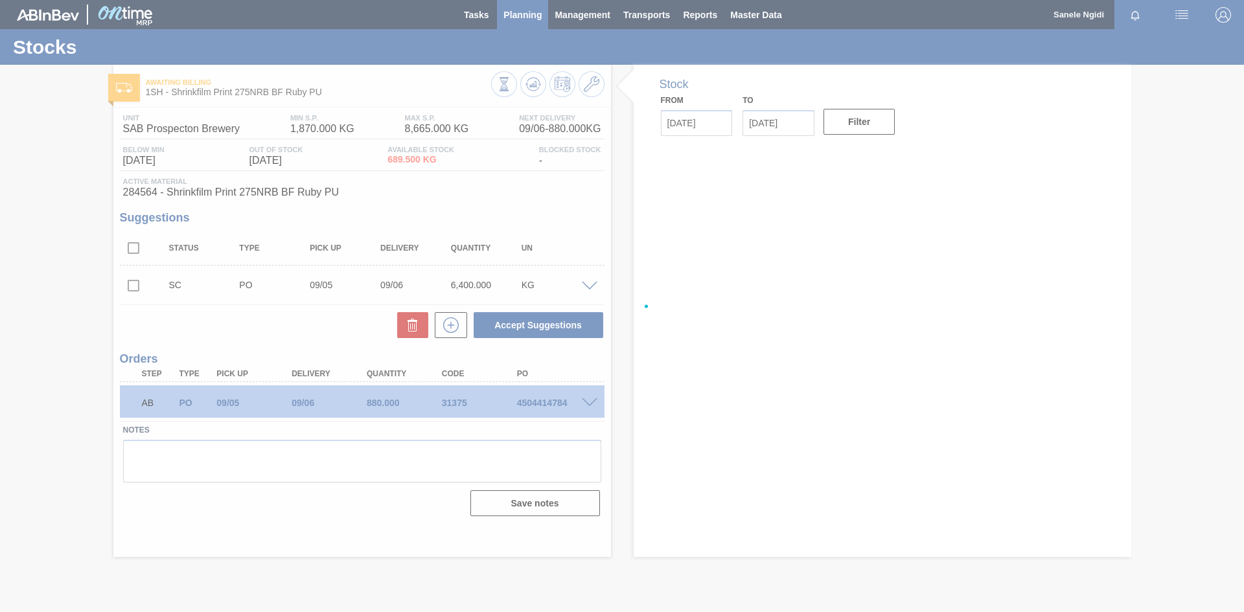
click at [528, 15] on span "Planning" at bounding box center [523, 15] width 38 height 16
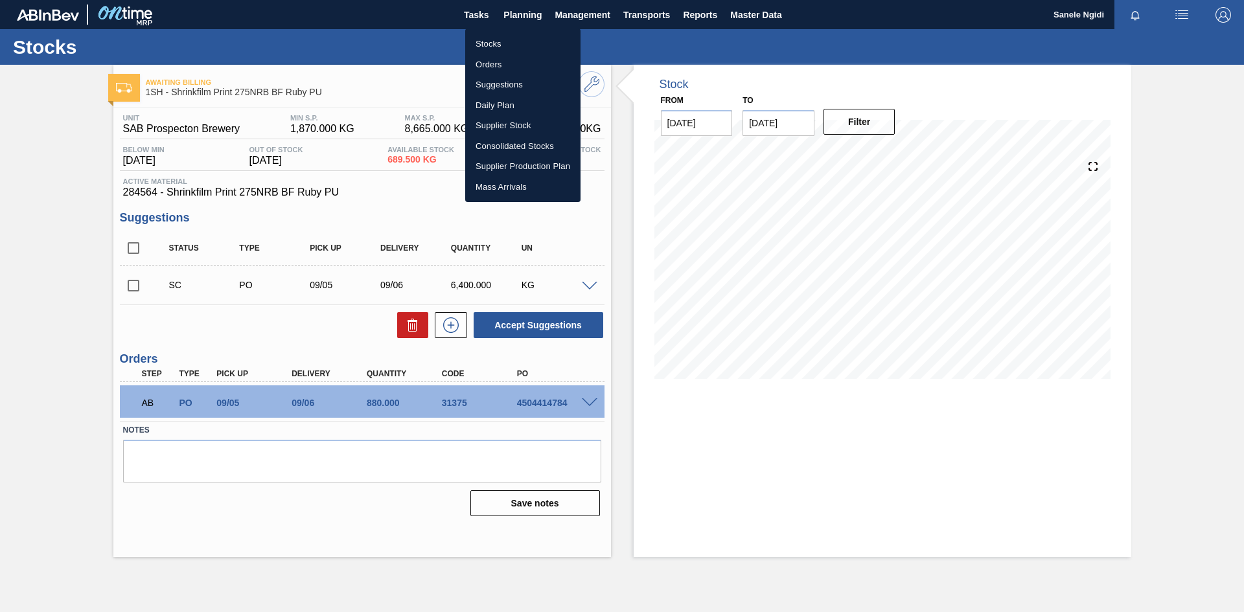
click at [103, 37] on div at bounding box center [622, 306] width 1244 height 612
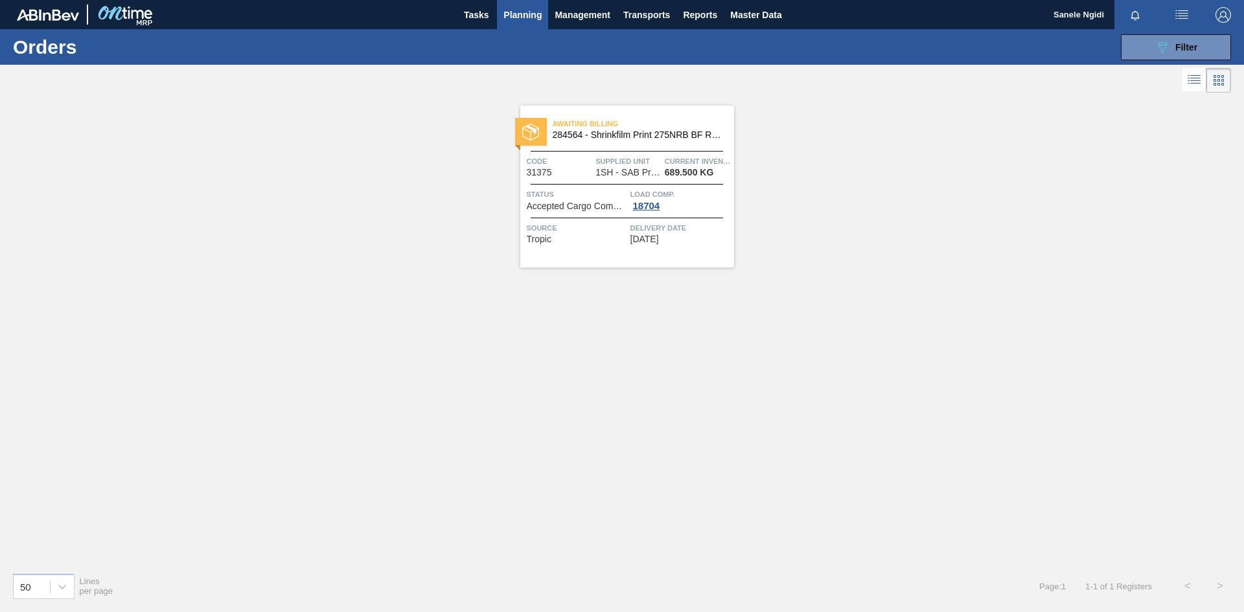
click at [516, 10] on span "Planning" at bounding box center [523, 15] width 38 height 16
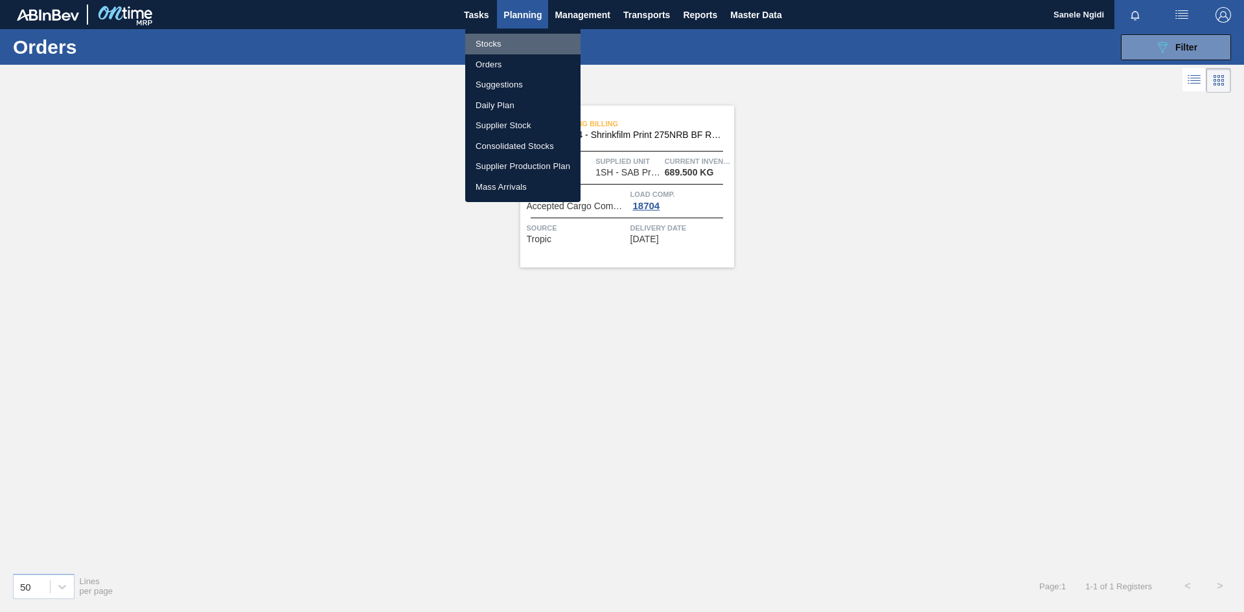
click at [494, 49] on li "Stocks" at bounding box center [522, 44] width 115 height 21
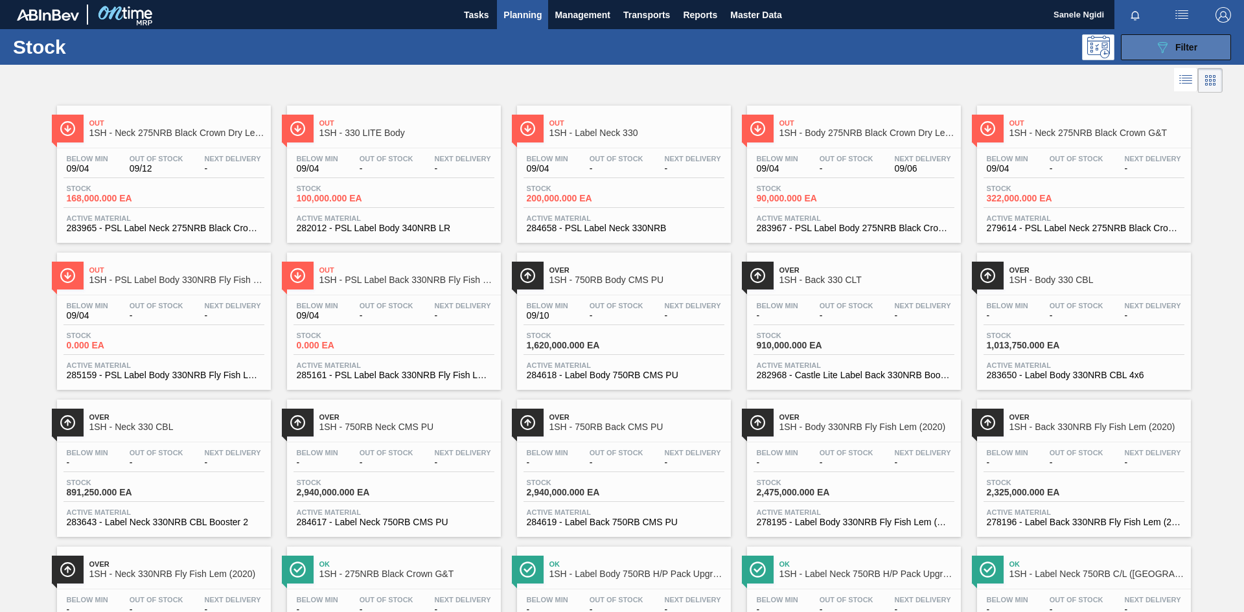
click at [1206, 47] on button "089F7B8B-B2A5-4AFE-B5C0-19BA573D28AC Filter" at bounding box center [1176, 47] width 110 height 26
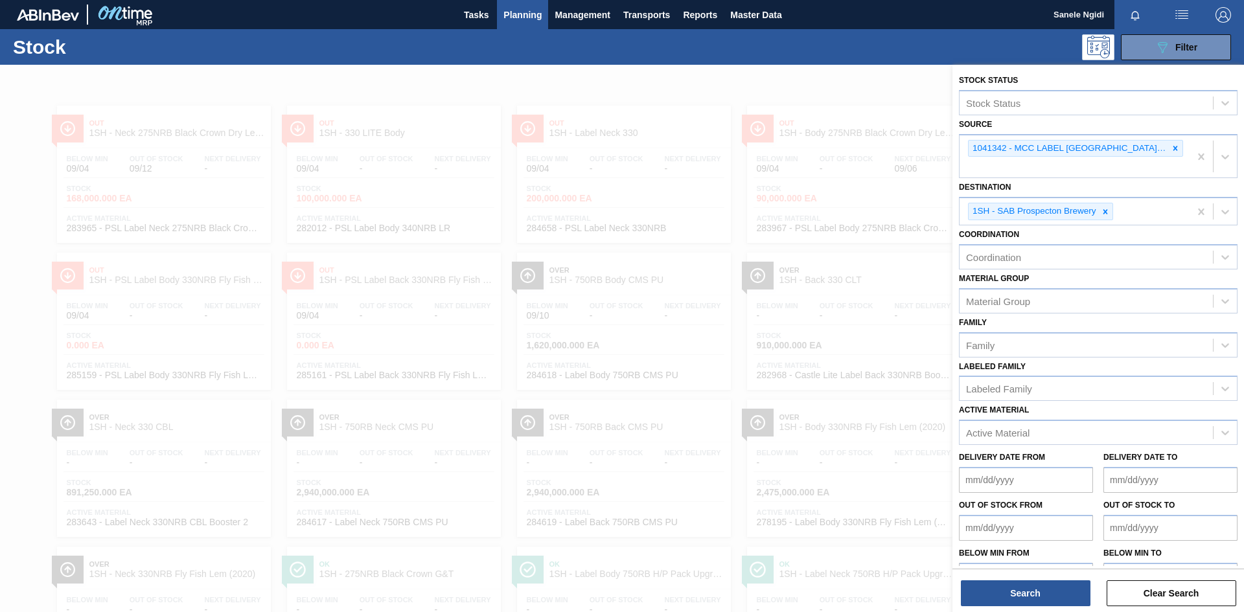
click at [515, 14] on span "Planning" at bounding box center [523, 15] width 38 height 16
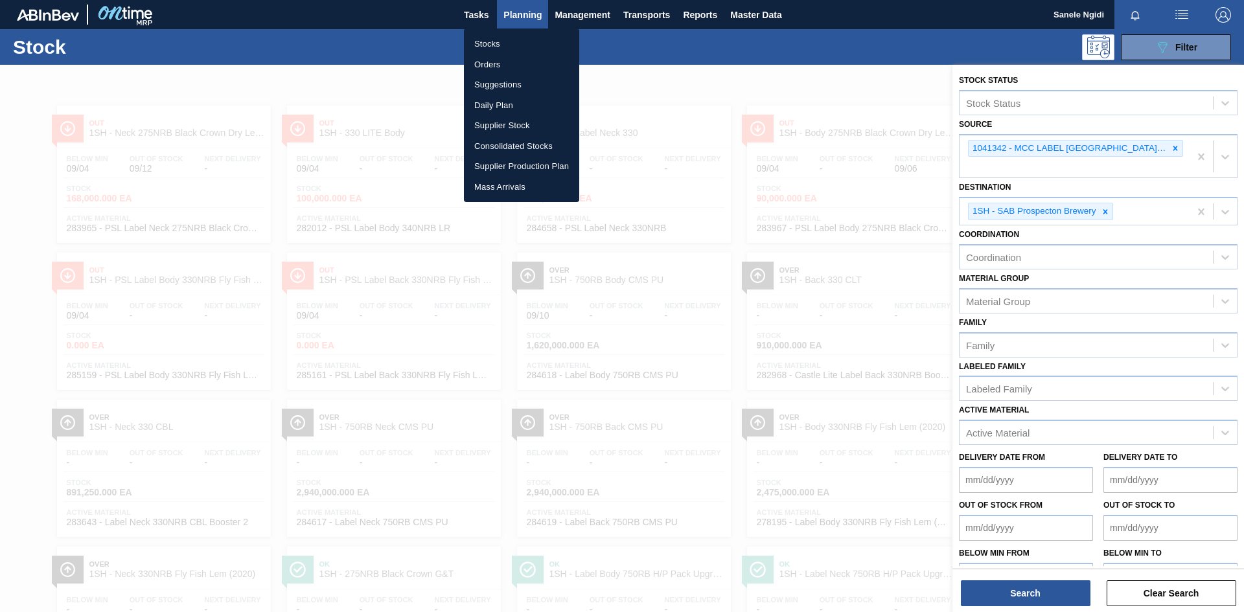
click at [495, 66] on li "Orders" at bounding box center [521, 64] width 115 height 21
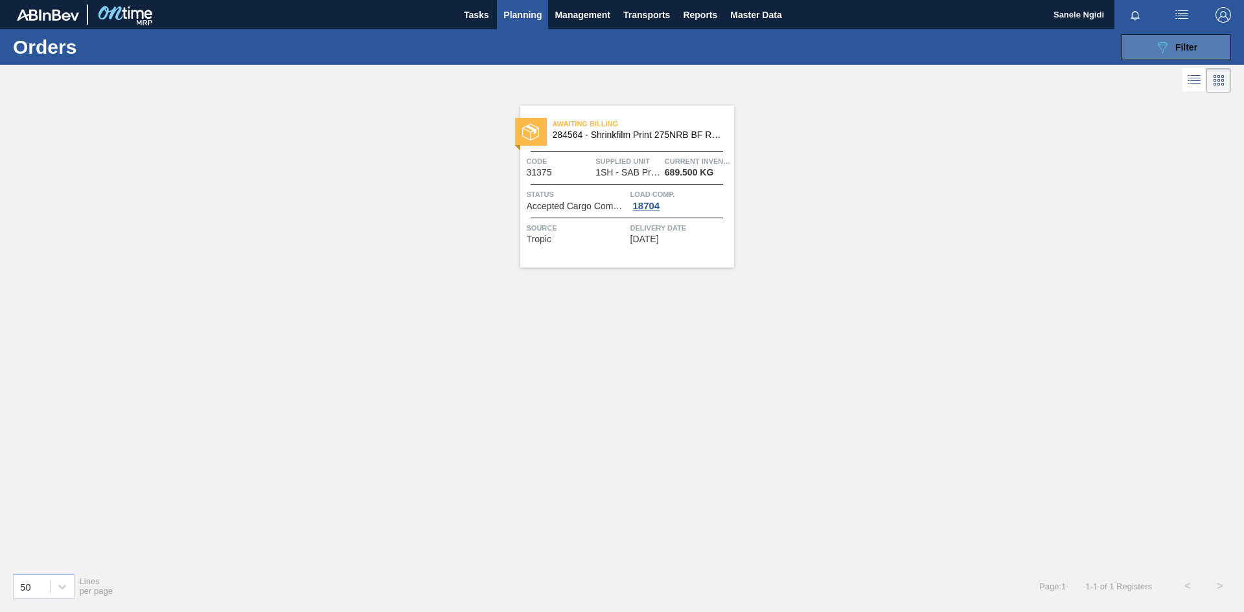
click at [1193, 47] on span "Filter" at bounding box center [1187, 47] width 22 height 10
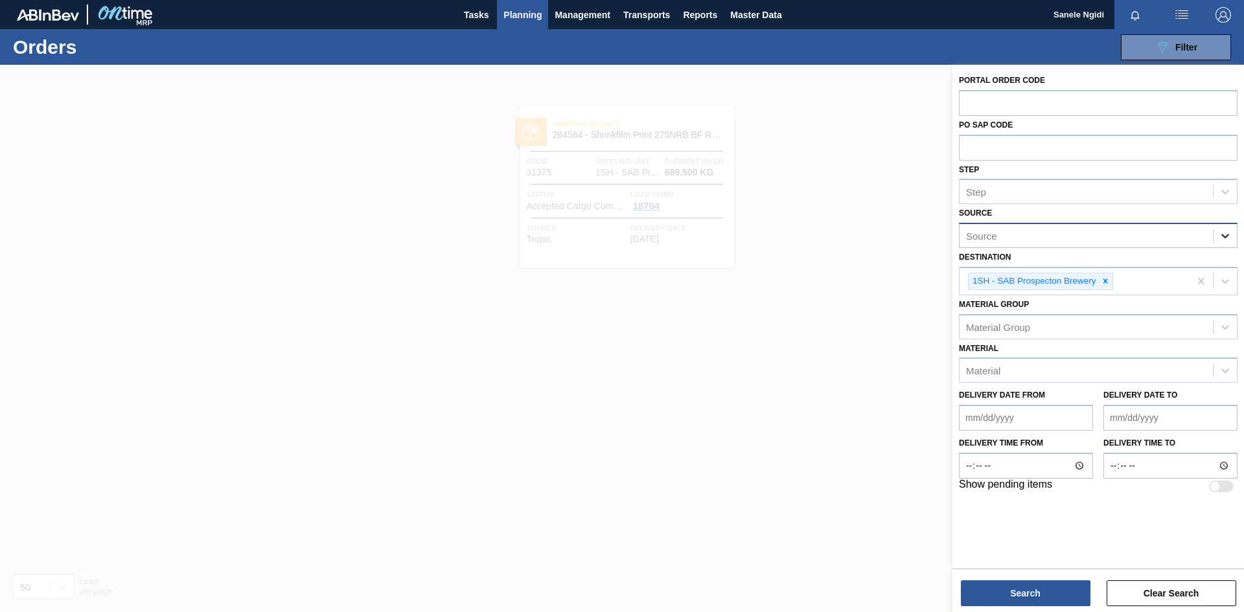
click at [1228, 231] on icon at bounding box center [1225, 235] width 13 height 13
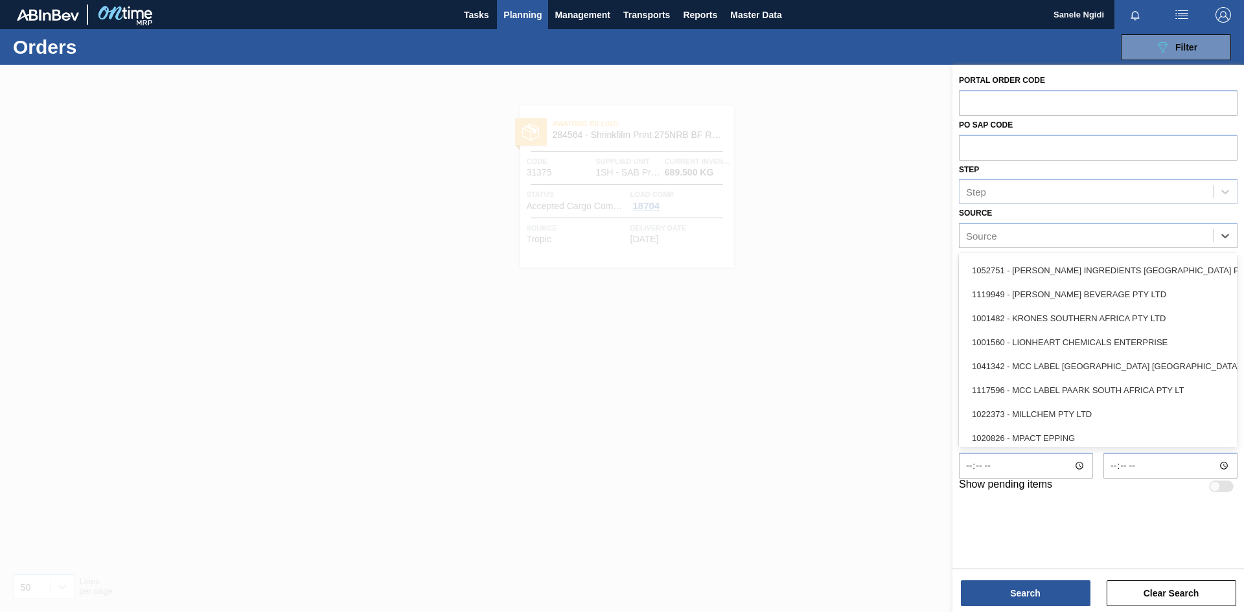
scroll to position [1037, 0]
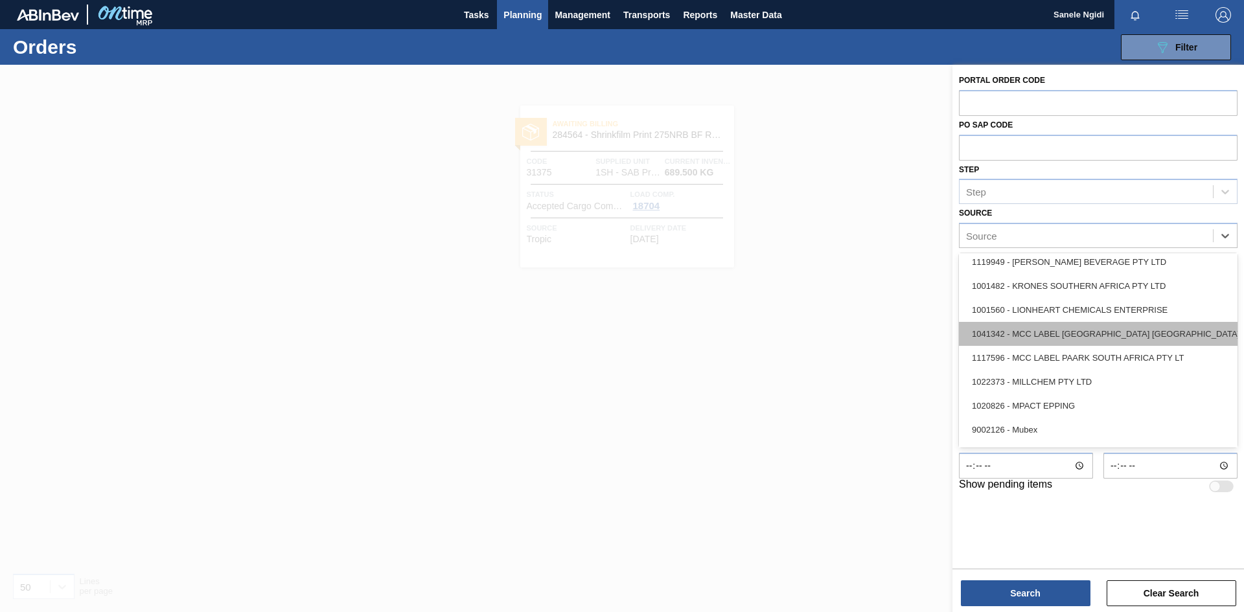
click at [1110, 336] on div "1041342 - MCC LABEL [GEOGRAPHIC_DATA] [GEOGRAPHIC_DATA]" at bounding box center [1098, 334] width 279 height 24
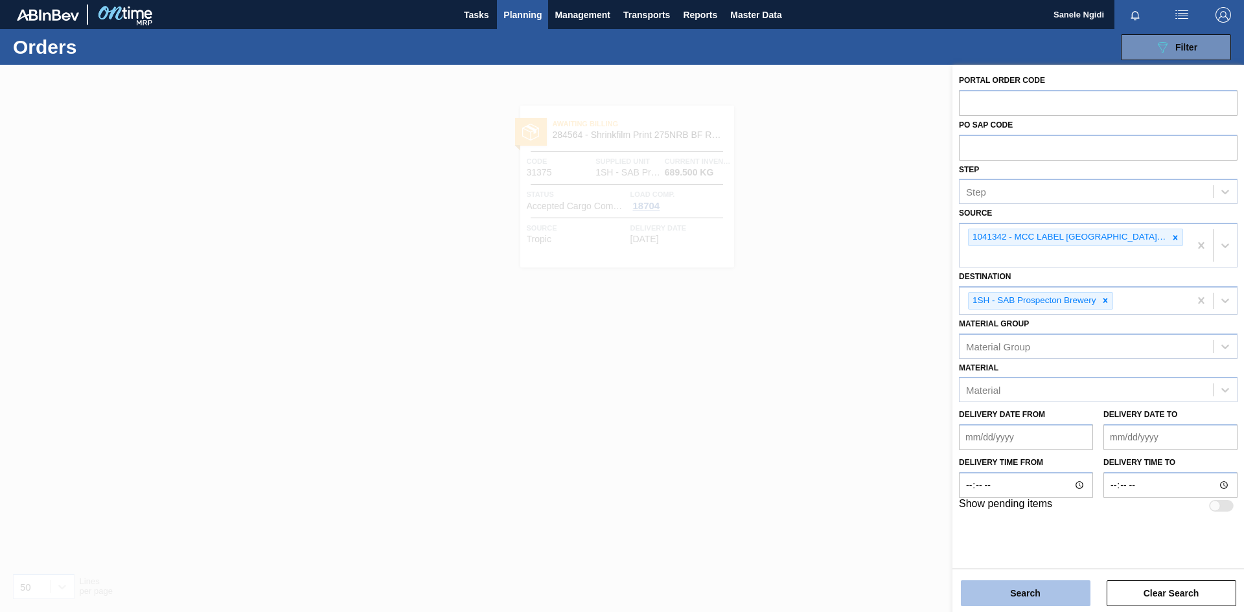
click at [1032, 593] on button "Search" at bounding box center [1026, 594] width 130 height 26
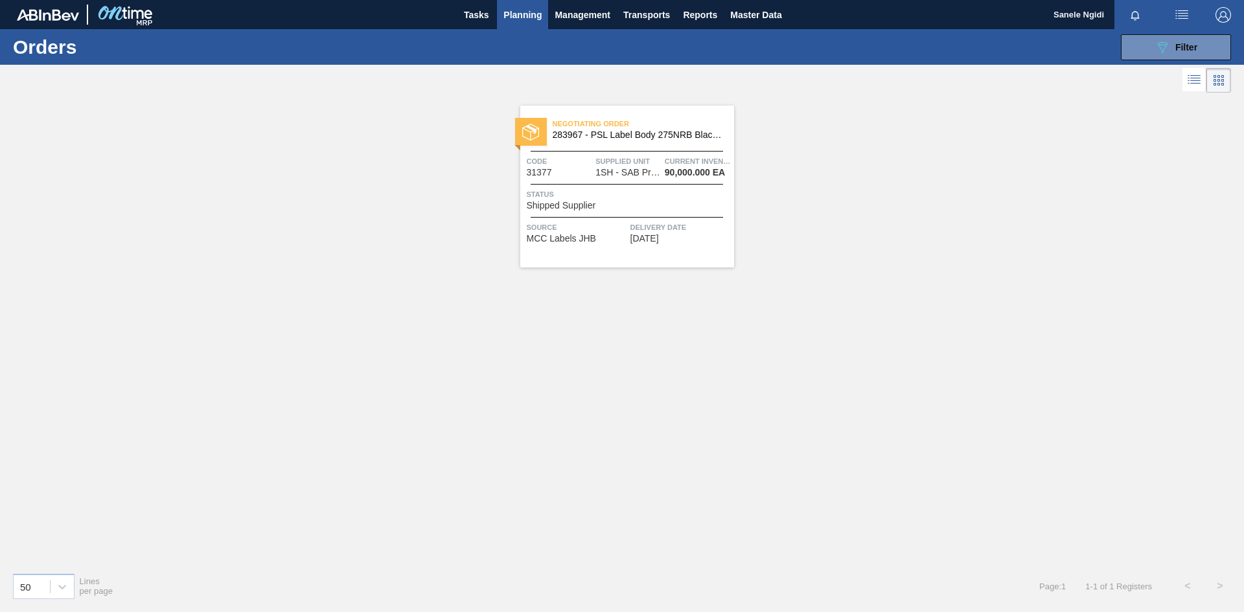
click at [639, 209] on div "Status Shipped Supplier" at bounding box center [629, 199] width 204 height 23
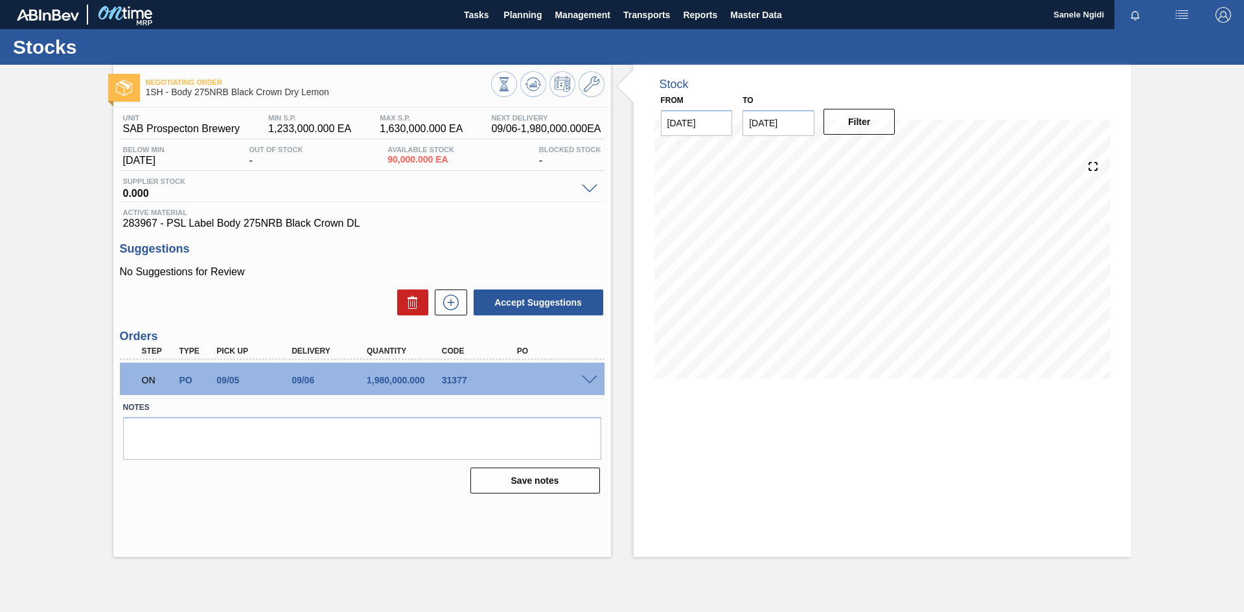
click at [842, 513] on div "Stock From [DATE] to [DATE] Filter" at bounding box center [883, 311] width 498 height 493
click at [506, 89] on icon at bounding box center [504, 84] width 14 height 14
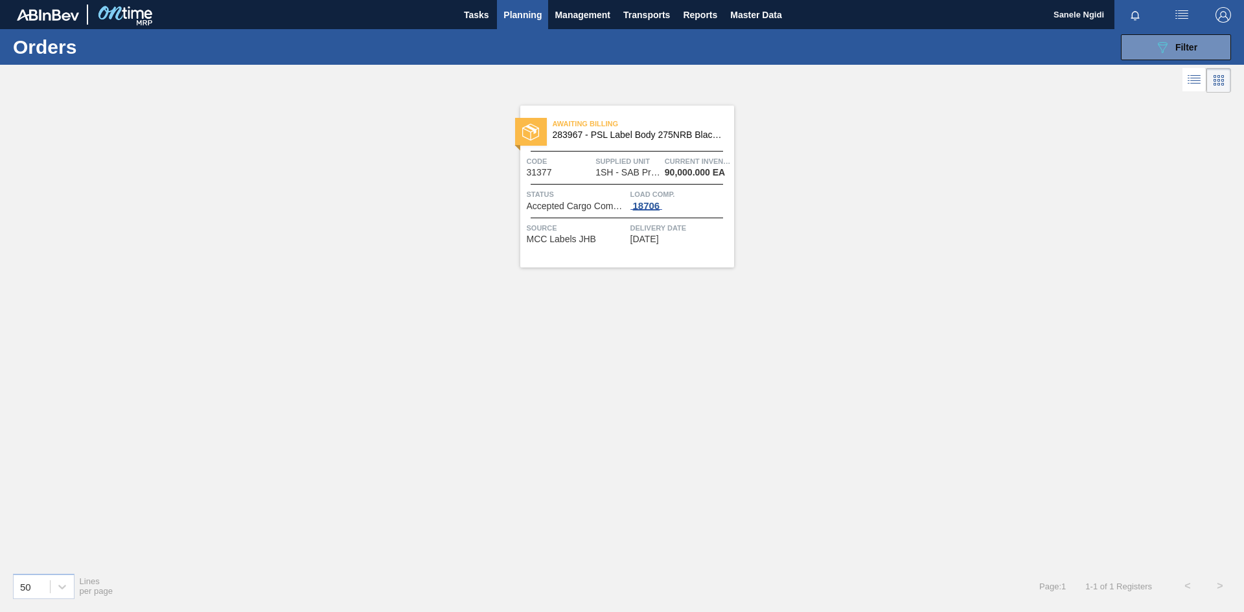
click at [660, 204] on div "18706" at bounding box center [647, 206] width 32 height 10
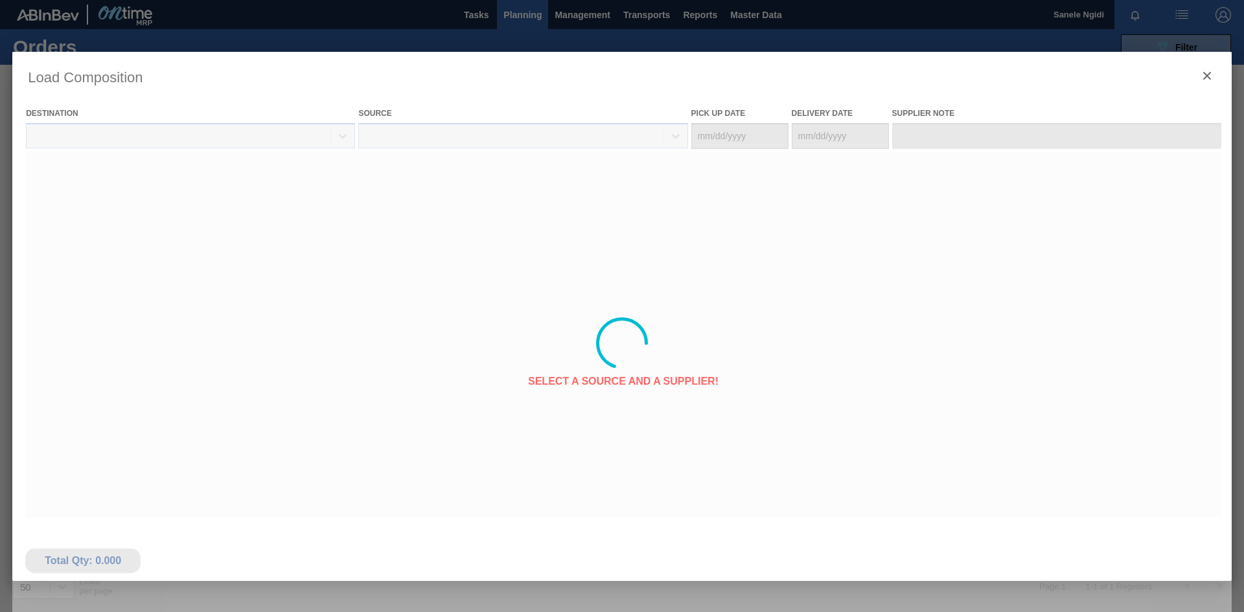
type Date "[DATE]"
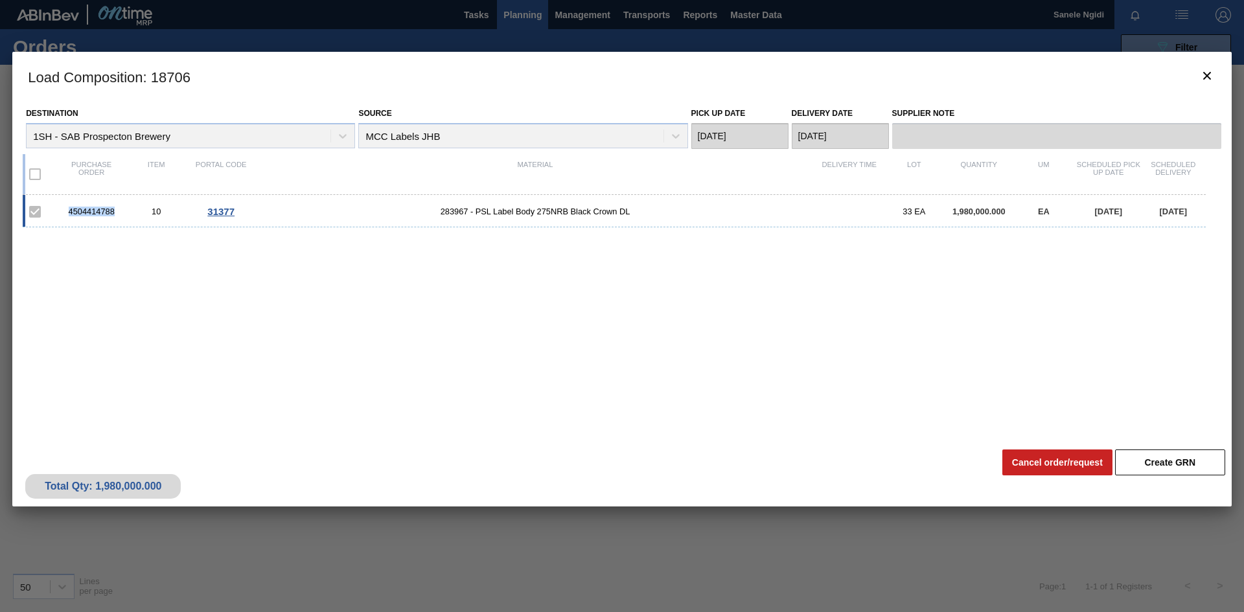
drag, startPoint x: 117, startPoint y: 207, endPoint x: 67, endPoint y: 213, distance: 49.6
click at [67, 213] on div "4504414788" at bounding box center [91, 212] width 65 height 10
copy div "4504414788"
